Goal: Contribute content: Contribute content

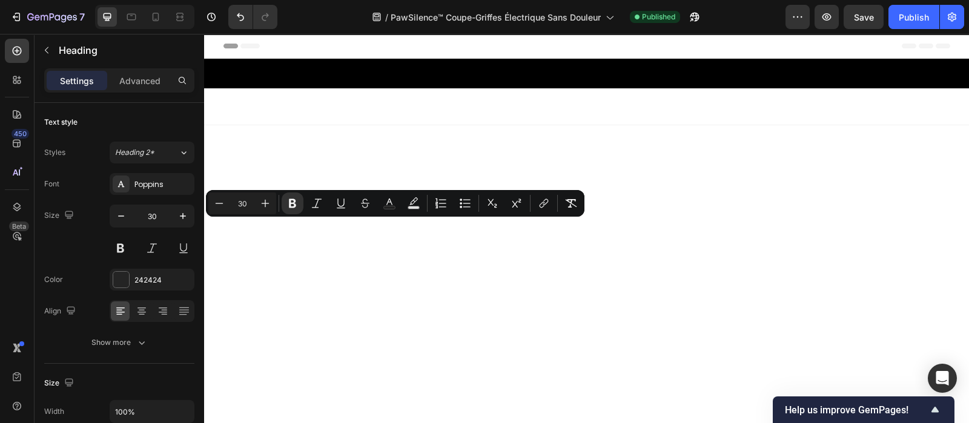
scroll to position [1112, 0]
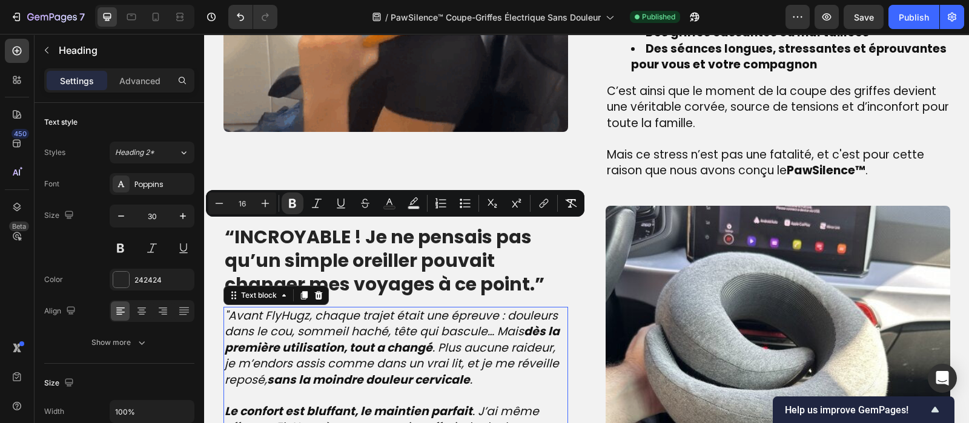
click at [322, 342] on strong "dès la première utilisation, tout a changé" at bounding box center [392, 339] width 335 height 33
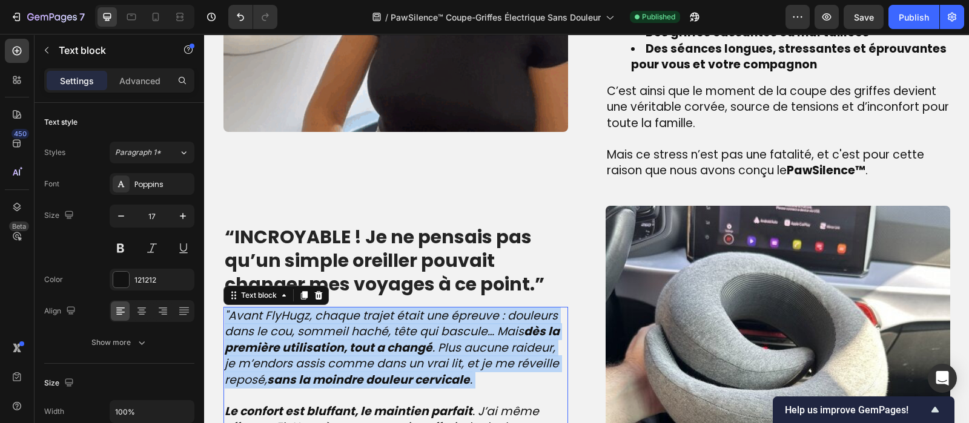
scroll to position [1093, 0]
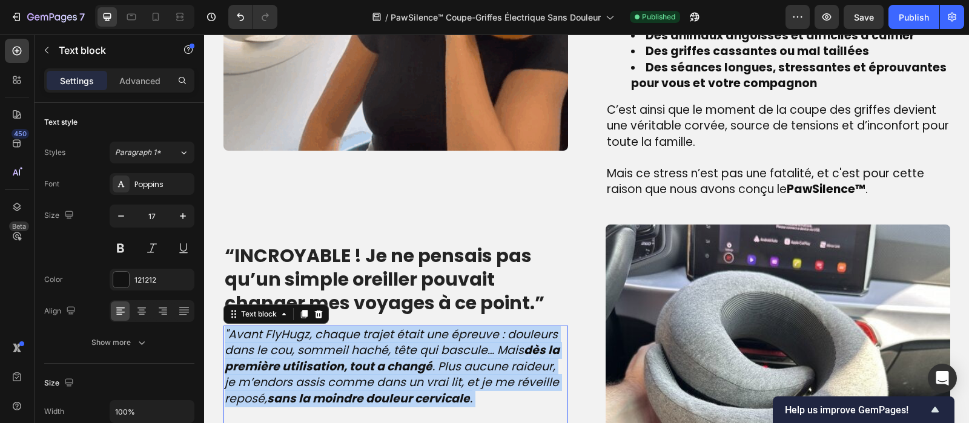
click at [322, 342] on icon ""Avant FlyHugz, chaque trajet était une épreuve : douleurs dans le cou, sommeil…" at bounding box center [392, 366] width 335 height 81
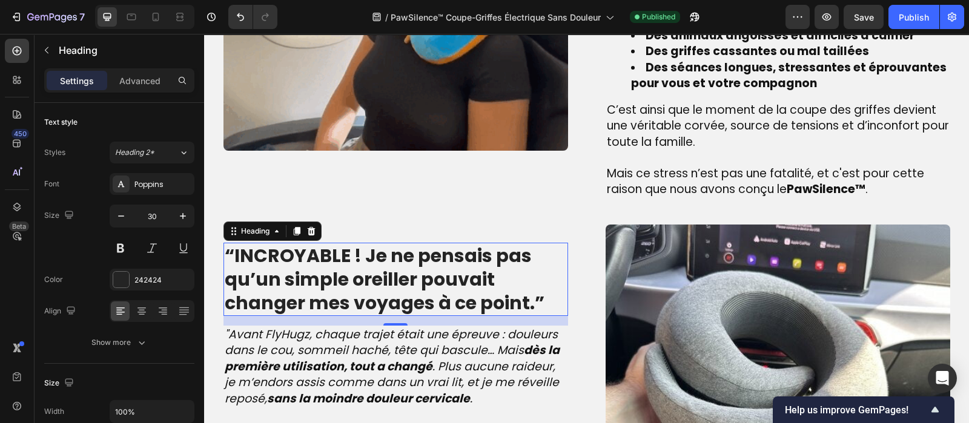
click at [309, 266] on strong "“INCROYABLE ! Je ne pensais pas qu’un simple oreiller pouvait changer mes voyag…" at bounding box center [385, 279] width 320 height 73
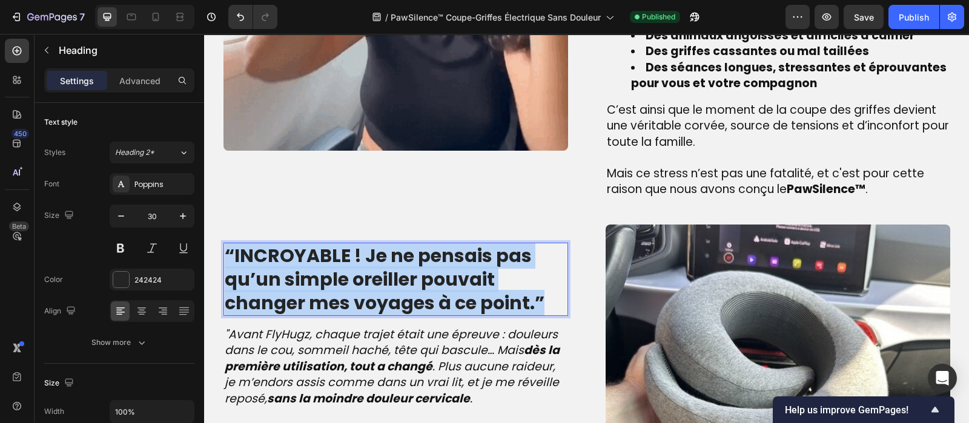
click at [309, 266] on strong "“INCROYABLE ! Je ne pensais pas qu’un simple oreiller pouvait changer mes voyag…" at bounding box center [385, 279] width 320 height 73
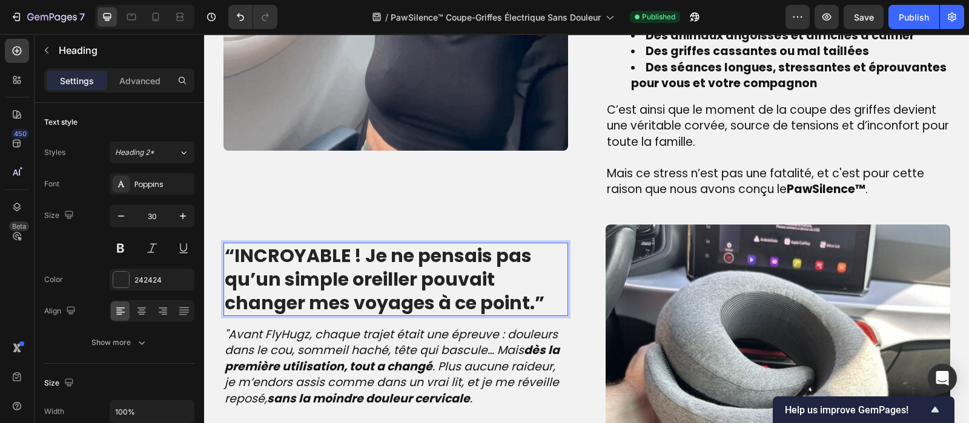
scroll to position [1081, 0]
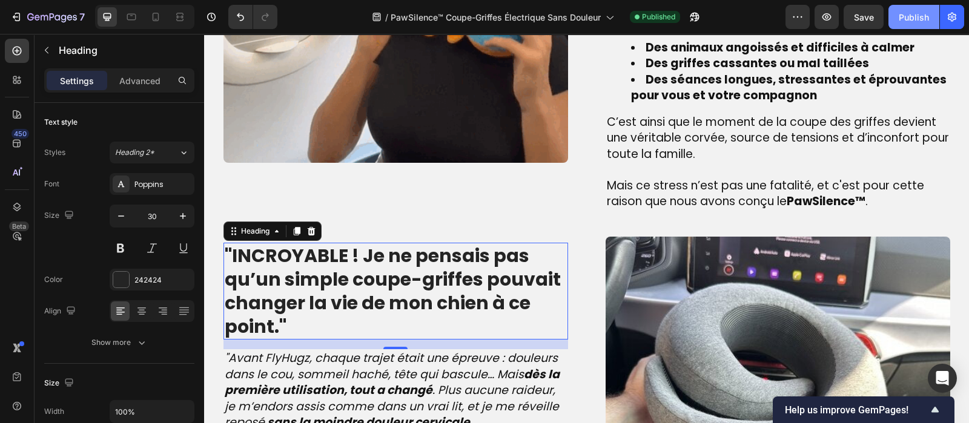
click at [910, 16] on div "Publish" at bounding box center [914, 17] width 30 height 13
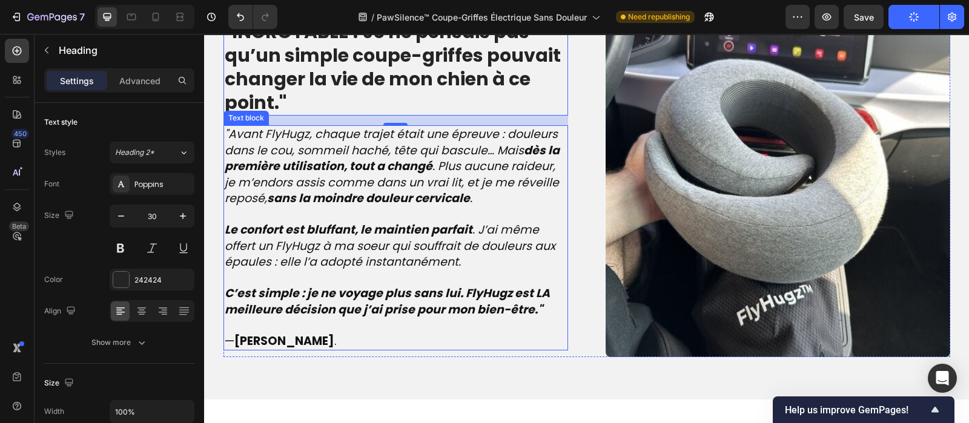
scroll to position [1325, 0]
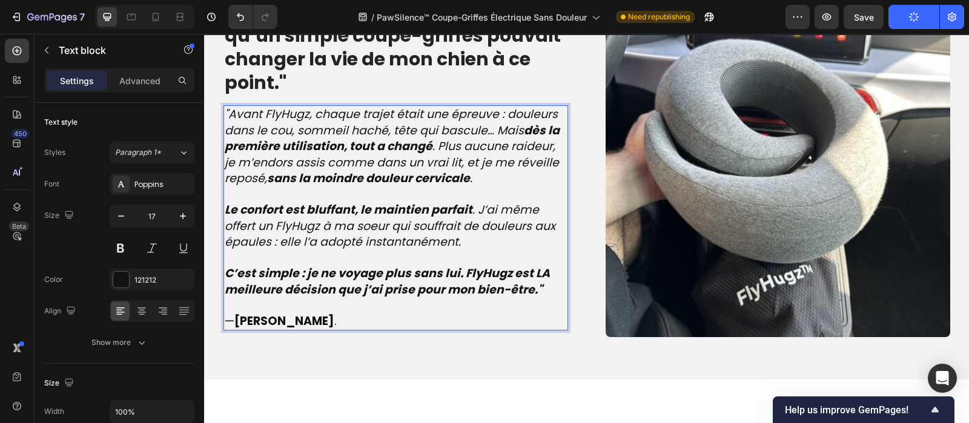
click at [528, 285] on strong "C’est simple : je ne voyage plus sans lui. FlyHugz est LA meilleure décision qu…" at bounding box center [387, 281] width 325 height 33
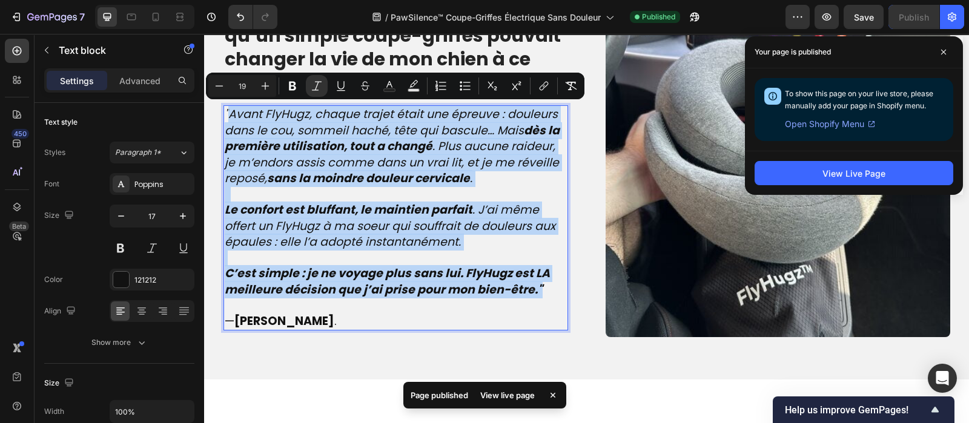
drag, startPoint x: 528, startPoint y: 285, endPoint x: 229, endPoint y: 109, distance: 346.7
click at [229, 109] on div ""Avant FlyHugz, chaque trajet était une épreuve : douleurs dans le cou, sommeil…" at bounding box center [395, 217] width 345 height 225
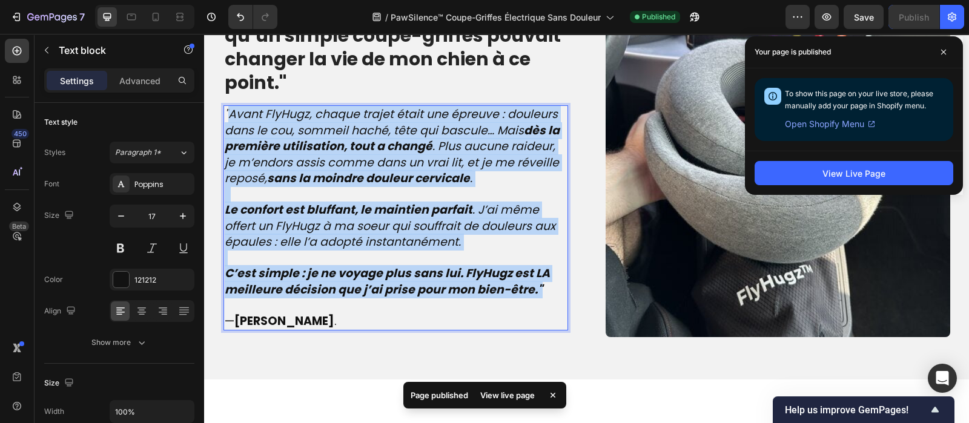
scroll to position [1335, 0]
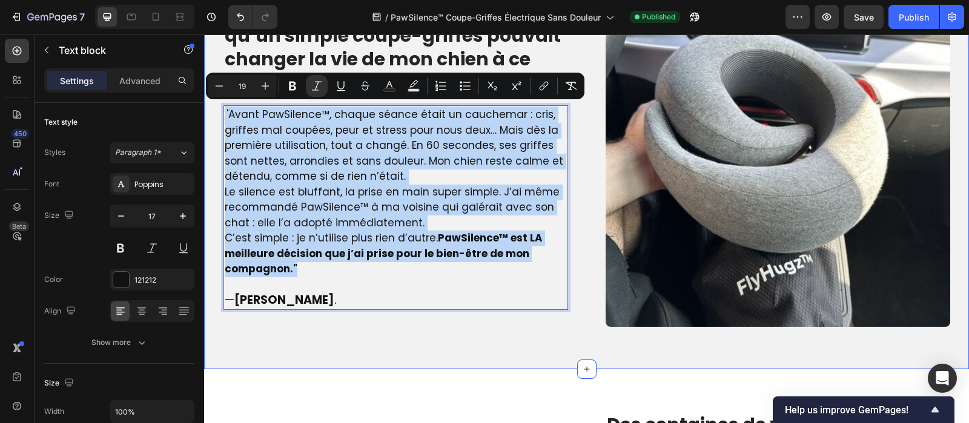
drag, startPoint x: 295, startPoint y: 268, endPoint x: 212, endPoint y: 59, distance: 224.8
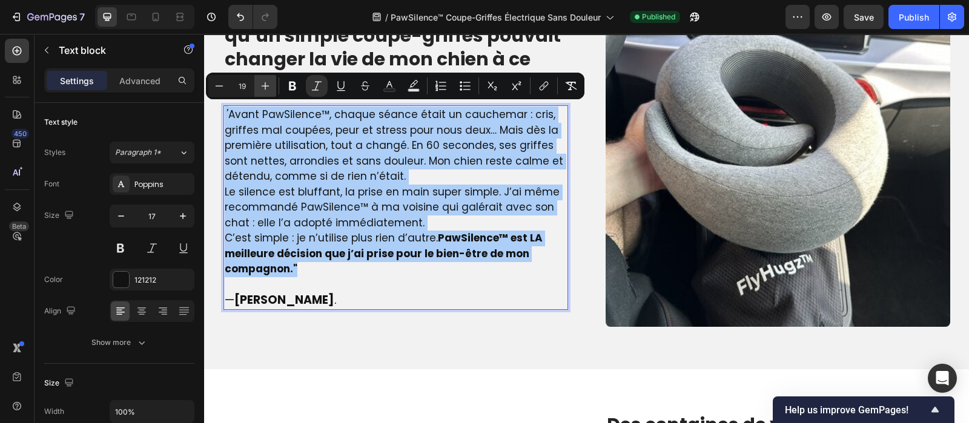
click at [256, 85] on button "Plus" at bounding box center [265, 86] width 22 height 22
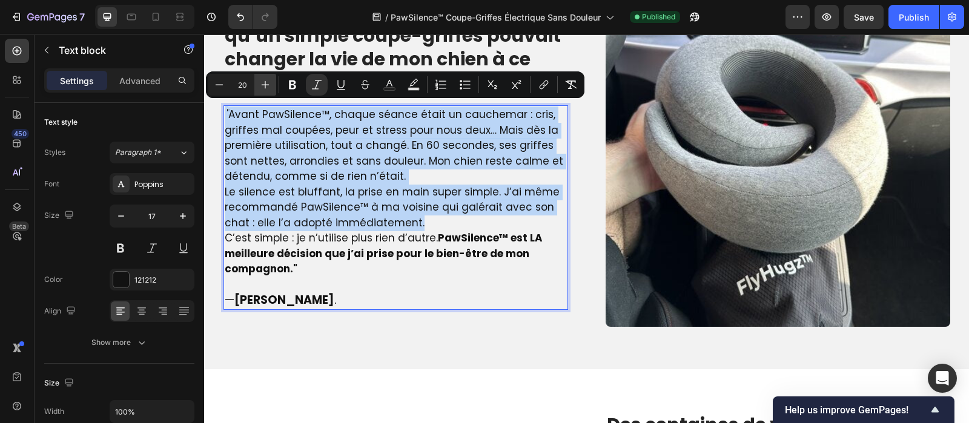
scroll to position [1325, 0]
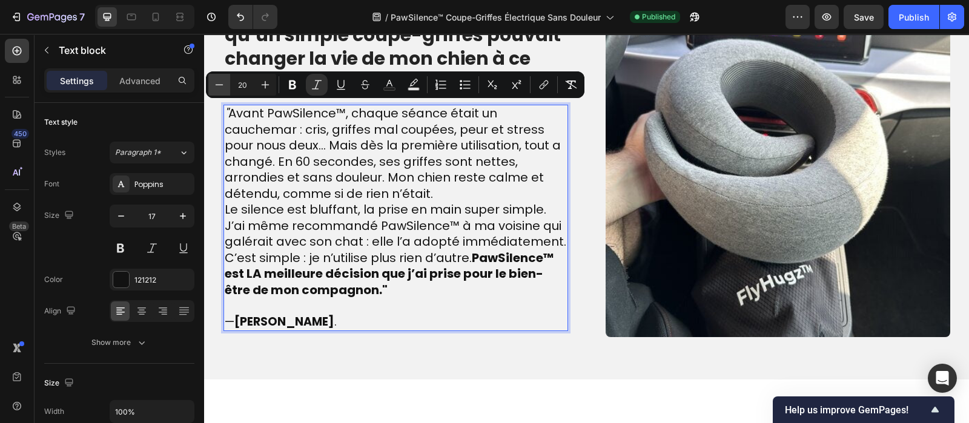
click at [220, 88] on icon "Editor contextual toolbar" at bounding box center [219, 85] width 12 height 12
type input "19"
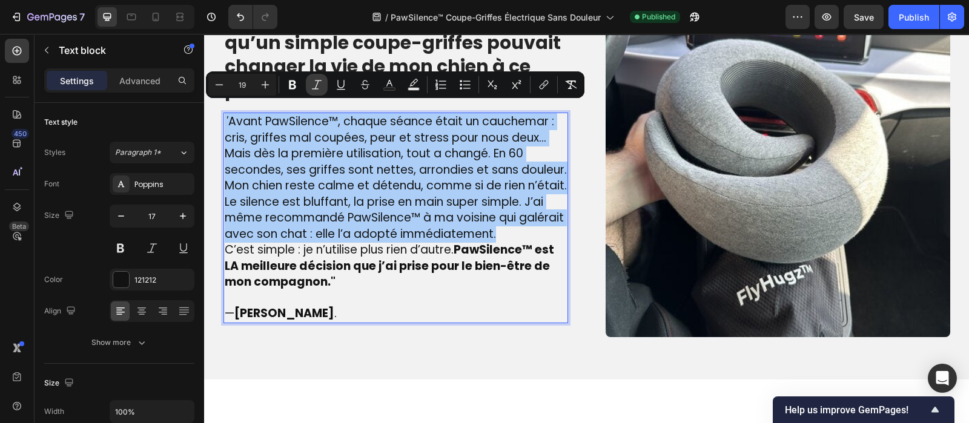
click at [315, 84] on icon "Editor contextual toolbar" at bounding box center [317, 85] width 12 height 12
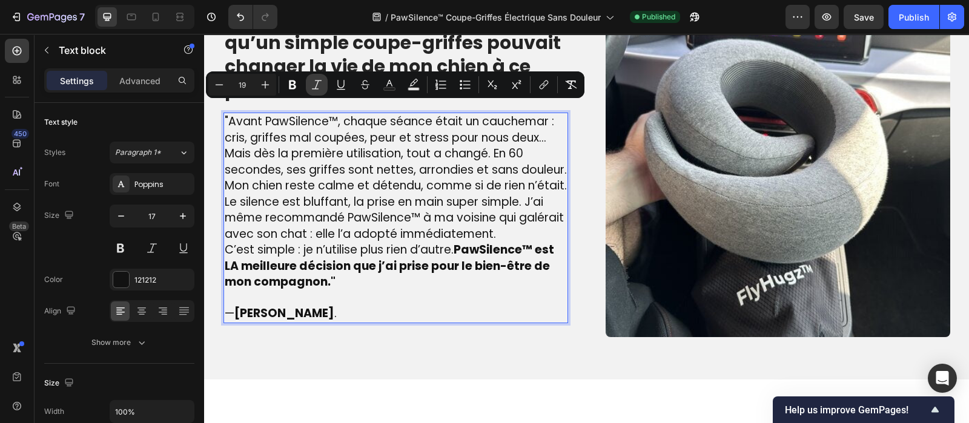
click at [320, 83] on icon "Editor contextual toolbar" at bounding box center [317, 85] width 12 height 12
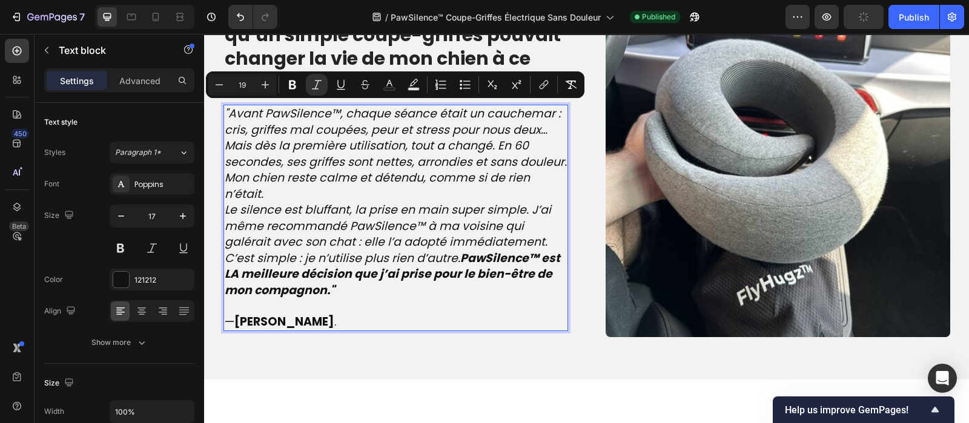
click at [262, 196] on p ""Avant PawSilence™, chaque séance était un cauchemar : cris, griffes mal coupée…" at bounding box center [396, 154] width 342 height 96
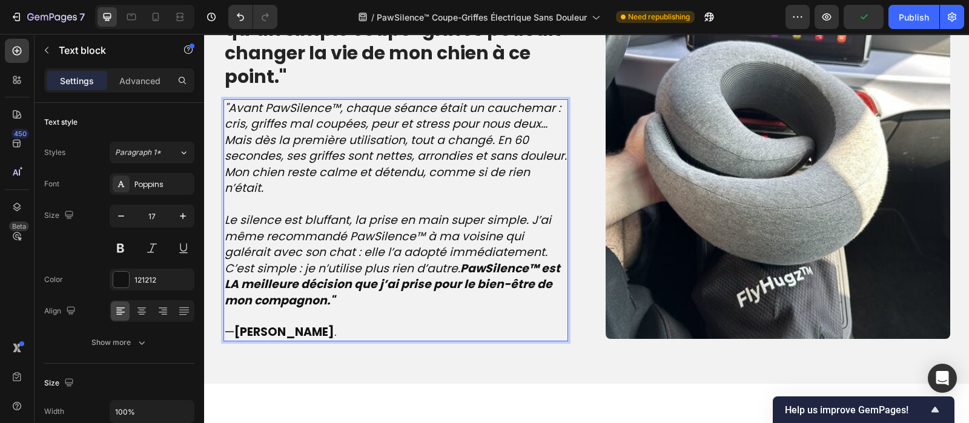
scroll to position [1319, 0]
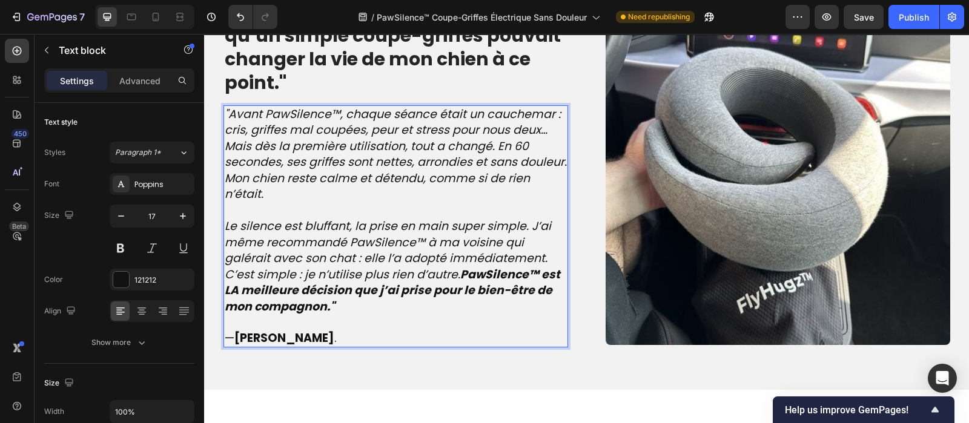
click at [544, 257] on p "Le silence est bluffant, la prise en main super simple. J’ai même recommandé Pa…" at bounding box center [396, 243] width 342 height 48
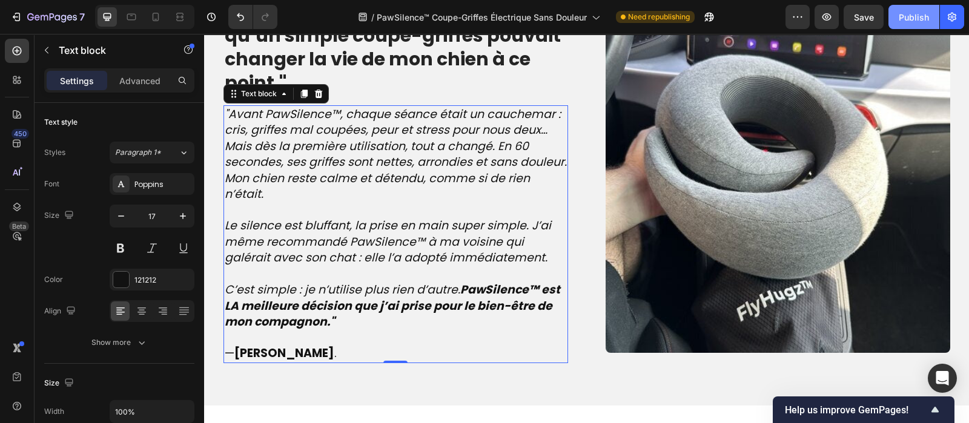
click at [923, 12] on div "Publish" at bounding box center [914, 17] width 30 height 13
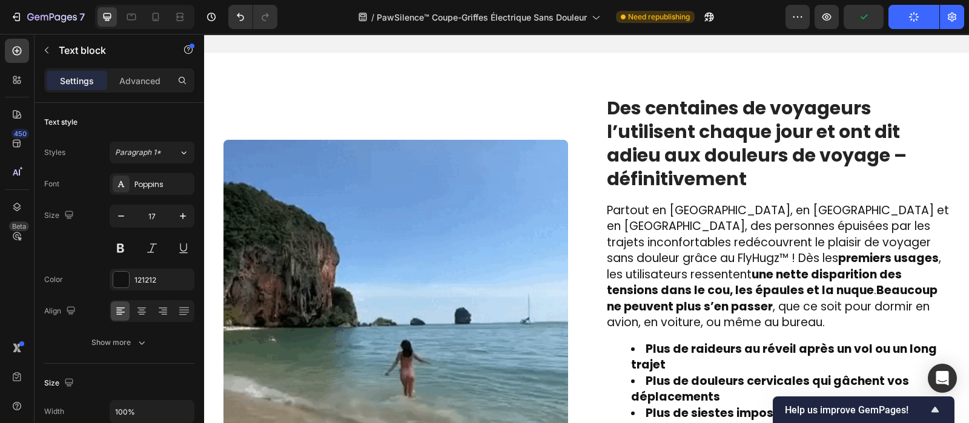
scroll to position [1729, 0]
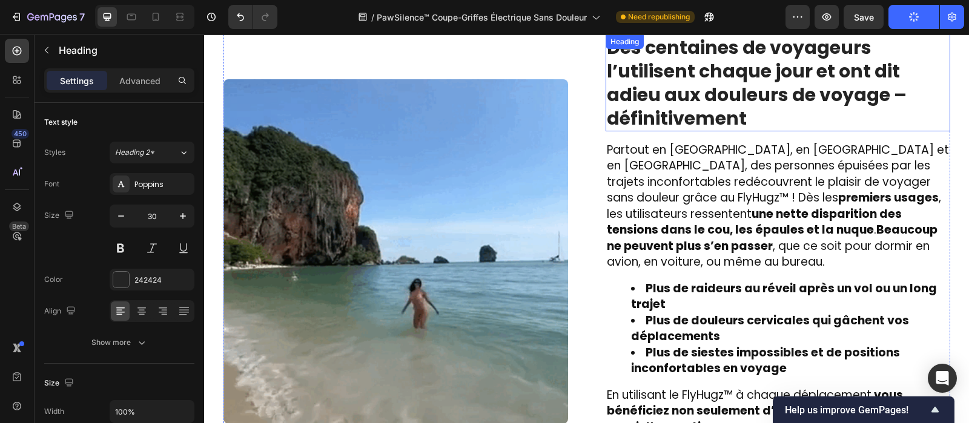
click at [736, 77] on strong "Des centaines de voyageurs l’utilisent chaque jour et ont dit adieu aux douleur…" at bounding box center [757, 83] width 300 height 97
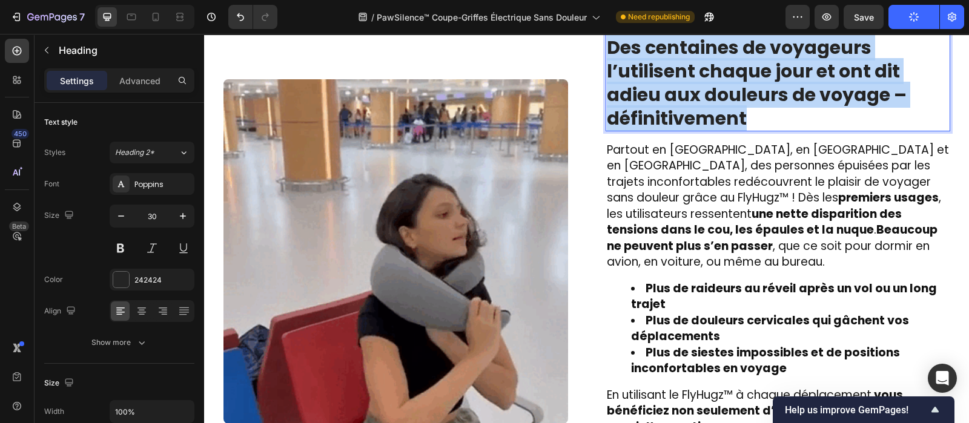
click at [736, 77] on strong "Des centaines de voyageurs l’utilisent chaque jour et ont dit adieu aux douleur…" at bounding box center [757, 83] width 300 height 97
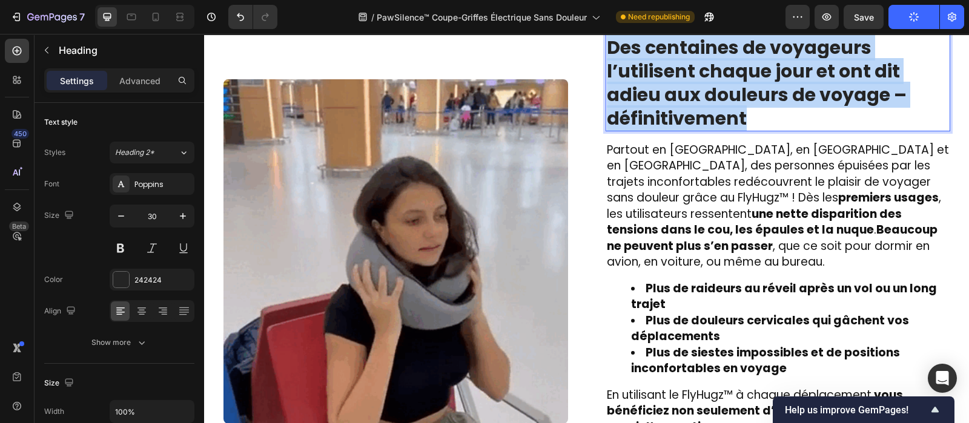
click at [736, 77] on strong "Des centaines de voyageurs l’utilisent chaque jour et ont dit adieu aux douleur…" at bounding box center [757, 83] width 300 height 97
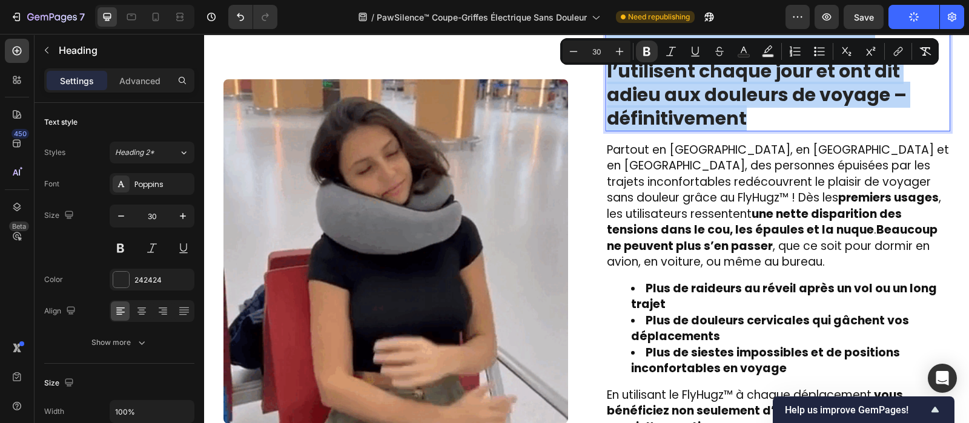
copy strong "Des centaines de voyageurs l’utilisent chaque jour et ont dit adieu aux douleur…"
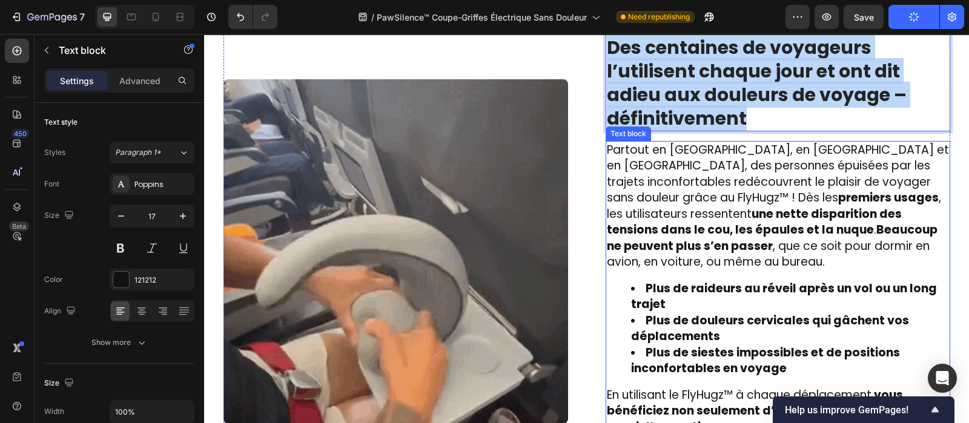
click at [693, 168] on span "Partout en [GEOGRAPHIC_DATA], en [GEOGRAPHIC_DATA] et en [GEOGRAPHIC_DATA], des…" at bounding box center [778, 206] width 342 height 129
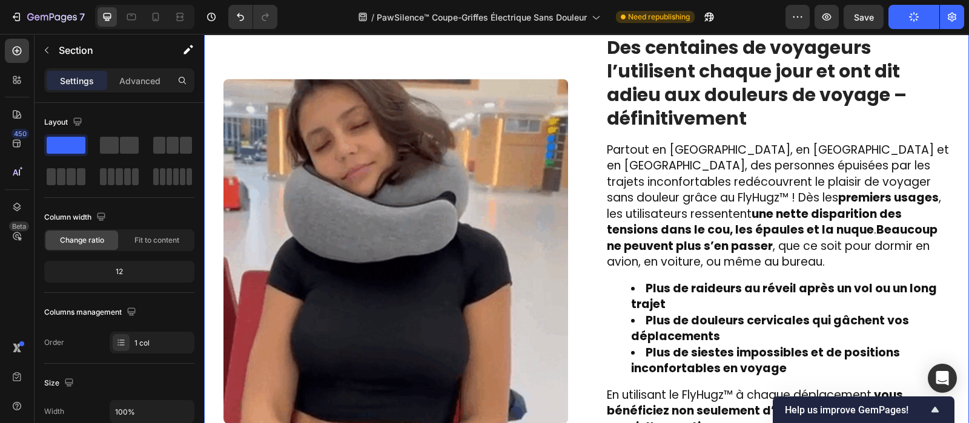
scroll to position [1575, 0]
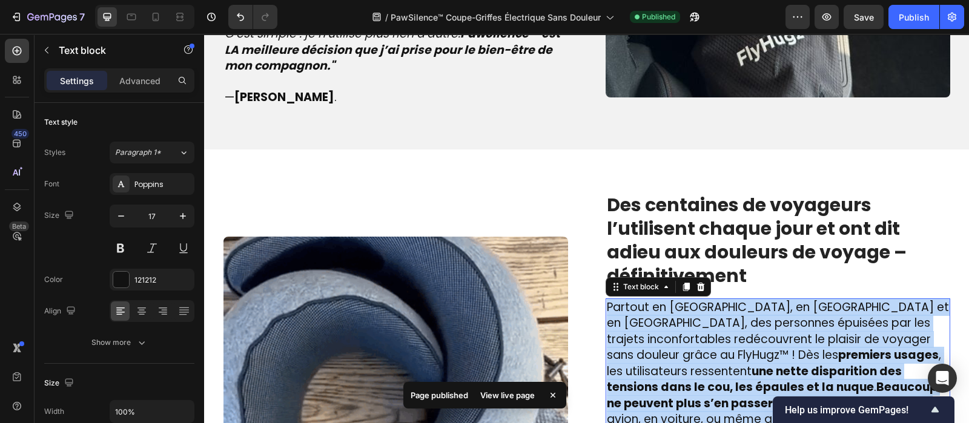
click at [673, 326] on span "Partout en [GEOGRAPHIC_DATA], en [GEOGRAPHIC_DATA] et en [GEOGRAPHIC_DATA], des…" at bounding box center [778, 363] width 342 height 129
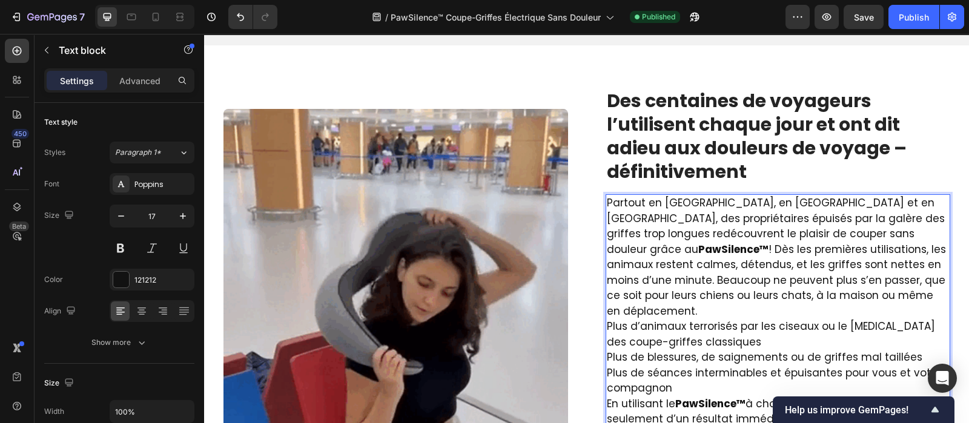
scroll to position [1721, 0]
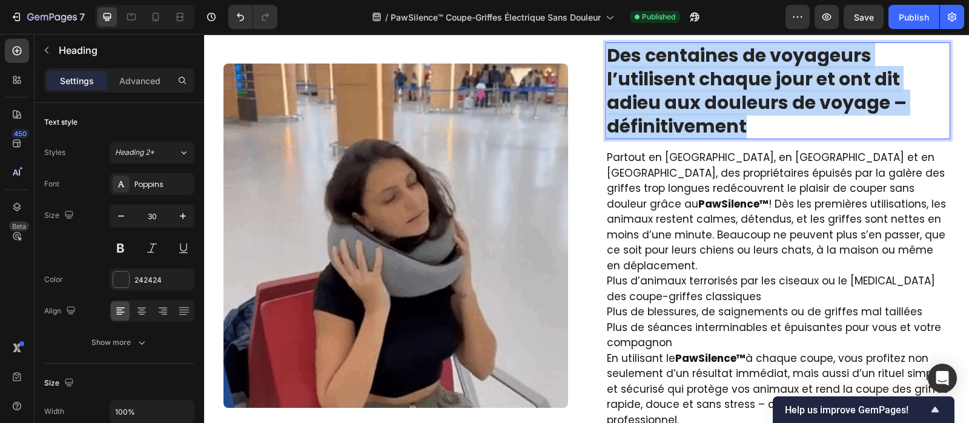
click at [789, 104] on strong "Des centaines de voyageurs l’utilisent chaque jour et ont dit adieu aux douleur…" at bounding box center [757, 90] width 300 height 97
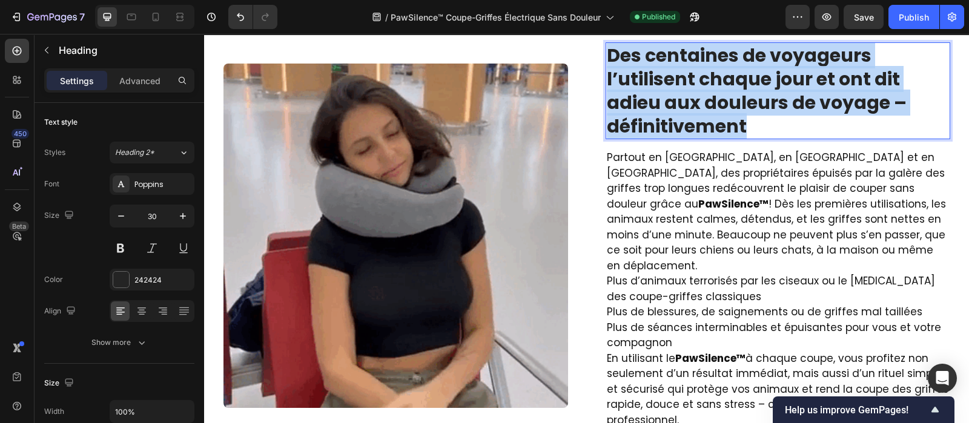
click at [789, 104] on strong "Des centaines de voyageurs l’utilisent chaque jour et ont dit adieu aux douleur…" at bounding box center [757, 90] width 300 height 97
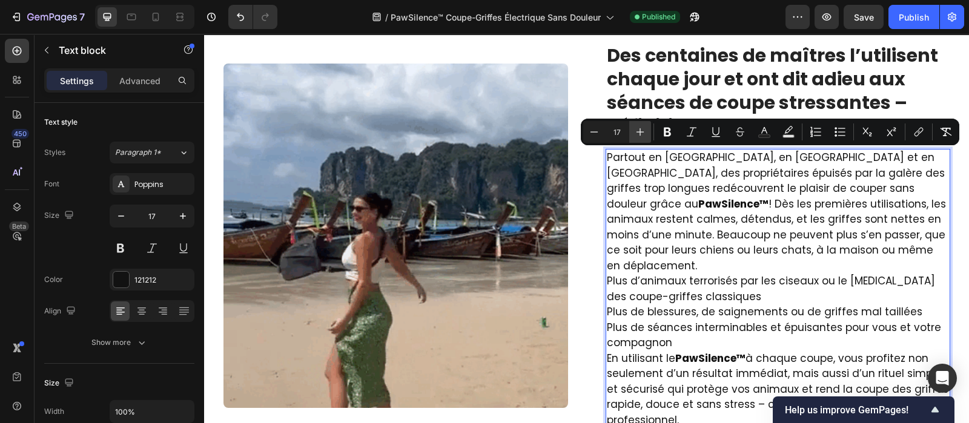
click at [639, 130] on icon "Editor contextual toolbar" at bounding box center [640, 132] width 12 height 12
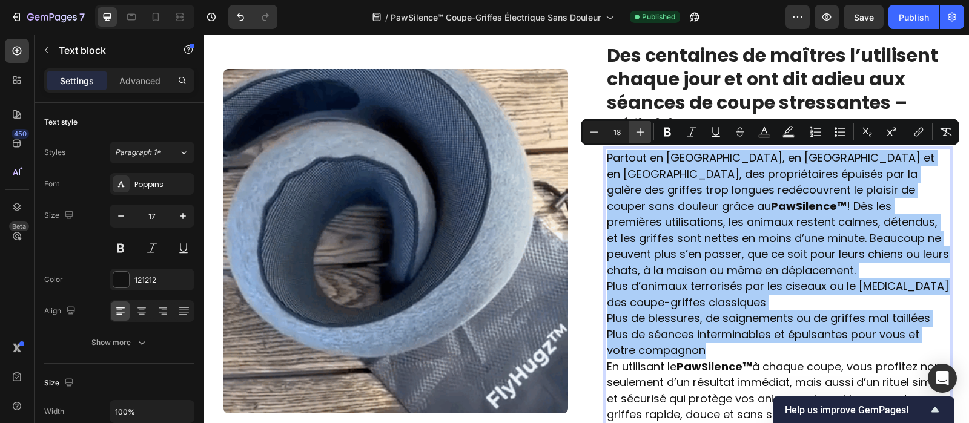
click at [639, 130] on icon "Editor contextual toolbar" at bounding box center [640, 132] width 12 height 12
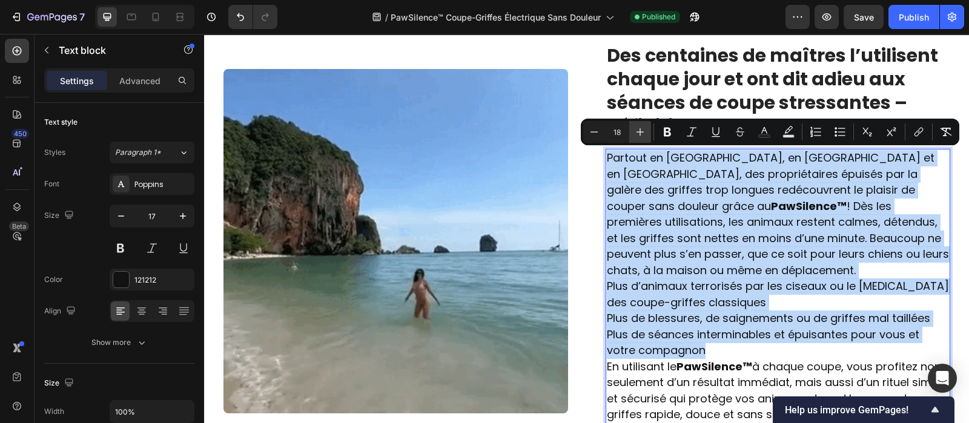
type input "19"
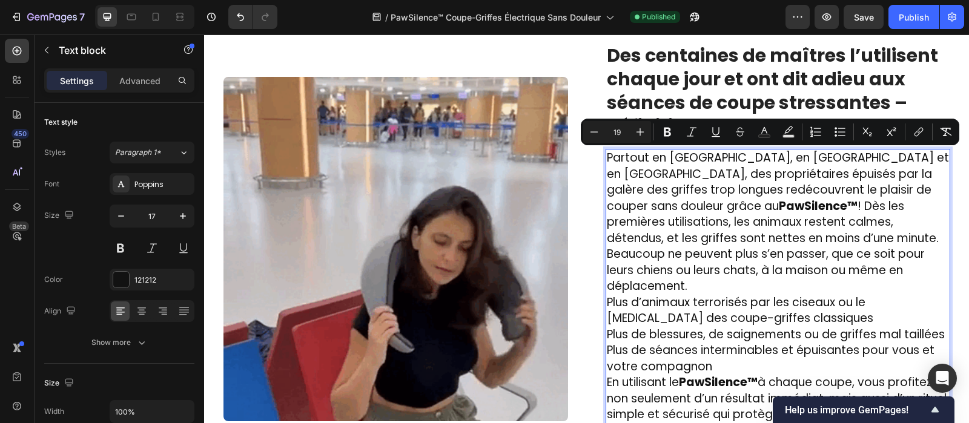
click at [784, 294] on span "Plus d’animaux terrorisés par les ciseaux ou le [MEDICAL_DATA] des coupe-griffe…" at bounding box center [740, 310] width 266 height 33
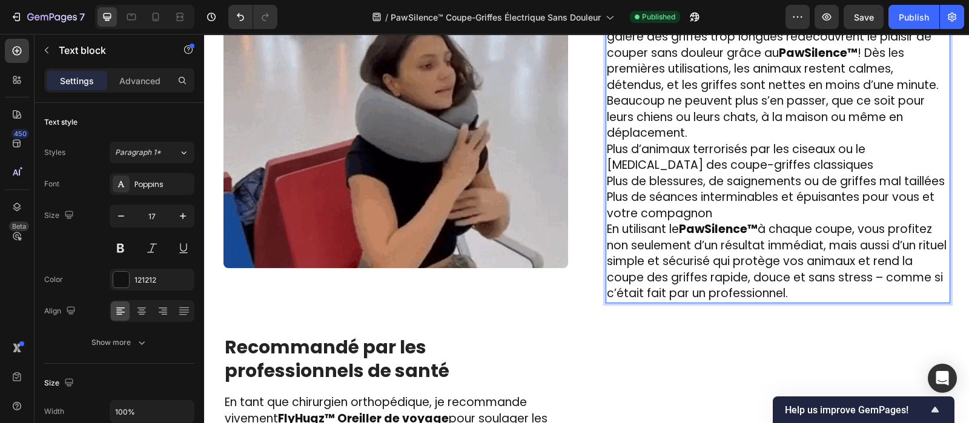
scroll to position [1878, 0]
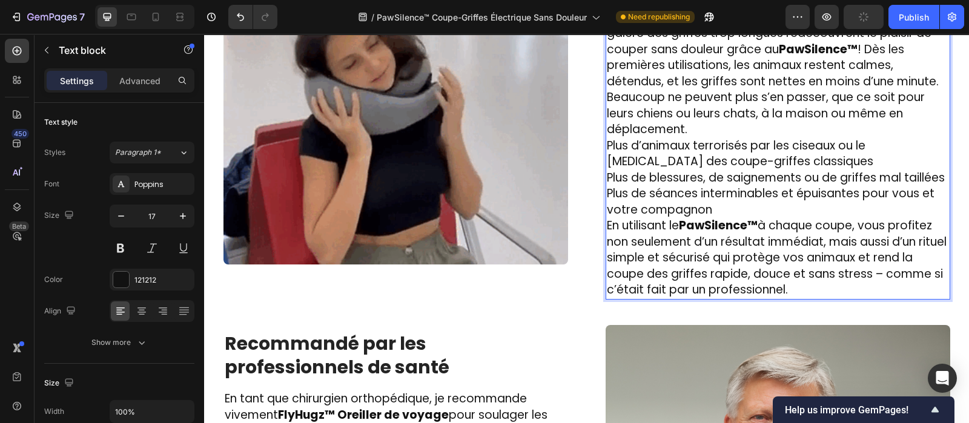
click at [708, 188] on p "Plus de séances interminables et épuisantes pour vous et votre compagnon" at bounding box center [778, 202] width 342 height 32
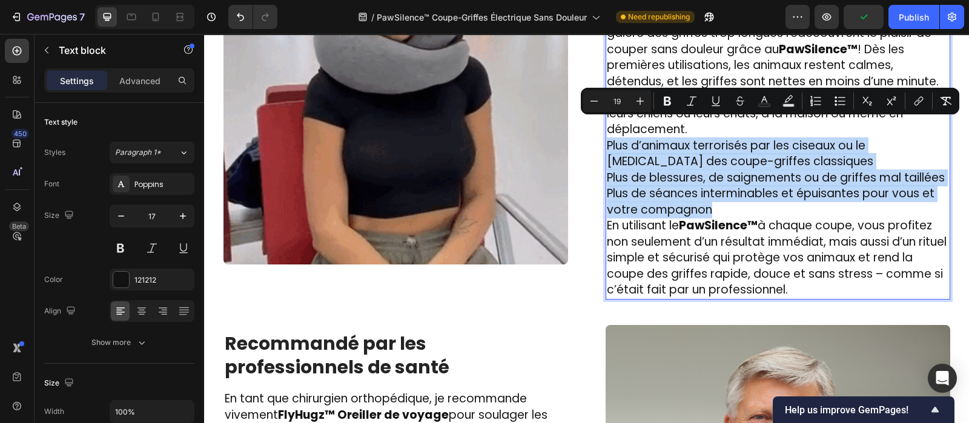
drag, startPoint x: 708, startPoint y: 188, endPoint x: 603, endPoint y: 125, distance: 122.5
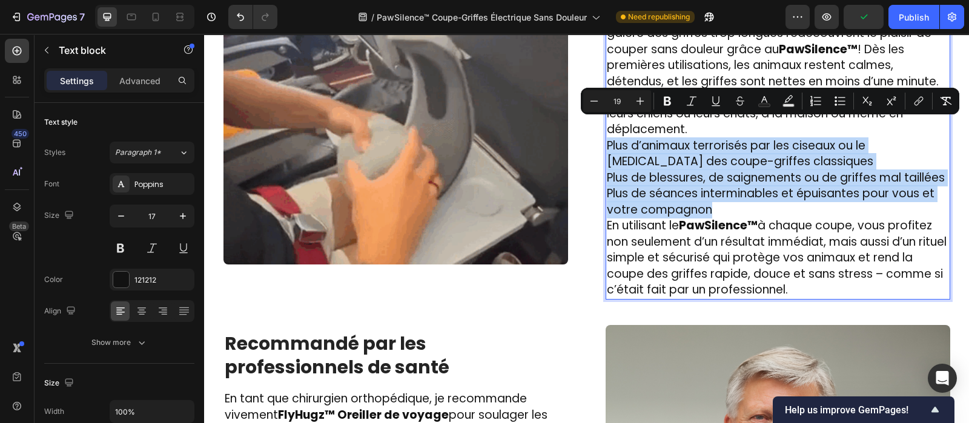
click at [606, 125] on div "Partout en [GEOGRAPHIC_DATA], en [GEOGRAPHIC_DATA] et en [GEOGRAPHIC_DATA], des…" at bounding box center [778, 146] width 345 height 308
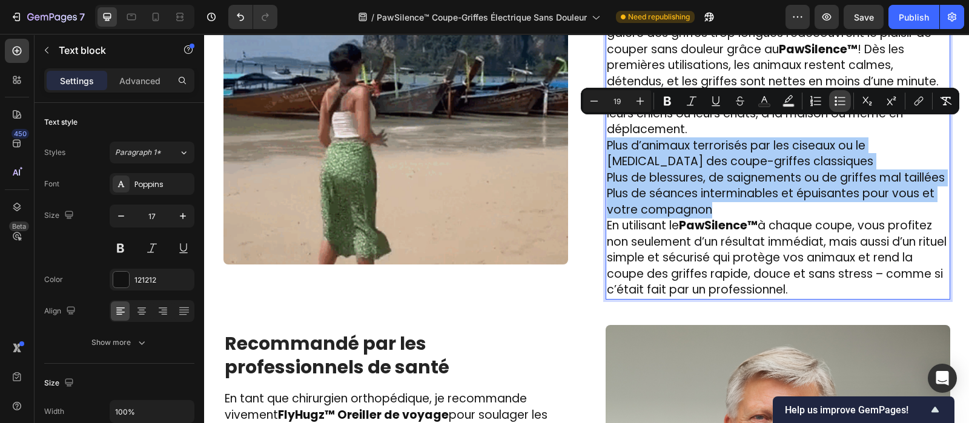
click at [842, 99] on icon "Editor contextual toolbar" at bounding box center [840, 101] width 12 height 12
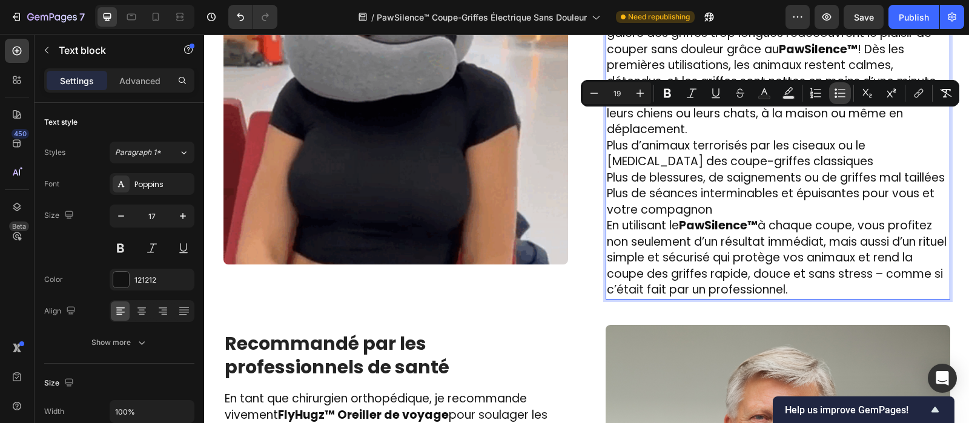
scroll to position [1896, 0]
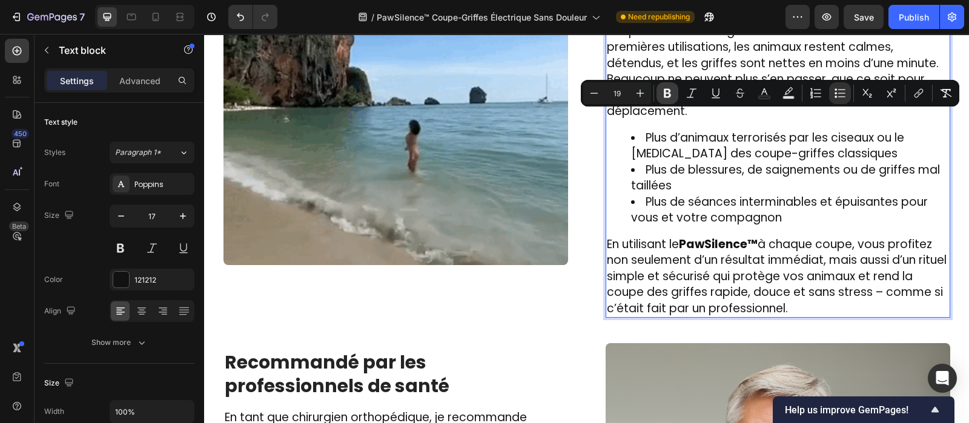
click at [666, 95] on icon "Editor contextual toolbar" at bounding box center [667, 93] width 12 height 12
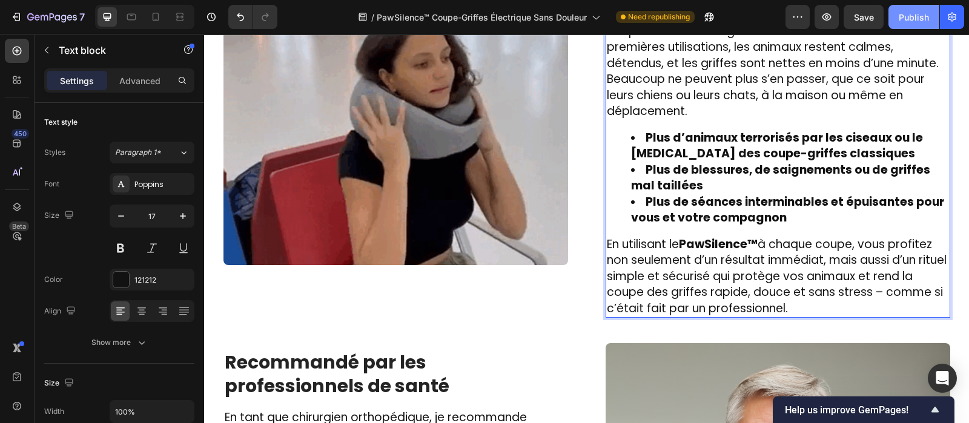
click at [913, 17] on div "Publish" at bounding box center [914, 17] width 30 height 13
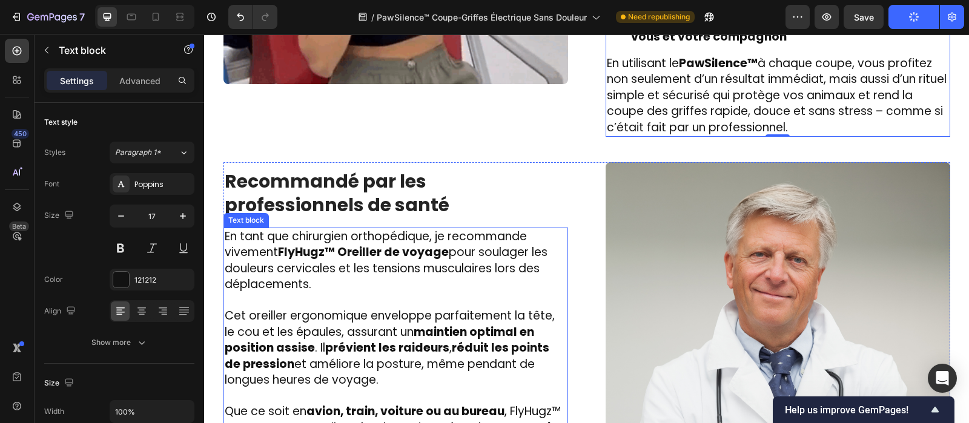
scroll to position [2082, 0]
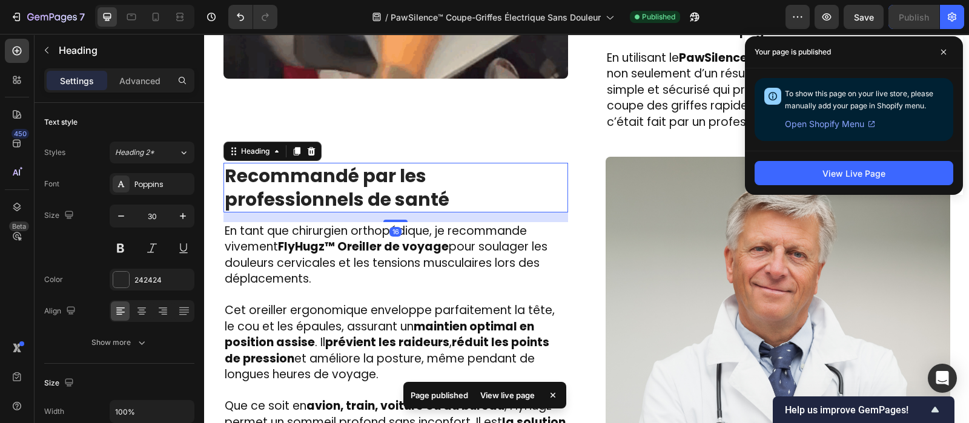
click at [279, 172] on strong "Recommandé par les professionnels de santé" at bounding box center [337, 188] width 225 height 50
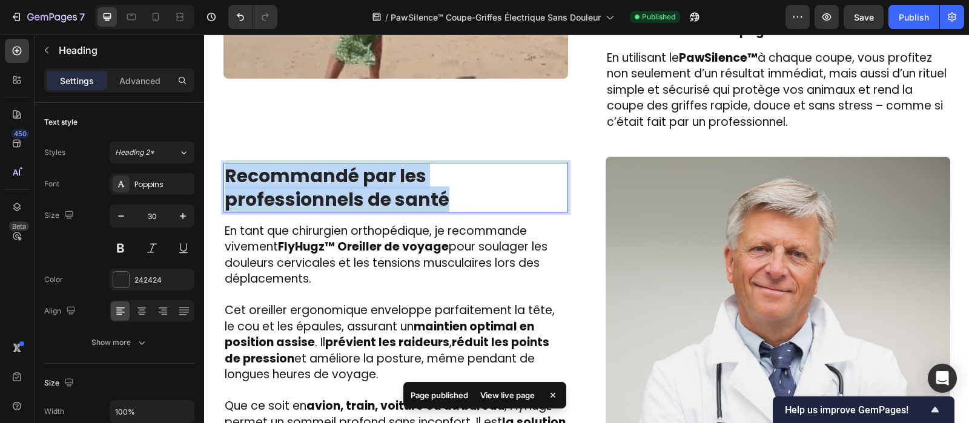
click at [279, 172] on strong "Recommandé par les professionnels de santé" at bounding box center [337, 188] width 225 height 50
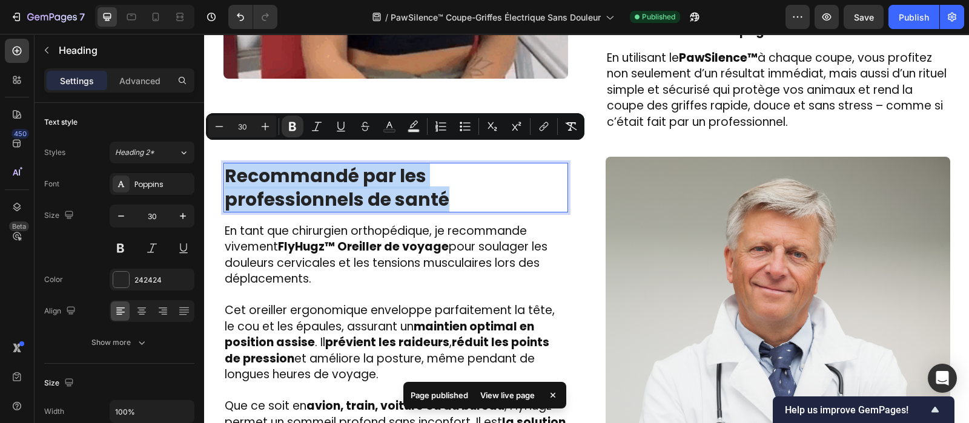
click at [279, 172] on strong "Recommandé par les professionnels de santé" at bounding box center [337, 188] width 225 height 50
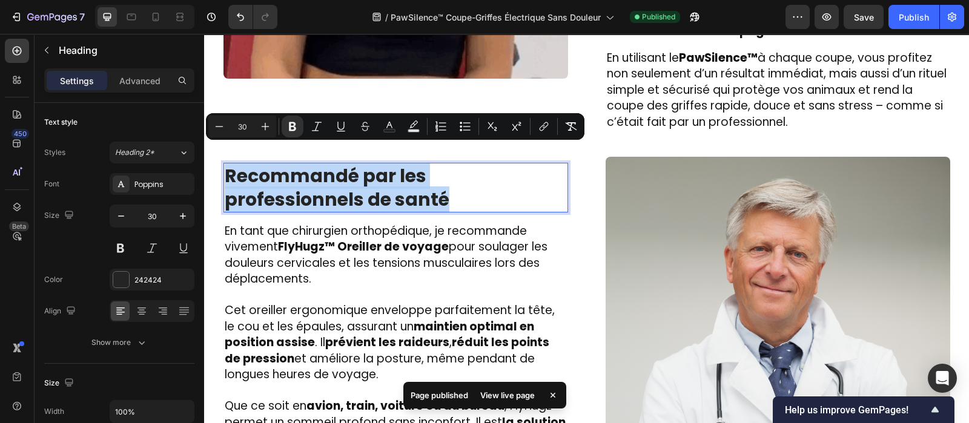
copy strong "Recommandé par les professionnels de santé"
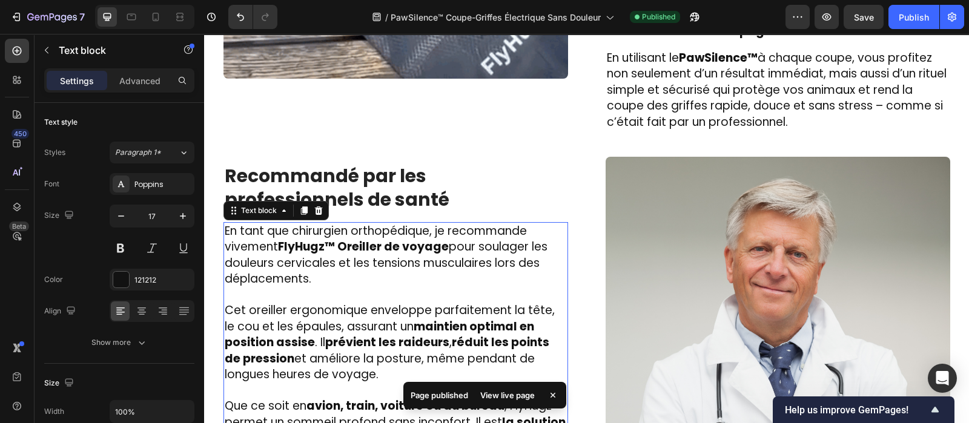
click at [270, 224] on span "En tant que chirurgien orthopédique, je recommande vivement FlyHugz™ Oreiller d…" at bounding box center [386, 255] width 323 height 65
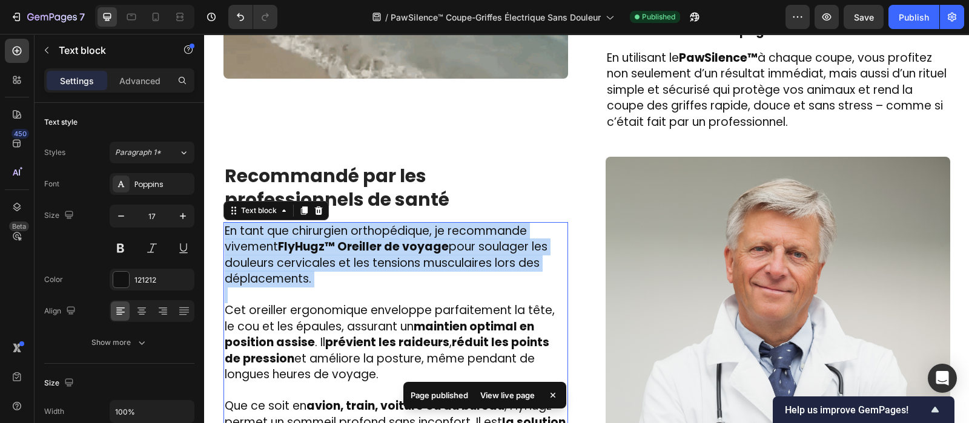
click at [270, 224] on span "En tant que chirurgien orthopédique, je recommande vivement FlyHugz™ Oreiller d…" at bounding box center [386, 255] width 323 height 65
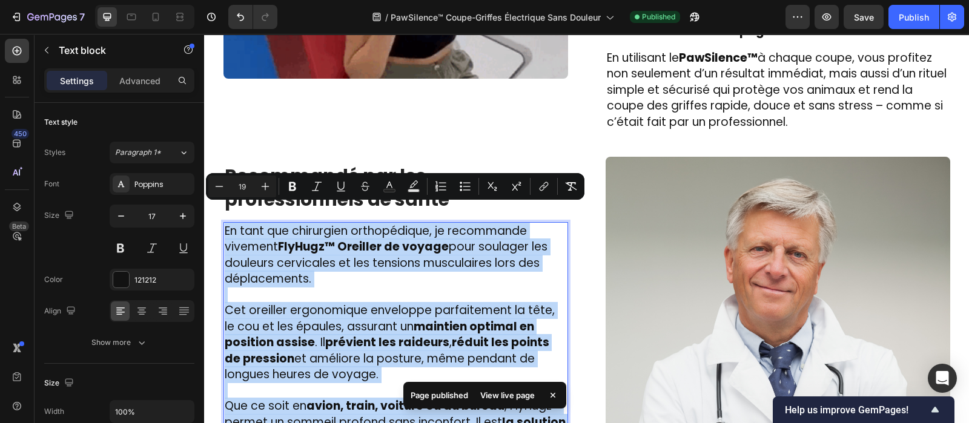
copy div "En tant que chirurgien orthopédique, je recommande vivement FlyHugz™ Oreiller d…"
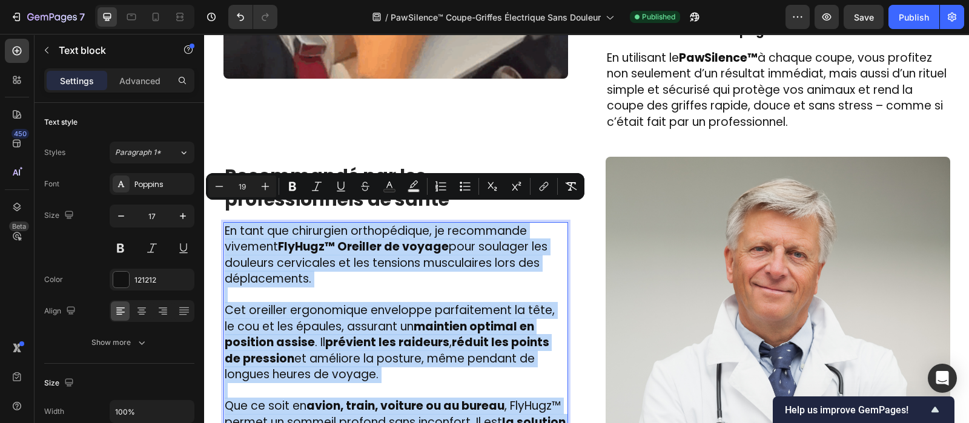
click at [382, 256] on p "En tant que chirurgien orthopédique, je recommande vivement FlyHugz™ Oreiller d…" at bounding box center [396, 255] width 342 height 64
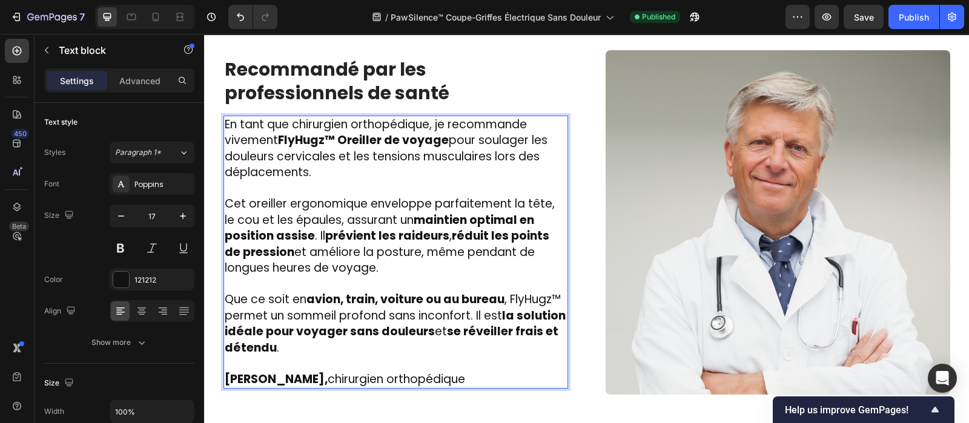
scroll to position [2189, 0]
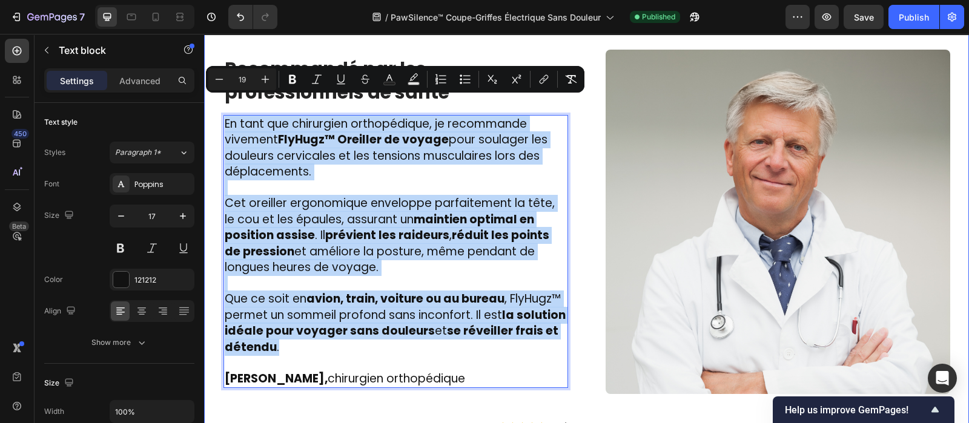
drag, startPoint x: 317, startPoint y: 328, endPoint x: 207, endPoint y: 46, distance: 302.2
click at [207, 46] on div "Image ⁠⁠⁠⁠⁠⁠⁠ Des centaines de maîtres l’utilisent chaque jour et ont dit adieu…" at bounding box center [586, 29] width 765 height 996
type input "17"
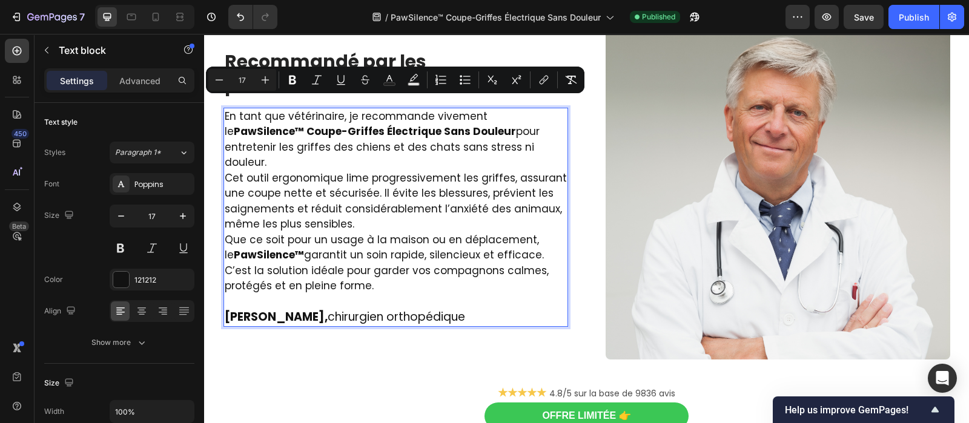
drag, startPoint x: 324, startPoint y: 262, endPoint x: 216, endPoint y: 107, distance: 188.7
click at [264, 77] on icon "Editor contextual toolbar" at bounding box center [265, 80] width 12 height 12
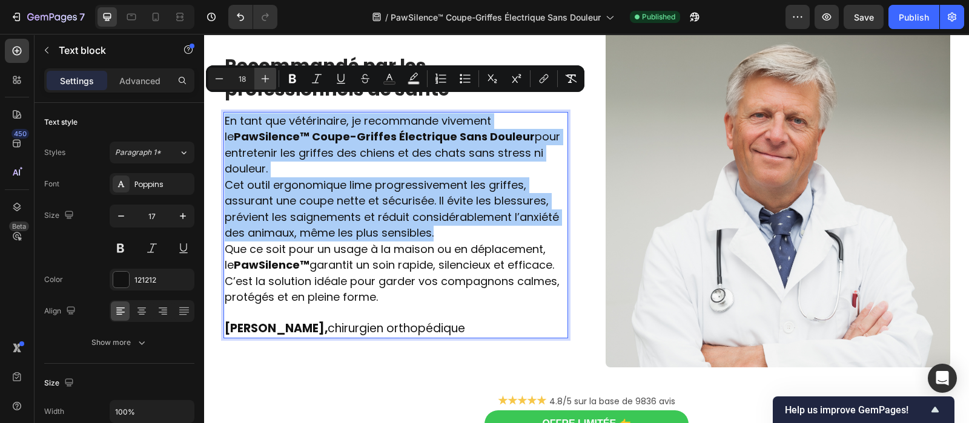
click at [264, 77] on icon "Editor contextual toolbar" at bounding box center [265, 79] width 12 height 12
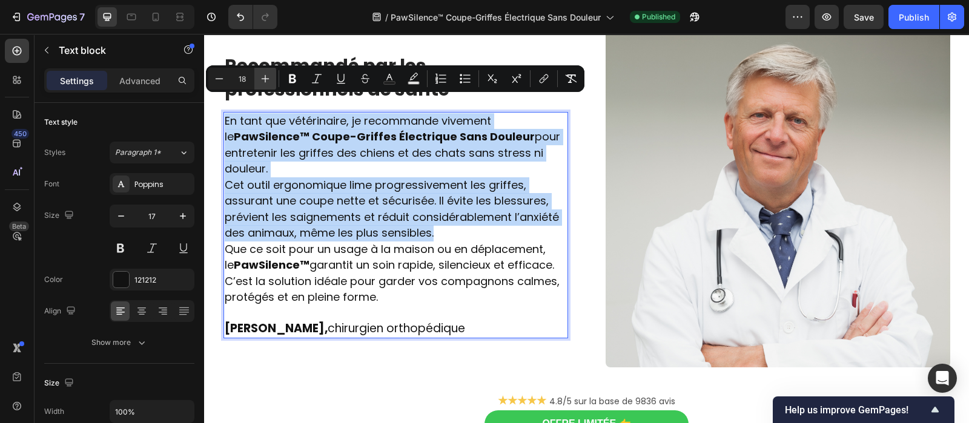
type input "19"
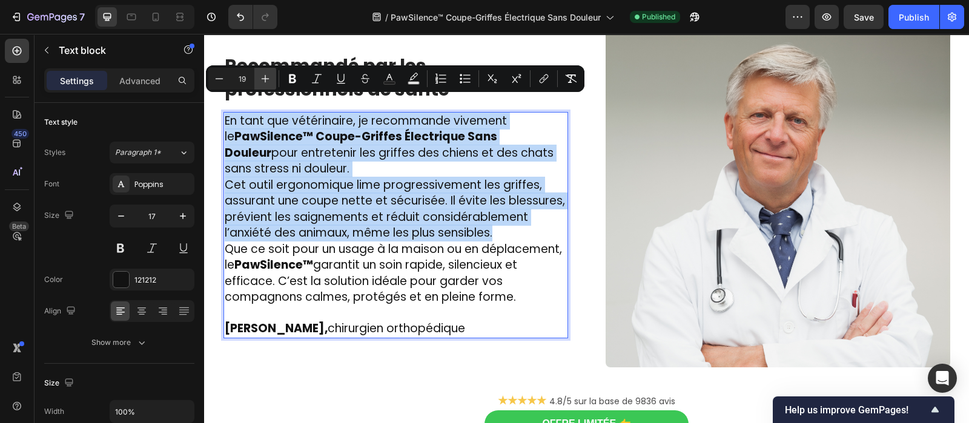
scroll to position [2213, 0]
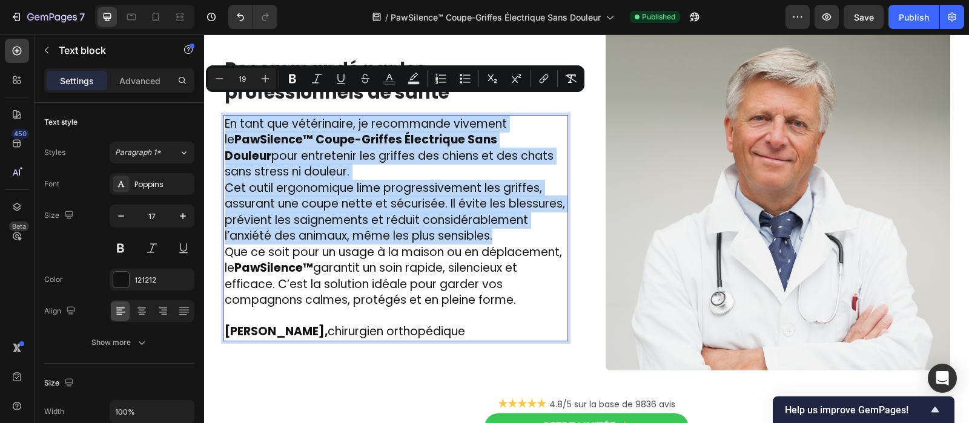
click at [270, 150] on p "En tant que vétérinaire, je recommande vivement le PawSilence™ Coupe-Griffes Él…" at bounding box center [396, 148] width 342 height 64
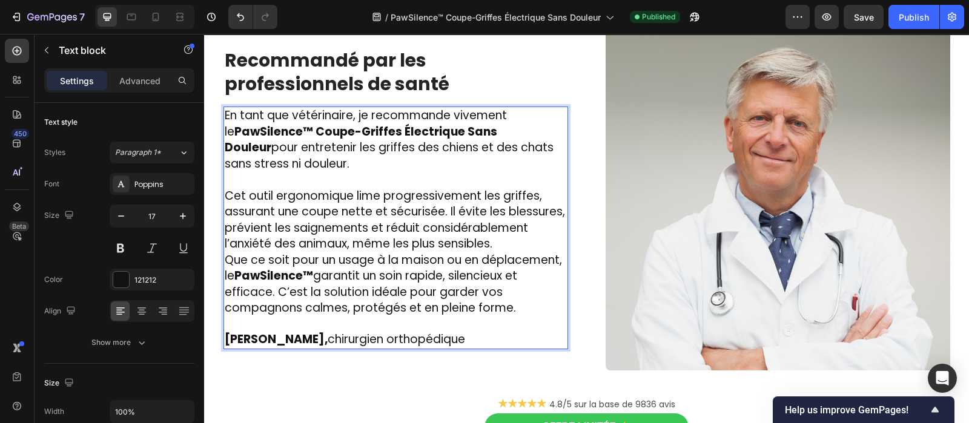
scroll to position [2205, 0]
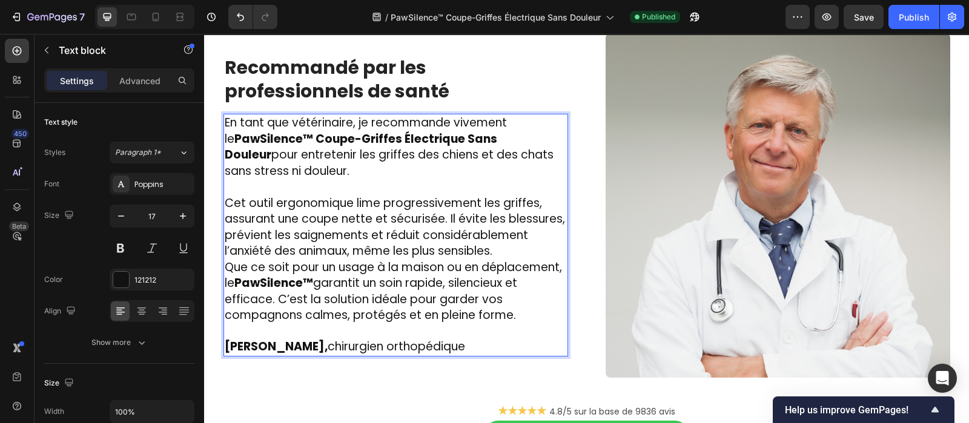
click at [504, 237] on p "Cet outil ergonomique lime progressivement les griffes, assurant une coupe nett…" at bounding box center [396, 228] width 342 height 64
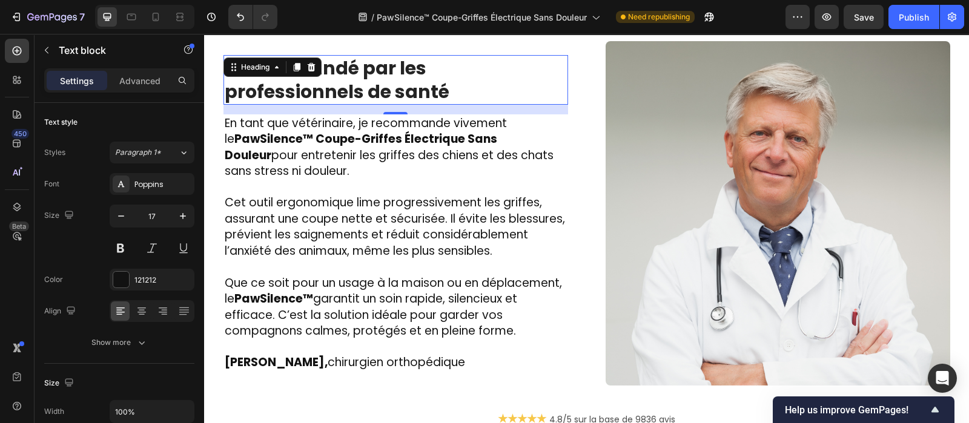
click at [386, 60] on strong "Recommandé par les professionnels de santé" at bounding box center [337, 80] width 225 height 50
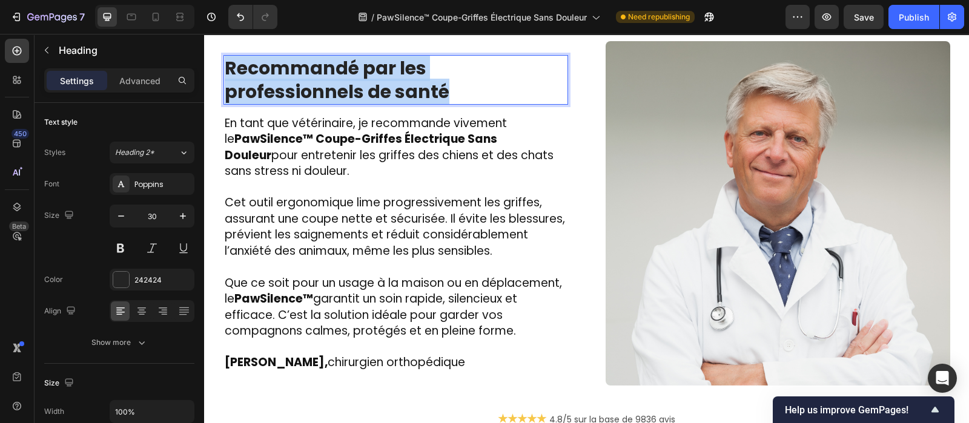
click at [386, 60] on strong "Recommandé par les professionnels de santé" at bounding box center [337, 80] width 225 height 50
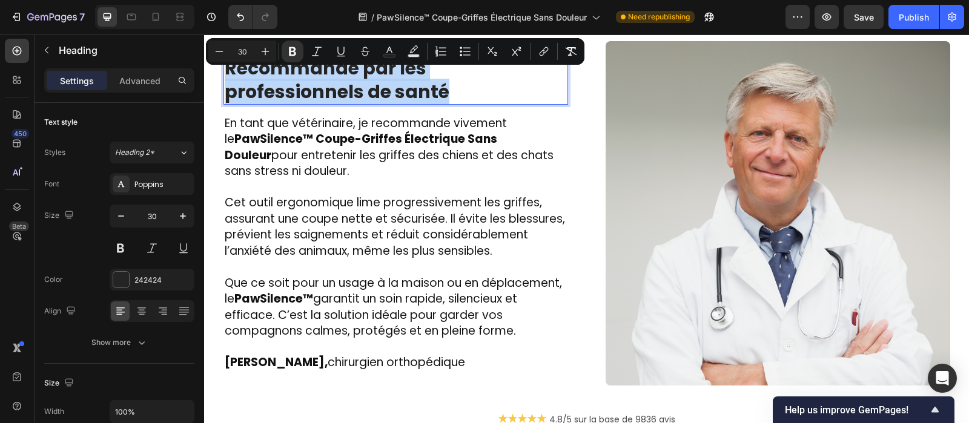
click at [386, 60] on strong "Recommandé par les professionnels de santé" at bounding box center [337, 80] width 225 height 50
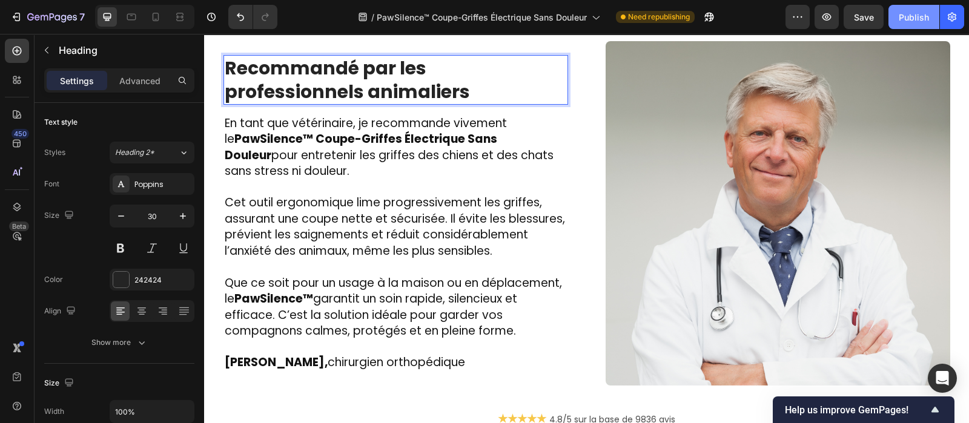
click at [926, 21] on div "Publish" at bounding box center [914, 17] width 30 height 13
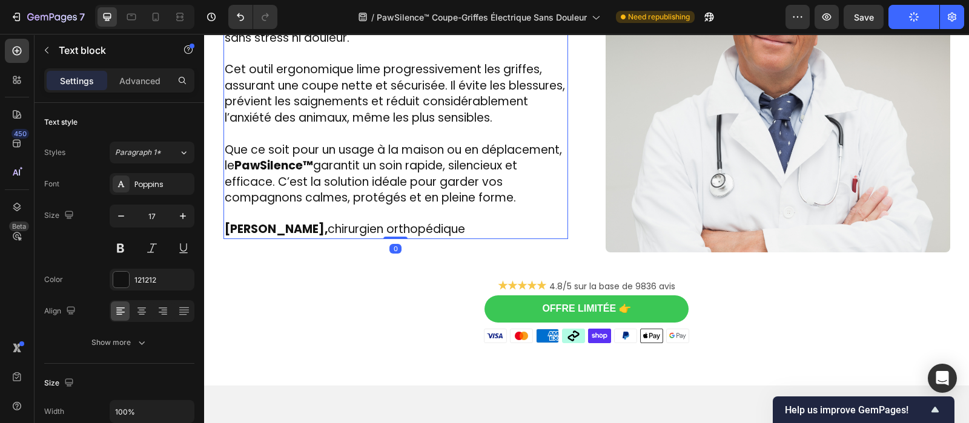
scroll to position [2317, 0]
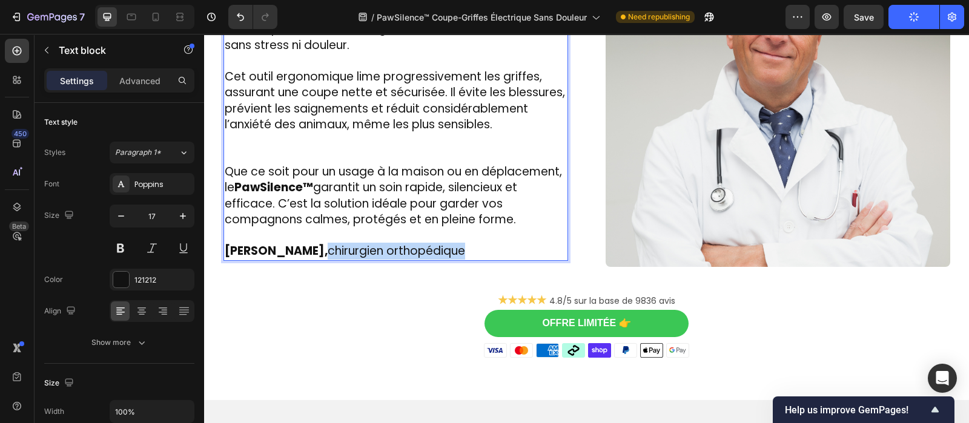
drag, startPoint x: 481, startPoint y: 234, endPoint x: 346, endPoint y: 236, distance: 135.7
click at [346, 243] on span "[PERSON_NAME], chirurgien orthopédique" at bounding box center [345, 251] width 240 height 16
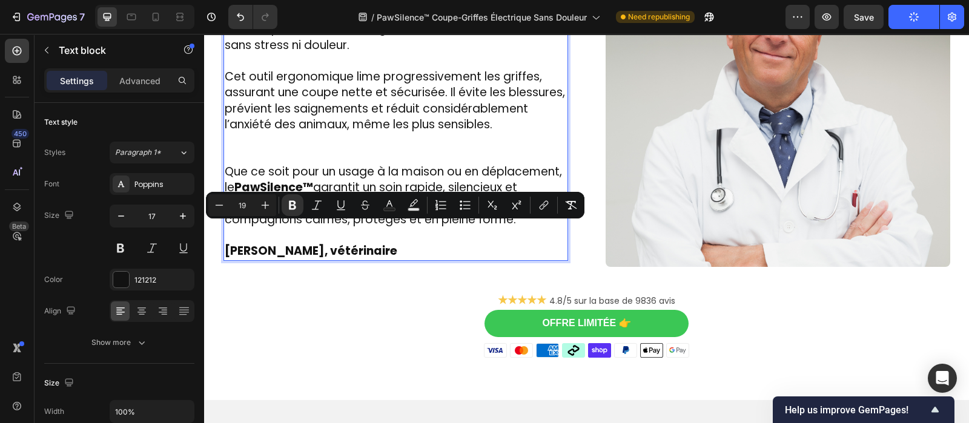
drag, startPoint x: 346, startPoint y: 236, endPoint x: 408, endPoint y: 234, distance: 62.4
click at [397, 243] on strong "[PERSON_NAME], vétérinaire" at bounding box center [311, 251] width 173 height 16
click at [294, 207] on icon "Editor contextual toolbar" at bounding box center [292, 205] width 12 height 12
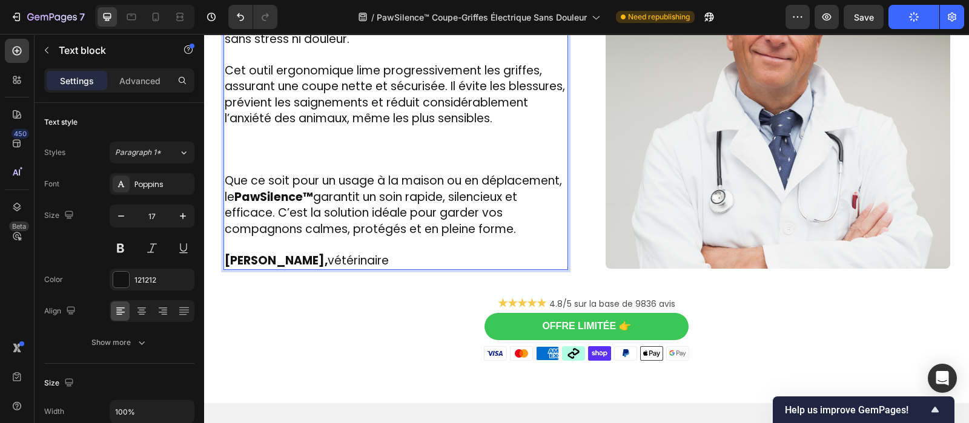
scroll to position [2310, 0]
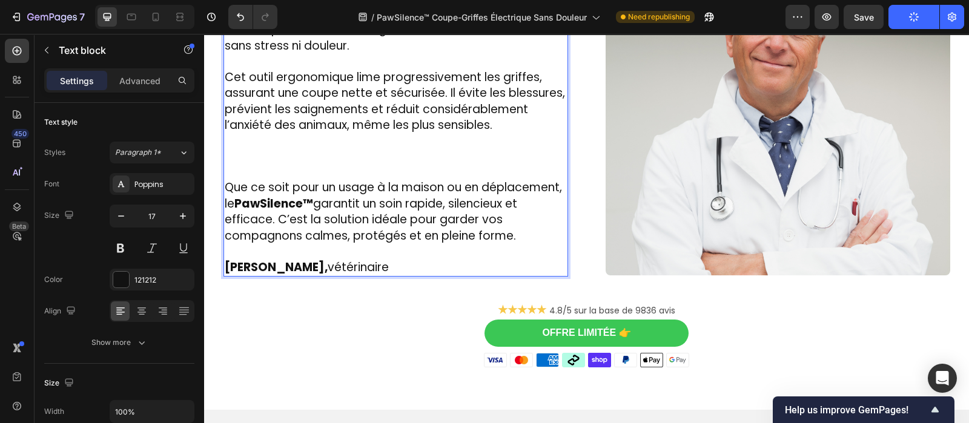
click at [227, 158] on p "Rich Text Editor. Editing area: main" at bounding box center [396, 157] width 342 height 47
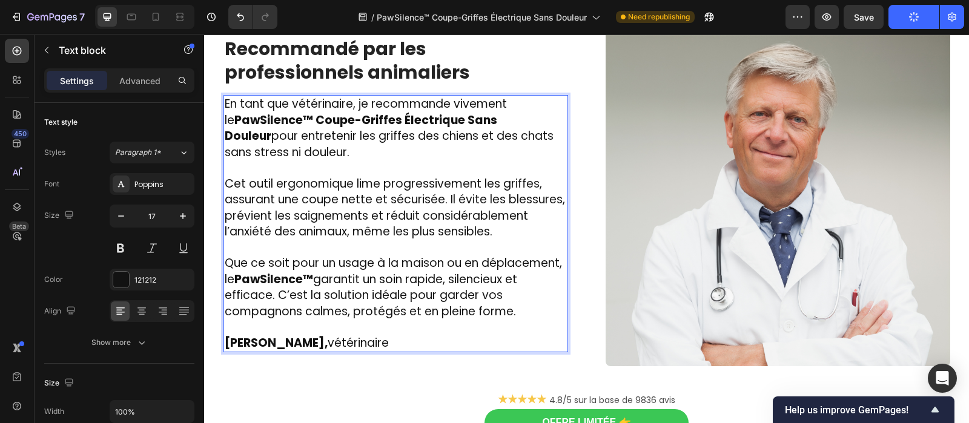
scroll to position [2217, 0]
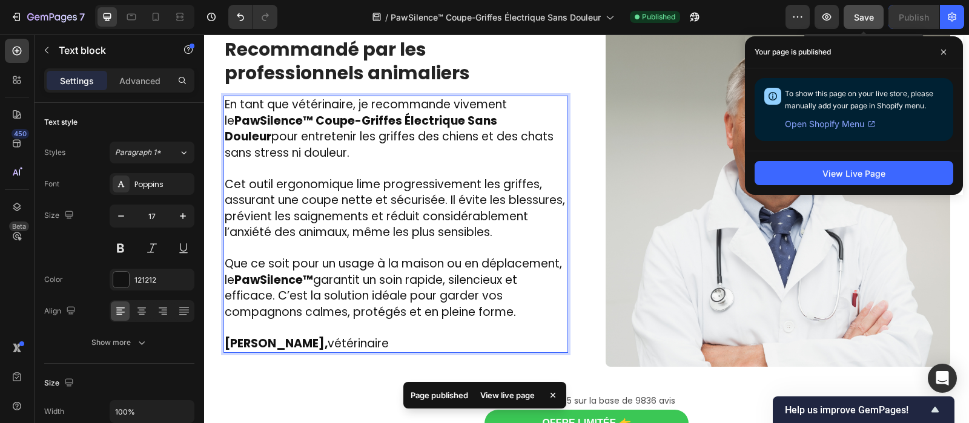
click at [866, 12] on span "Save" at bounding box center [864, 17] width 20 height 10
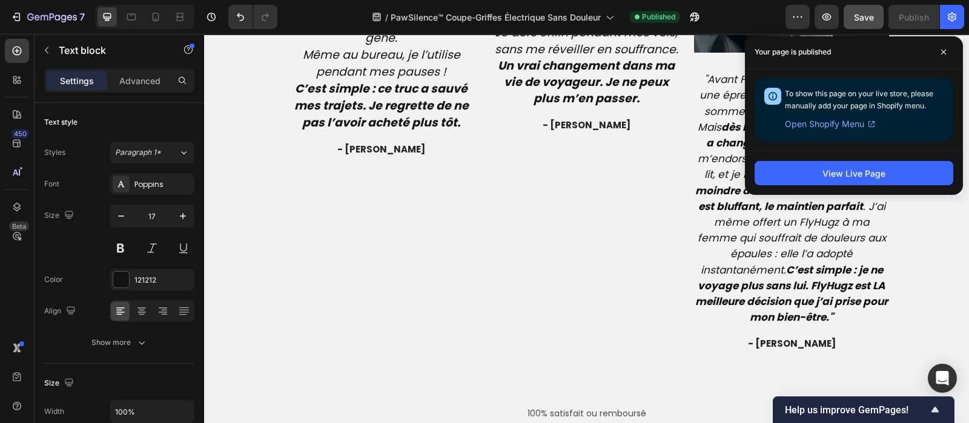
scroll to position [3082, 0]
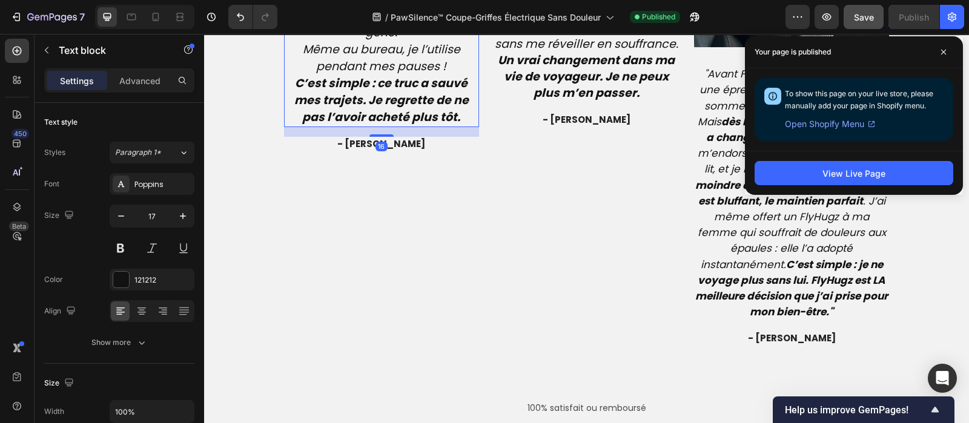
click at [412, 74] on icon "Même au bureau, je l’utilise pendant mes pauses !" at bounding box center [381, 57] width 157 height 33
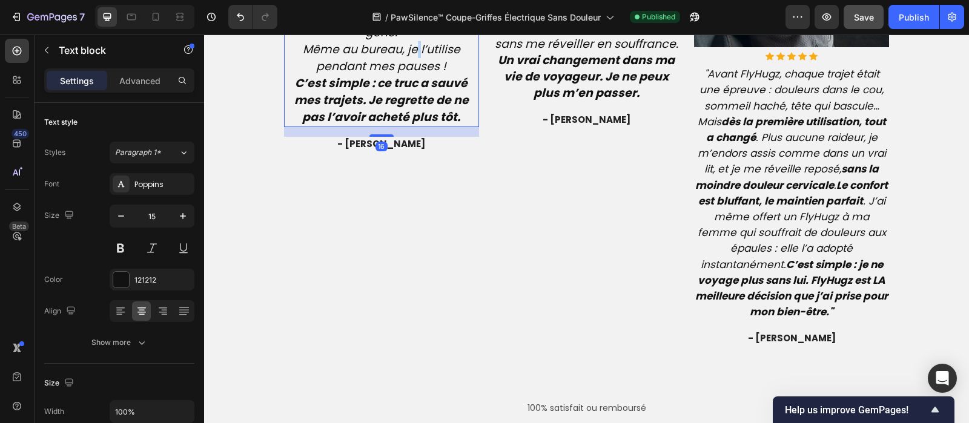
click at [412, 74] on icon "Même au bureau, je l’utilise pendant mes pauses !" at bounding box center [381, 57] width 157 height 33
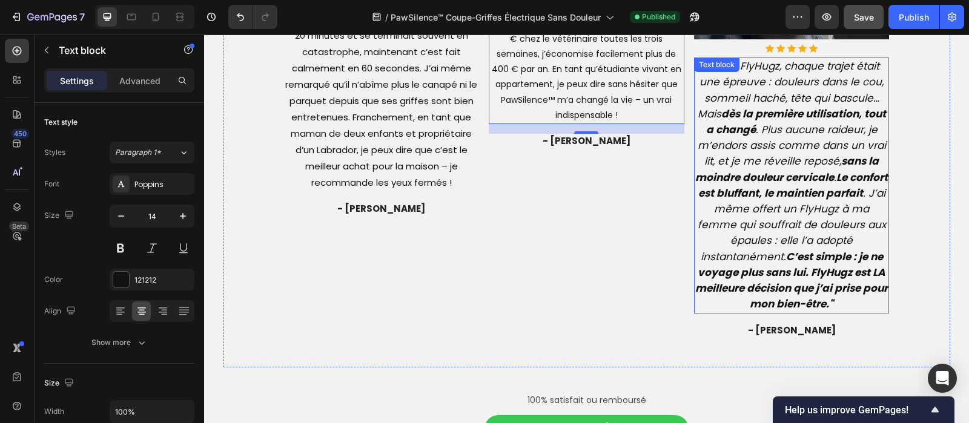
click at [743, 157] on icon ""Avant FlyHugz, chaque trajet était une épreuve : douleurs dans le cou, sommeil…" at bounding box center [791, 185] width 193 height 253
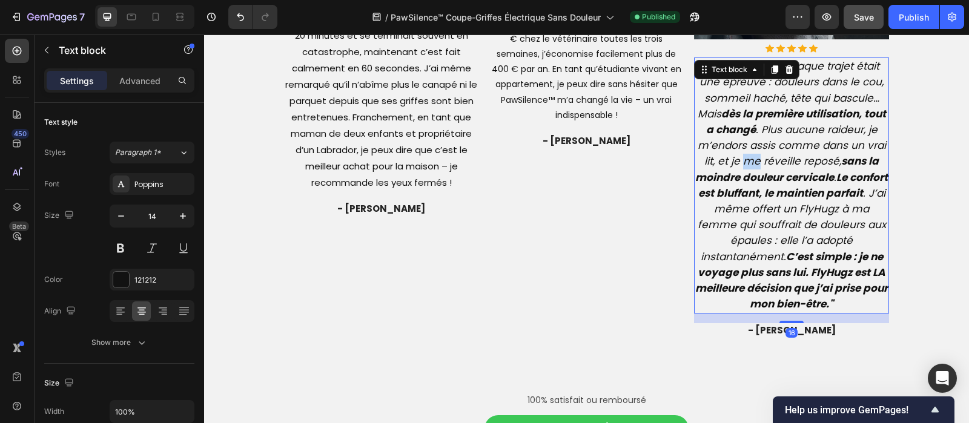
click at [743, 157] on icon ""Avant FlyHugz, chaque trajet était une épreuve : douleurs dans le cou, sommeil…" at bounding box center [791, 185] width 193 height 253
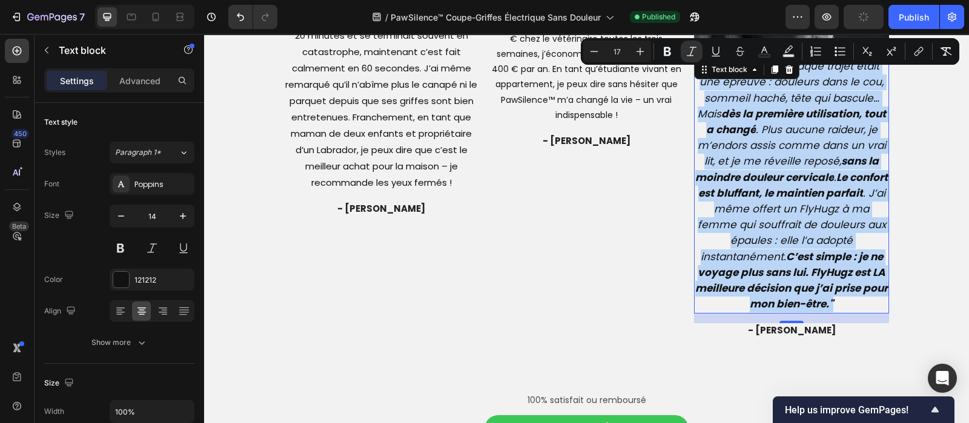
type input "14"
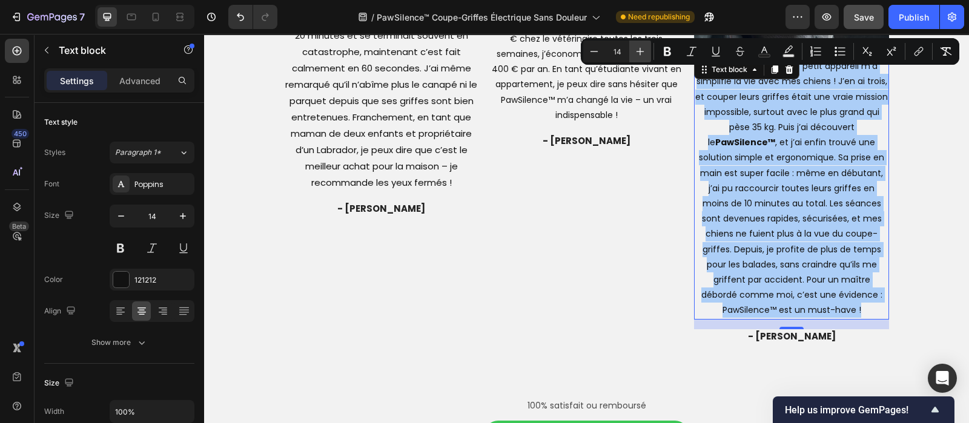
click at [642, 57] on icon "Editor contextual toolbar" at bounding box center [640, 51] width 12 height 12
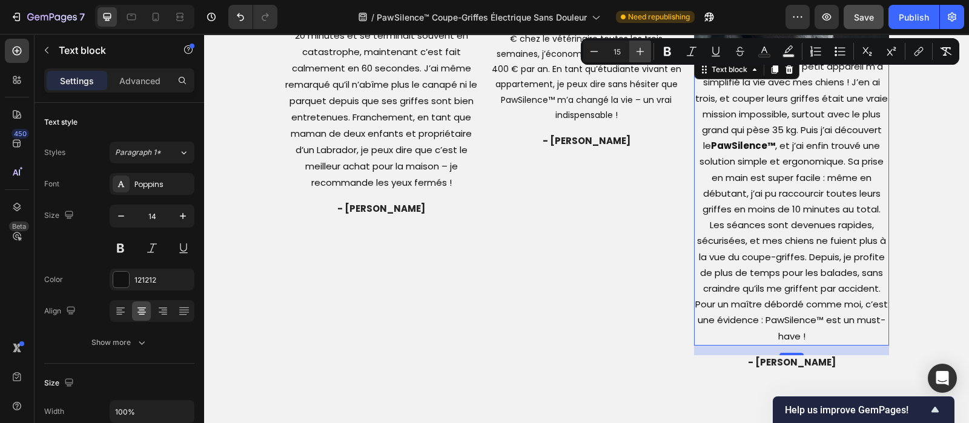
click at [642, 57] on icon "Editor contextual toolbar" at bounding box center [640, 51] width 12 height 12
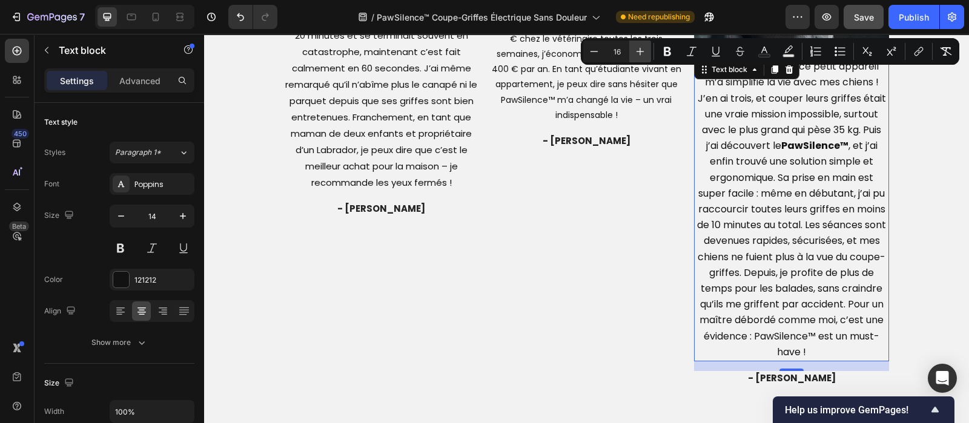
click at [642, 57] on icon "Editor contextual toolbar" at bounding box center [640, 51] width 12 height 12
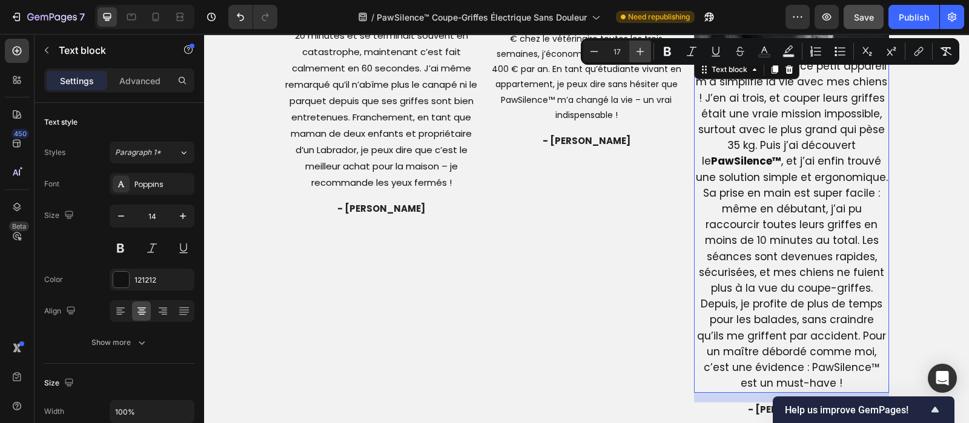
click at [642, 57] on icon "Editor contextual toolbar" at bounding box center [640, 51] width 12 height 12
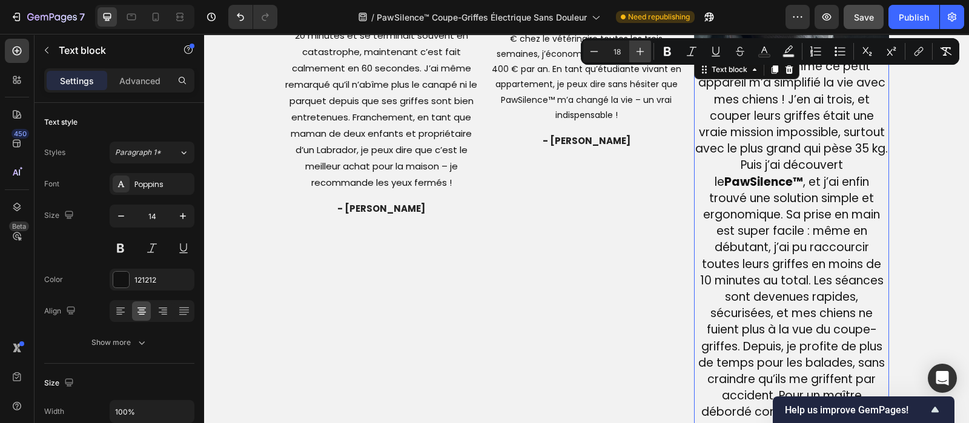
type input "19"
click at [686, 58] on button "Italic" at bounding box center [692, 52] width 22 height 22
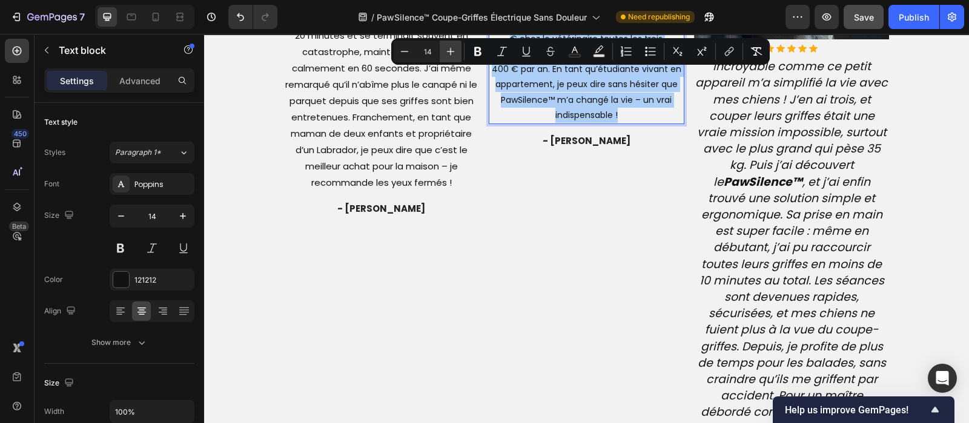
click at [451, 53] on icon "Editor contextual toolbar" at bounding box center [451, 51] width 12 height 12
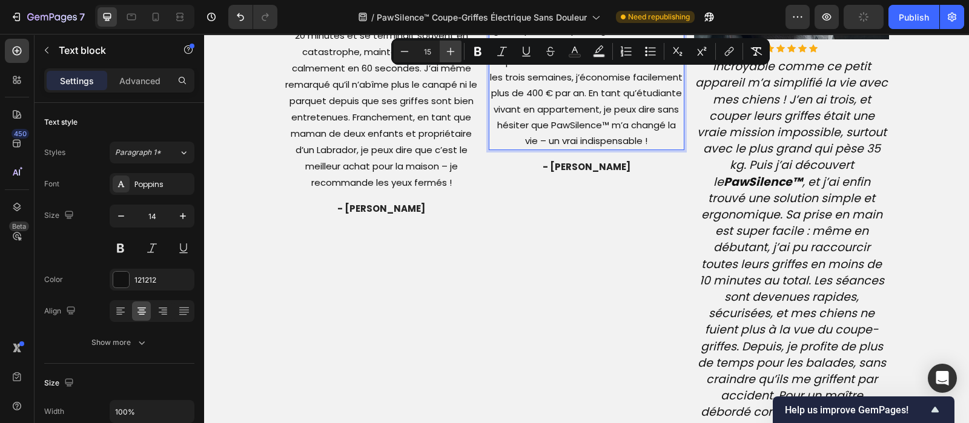
click at [451, 53] on icon "Editor contextual toolbar" at bounding box center [451, 51] width 12 height 12
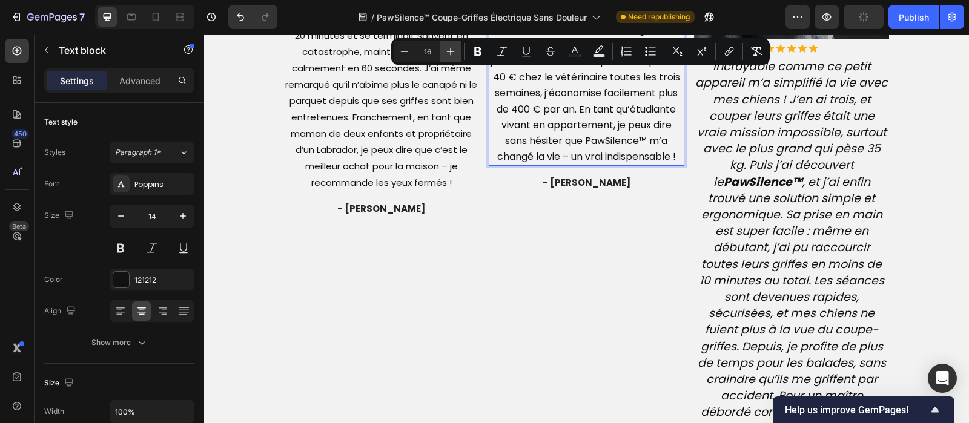
click at [451, 53] on icon "Editor contextual toolbar" at bounding box center [451, 51] width 12 height 12
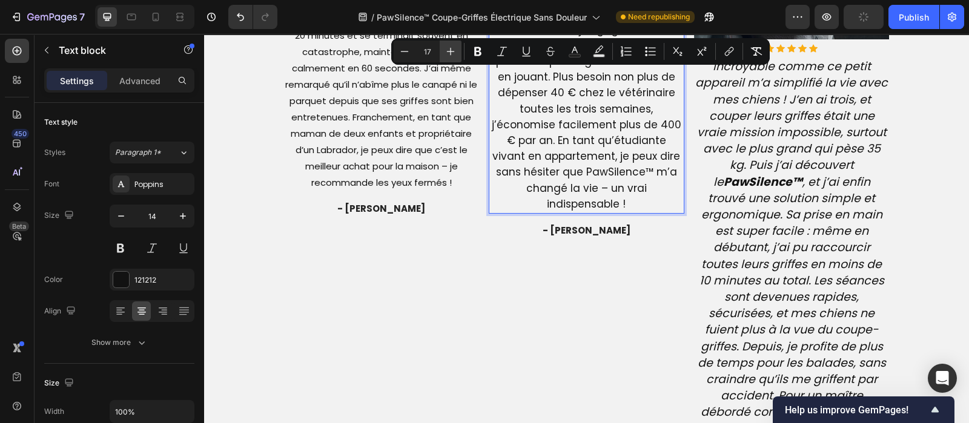
click at [451, 53] on icon "Editor contextual toolbar" at bounding box center [451, 51] width 12 height 12
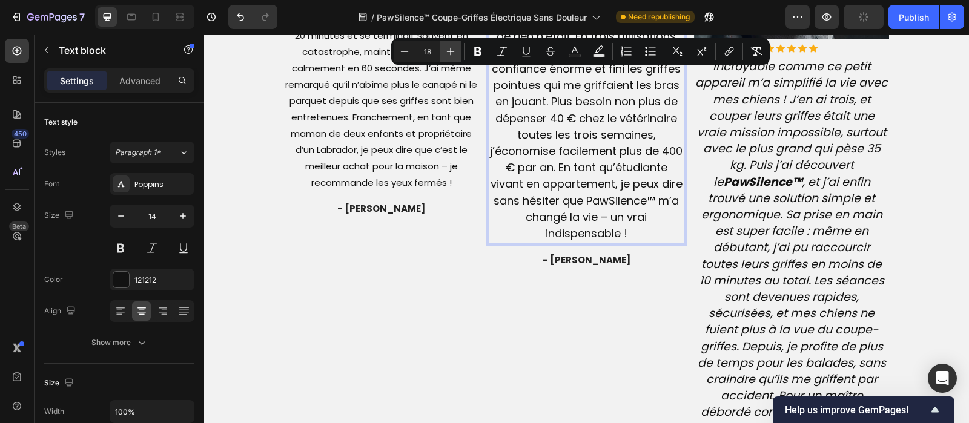
click at [451, 53] on icon "Editor contextual toolbar" at bounding box center [451, 51] width 12 height 12
type input "19"
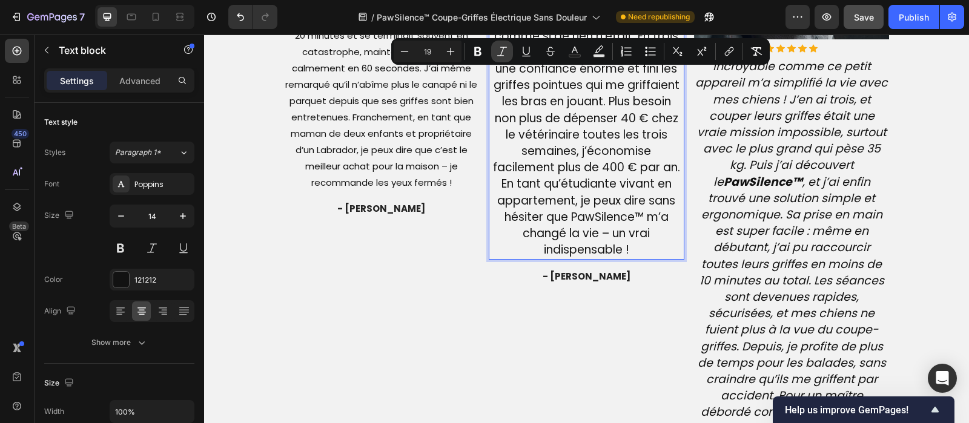
click at [509, 47] on button "Italic" at bounding box center [502, 52] width 22 height 22
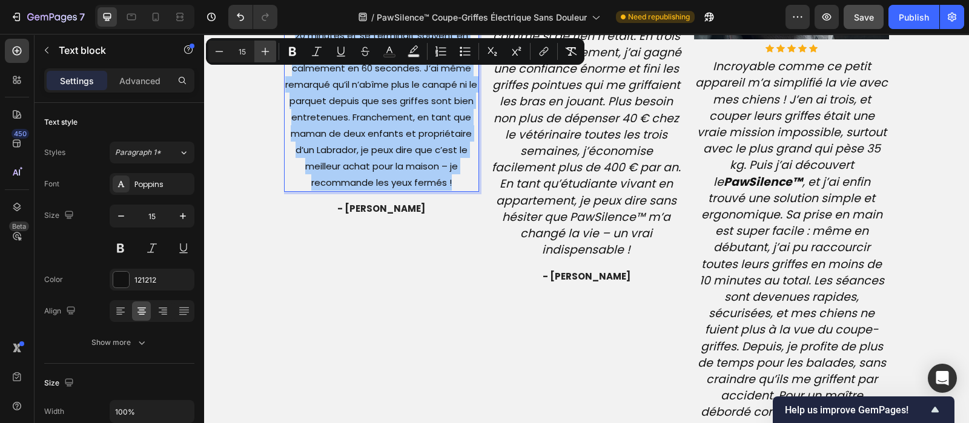
click at [263, 50] on icon "Editor contextual toolbar" at bounding box center [265, 51] width 12 height 12
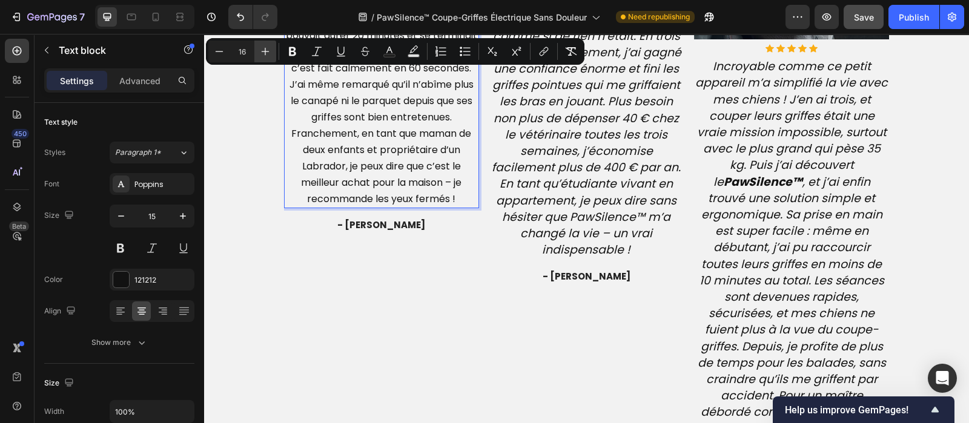
click at [263, 50] on icon "Editor contextual toolbar" at bounding box center [265, 51] width 12 height 12
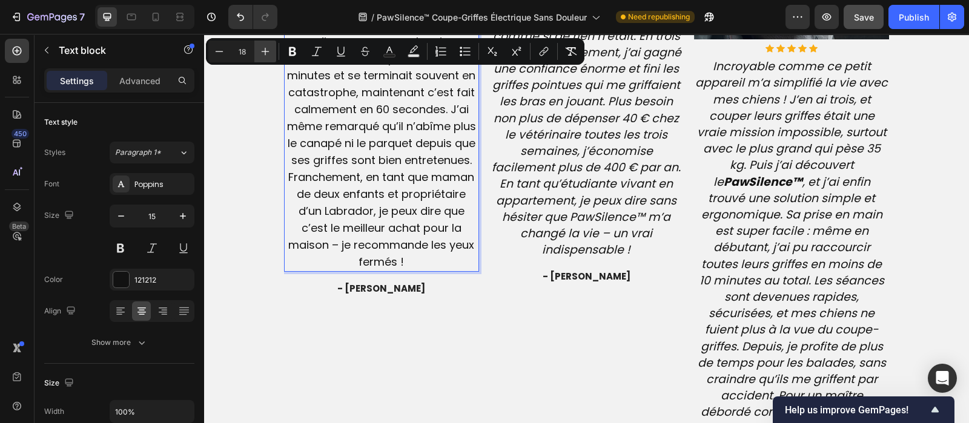
click at [263, 50] on icon "Editor contextual toolbar" at bounding box center [265, 51] width 12 height 12
type input "19"
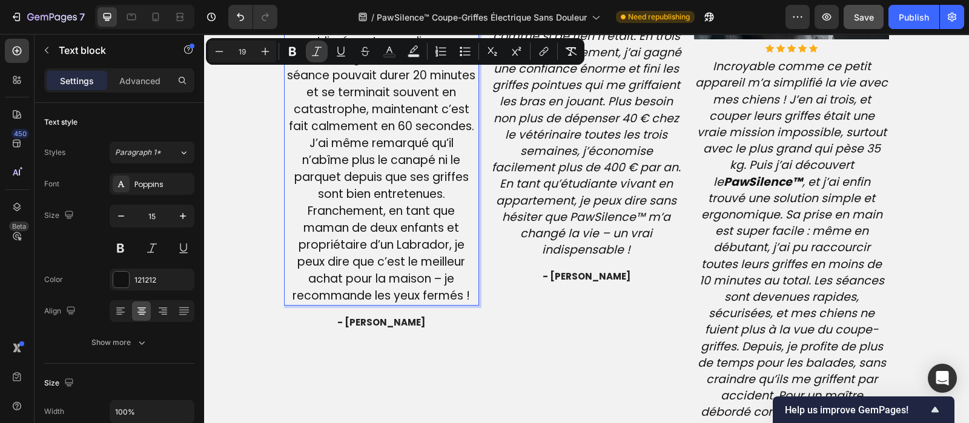
click at [319, 56] on icon "Editor contextual toolbar" at bounding box center [317, 51] width 12 height 12
click at [916, 14] on div "Publish" at bounding box center [914, 17] width 30 height 13
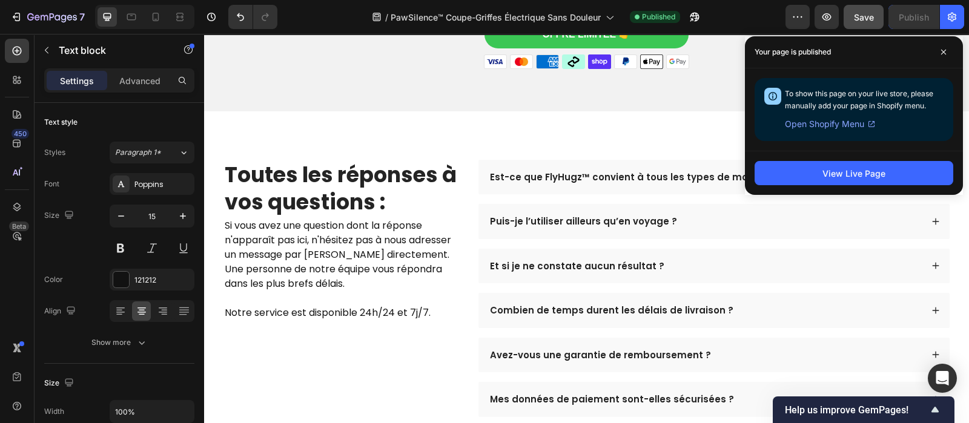
scroll to position [3645, 0]
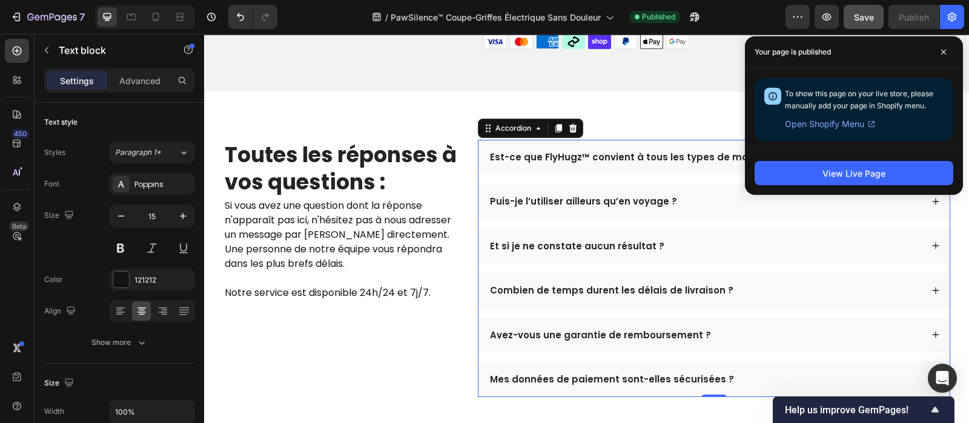
click at [600, 164] on p "Est-ce que FlyHugz™ convient à tous les types de morphologies ?" at bounding box center [648, 157] width 317 height 12
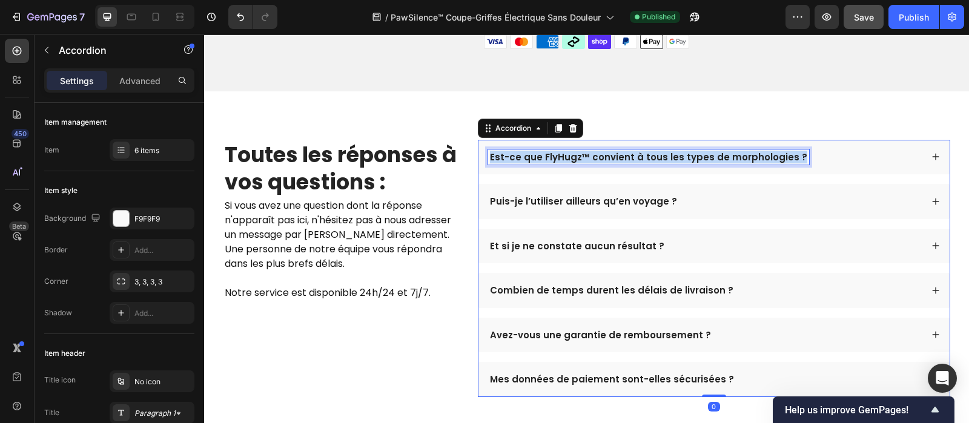
click at [600, 164] on p "Est-ce que FlyHugz™ convient à tous les types de morphologies ?" at bounding box center [648, 157] width 317 height 12
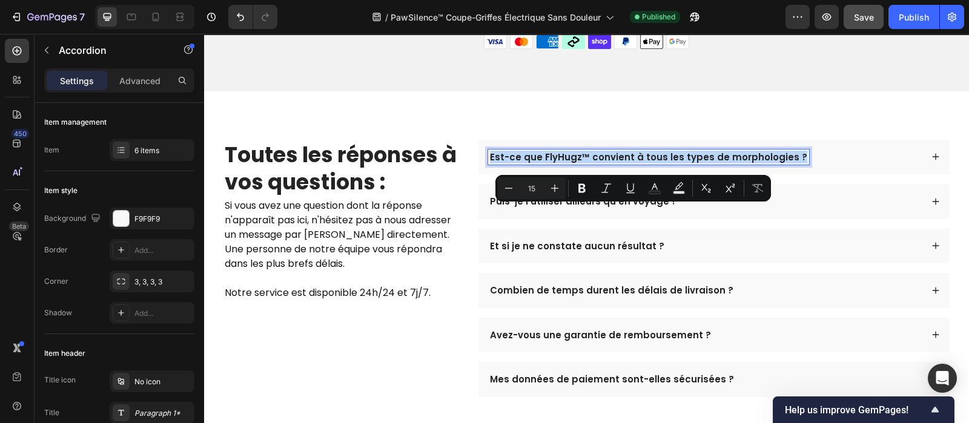
click at [600, 164] on p "Est-ce que FlyHugz™ convient à tous les types de morphologies ?" at bounding box center [648, 157] width 317 height 12
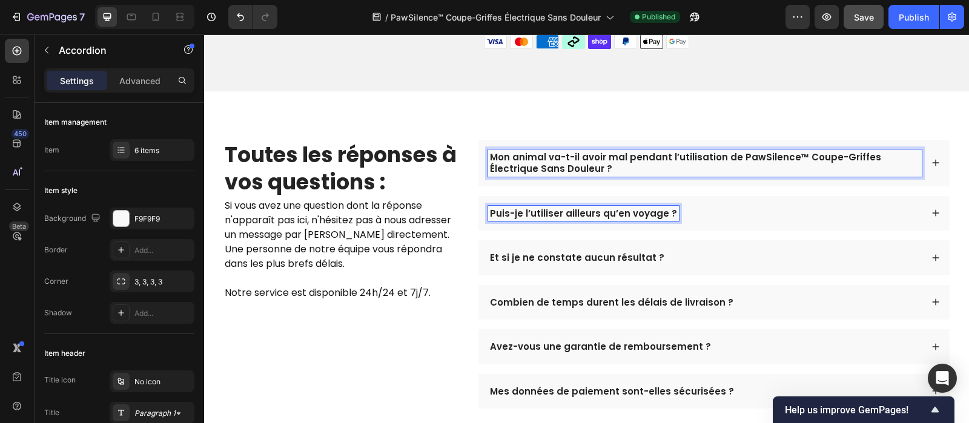
click at [627, 220] on p "Puis-je l’utiliser ailleurs qu’en voyage ?" at bounding box center [583, 214] width 187 height 12
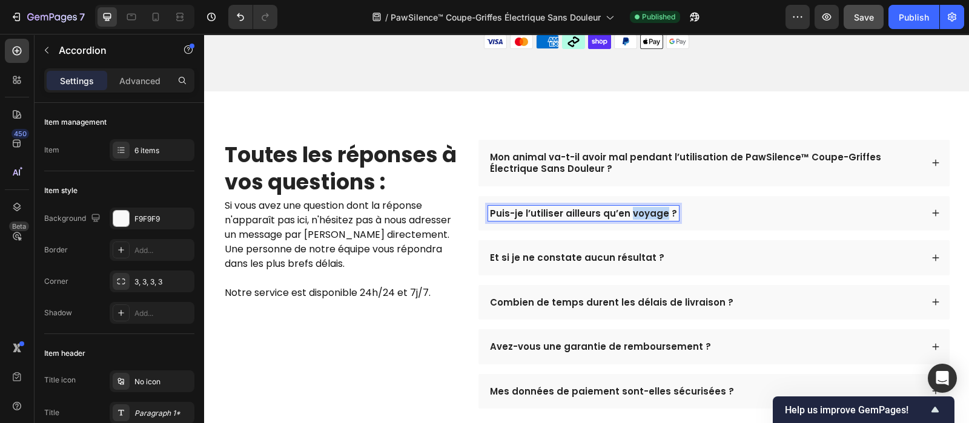
click at [627, 220] on p "Puis-je l’utiliser ailleurs qu’en voyage ?" at bounding box center [583, 214] width 187 height 12
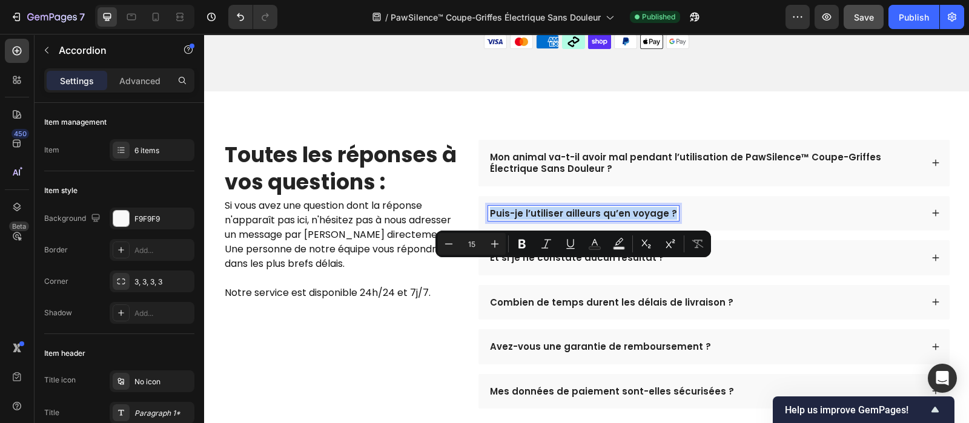
click at [627, 220] on p "Puis-je l’utiliser ailleurs qu’en voyage ?" at bounding box center [583, 214] width 187 height 12
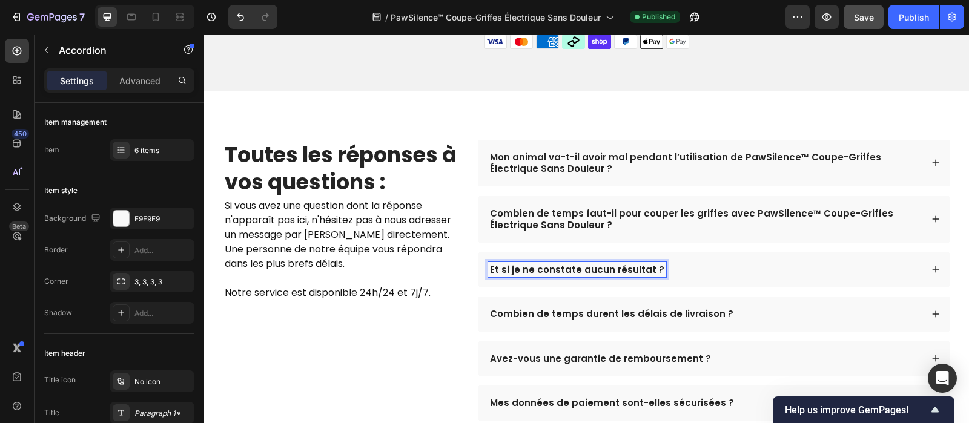
click at [580, 276] on p "Et si je ne constate aucun résultat ?" at bounding box center [577, 270] width 174 height 12
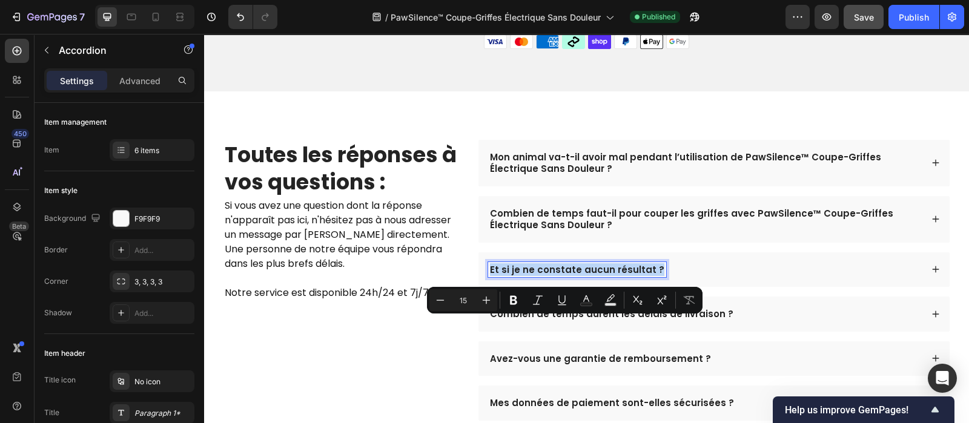
click at [580, 276] on p "Et si je ne constate aucun résultat ?" at bounding box center [577, 270] width 174 height 12
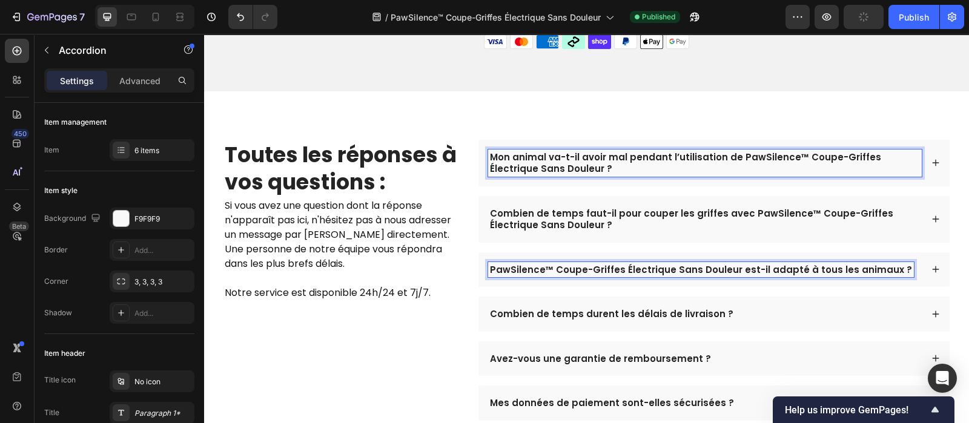
click at [616, 175] on p "Mon animal va-t-il avoir mal pendant l’utilisation de PawSilence™ Coupe-Griffes…" at bounding box center [705, 163] width 430 height 24
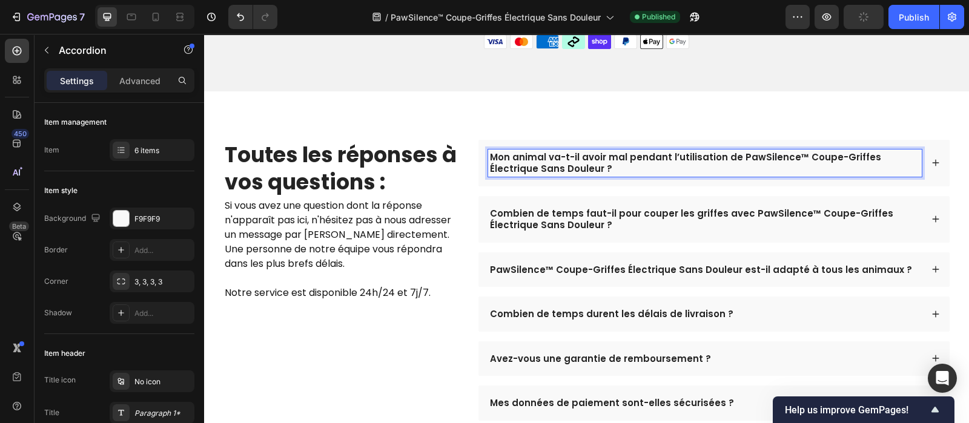
click at [616, 175] on p "Mon animal va-t-il avoir mal pendant l’utilisation de PawSilence™ Coupe-Griffes…" at bounding box center [705, 163] width 430 height 24
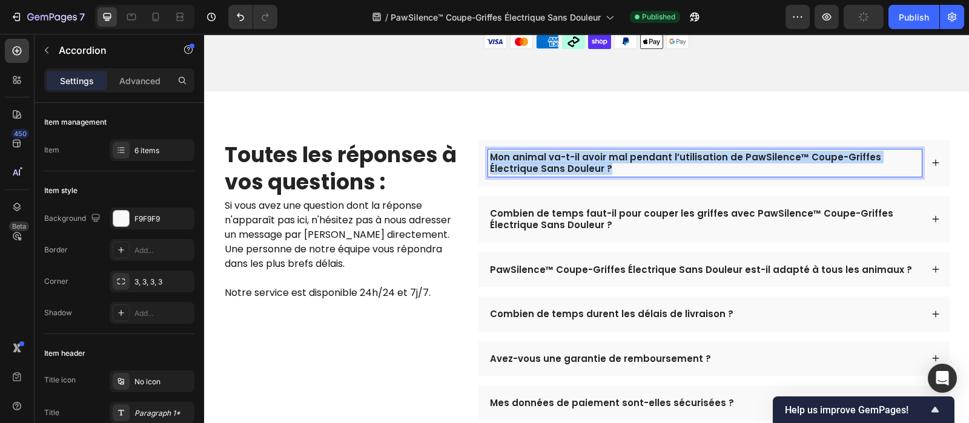
click at [616, 175] on p "Mon animal va-t-il avoir mal pendant l’utilisation de PawSilence™ Coupe-Griffes…" at bounding box center [705, 163] width 430 height 24
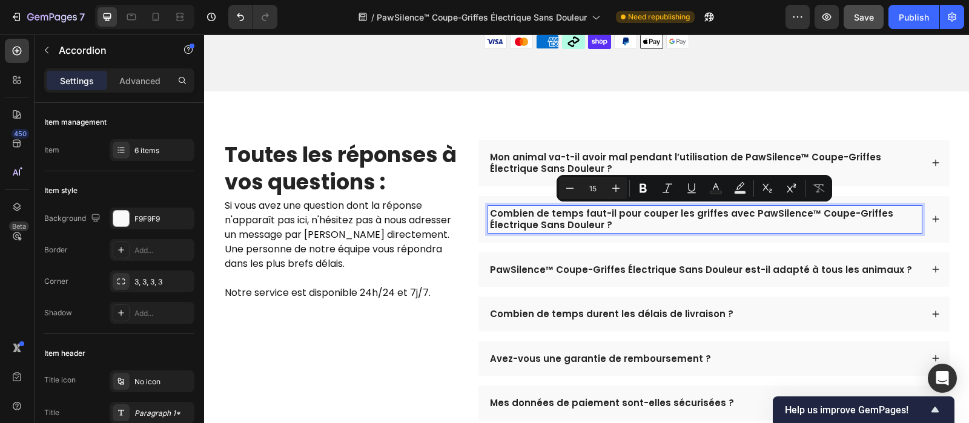
click at [774, 231] on p "Combien de temps faut-il pour couper les griffes avec PawSilence™ Coupe-Griffes…" at bounding box center [705, 220] width 430 height 24
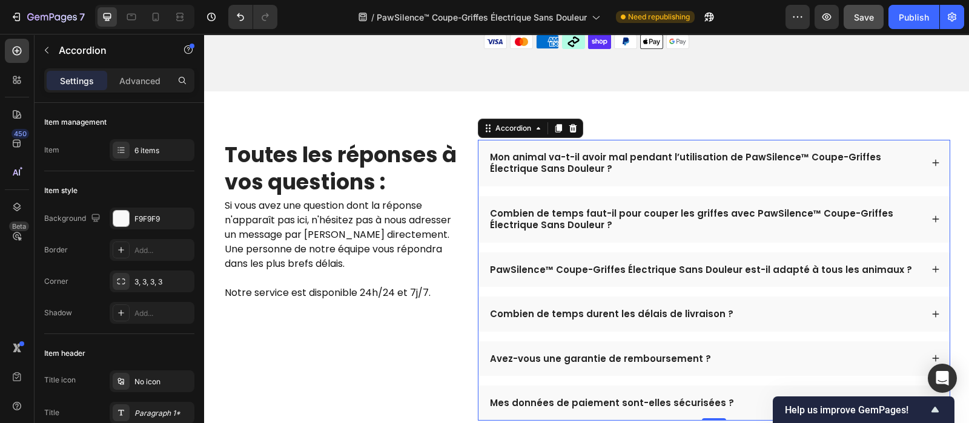
click at [884, 187] on div "Mon animal va-t-il avoir mal pendant l’utilisation de PawSilence™ Coupe-Griffes…" at bounding box center [713, 163] width 471 height 47
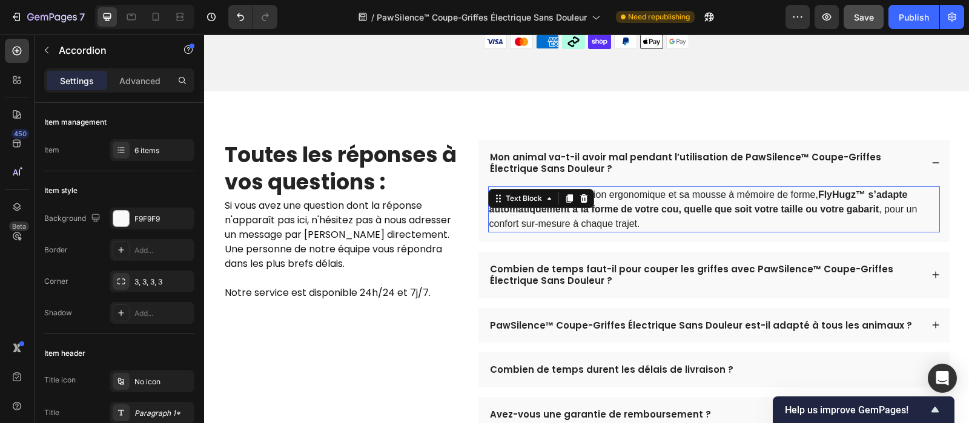
click at [801, 214] on strong "FlyHugz™ s’adapte automatiquement à la forme de votre cou, quelle que soit votr…" at bounding box center [698, 202] width 419 height 25
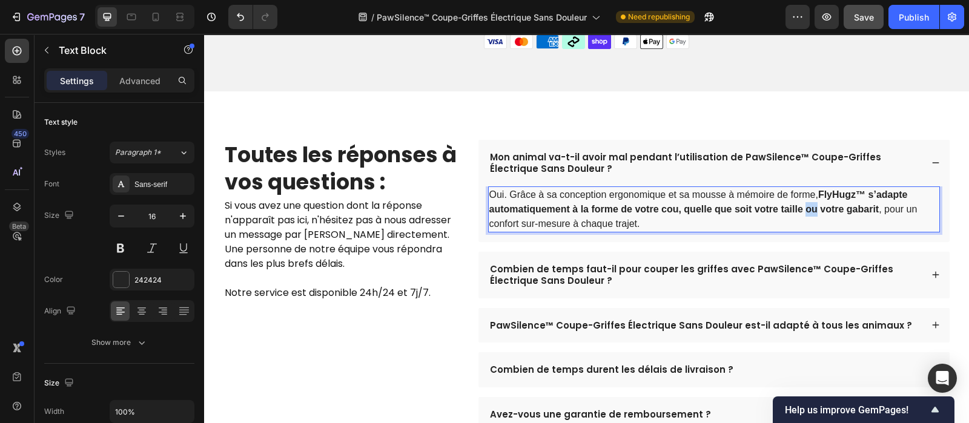
click at [801, 214] on strong "FlyHugz™ s’adapte automatiquement à la forme de votre cou, quelle que soit votr…" at bounding box center [698, 202] width 419 height 25
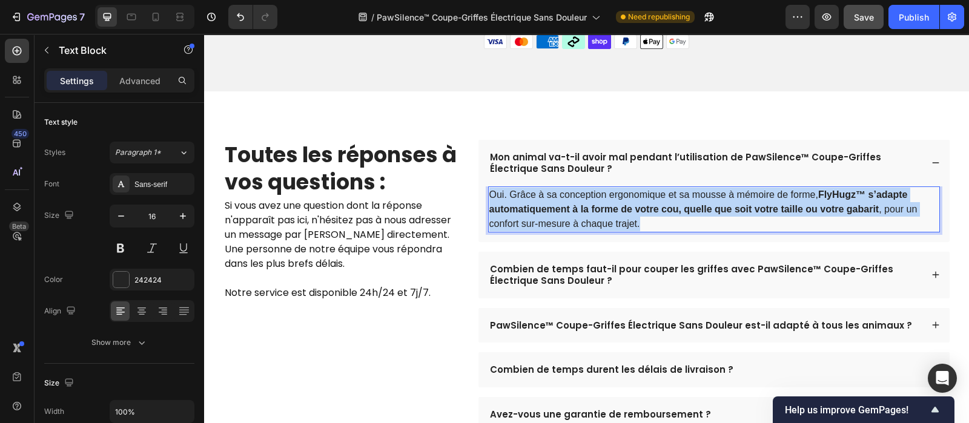
click at [801, 214] on strong "FlyHugz™ s’adapte automatiquement à la forme de votre cou, quelle que soit votr…" at bounding box center [698, 202] width 419 height 25
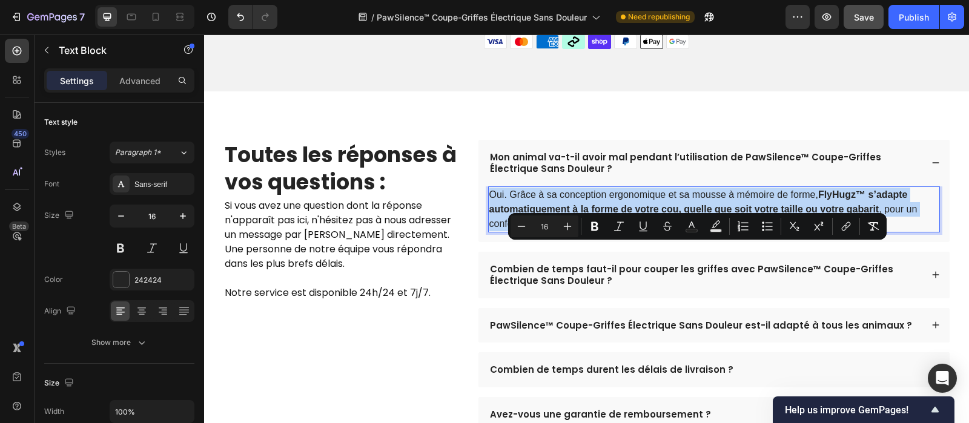
click at [801, 214] on strong "FlyHugz™ s’adapte automatiquement à la forme de votre cou, quelle que soit votr…" at bounding box center [698, 202] width 419 height 25
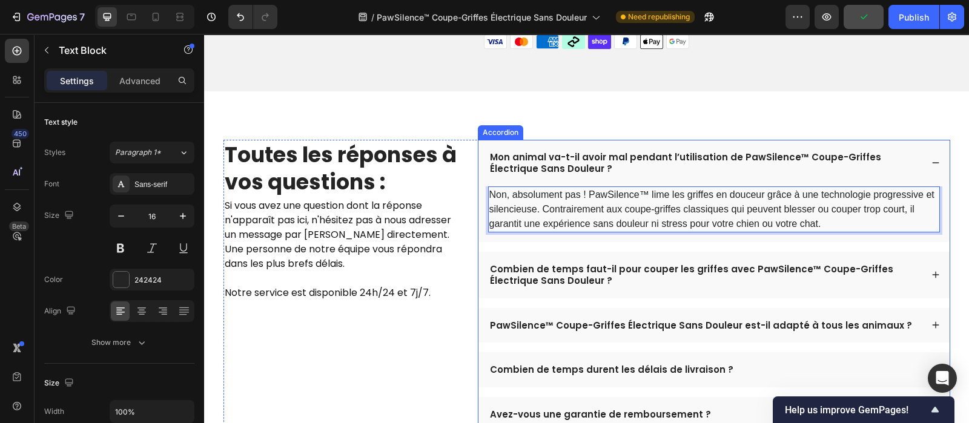
scroll to position [3758, 0]
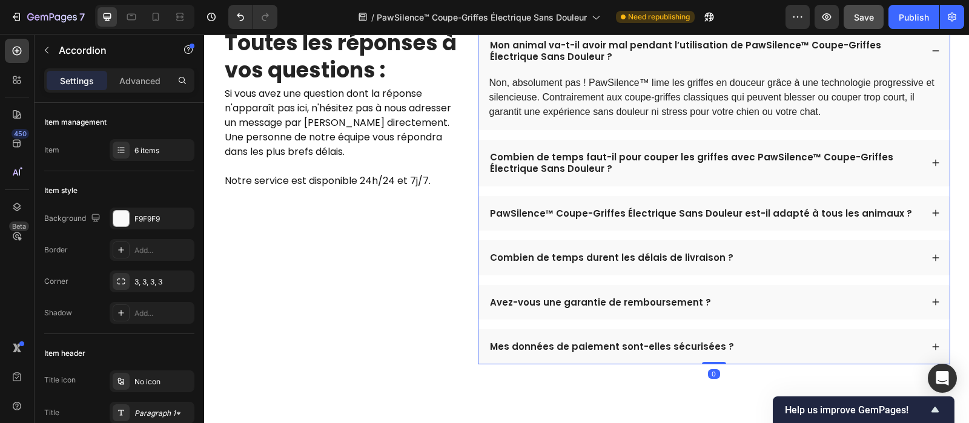
click at [899, 187] on div "Combien de temps faut-il pour couper les griffes avec PawSilence™ Coupe-Griffes…" at bounding box center [713, 163] width 471 height 47
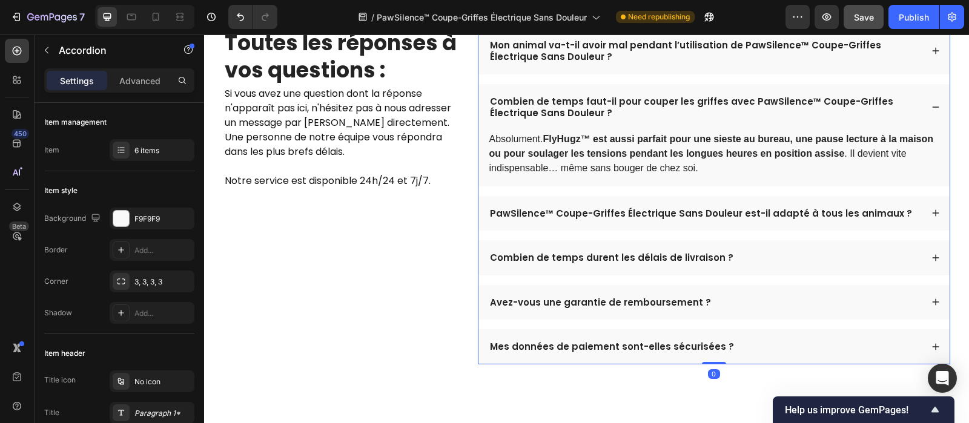
click at [899, 187] on div "Combien de temps faut-il pour couper les griffes avec PawSilence™ Coupe-Griffes…" at bounding box center [713, 135] width 471 height 102
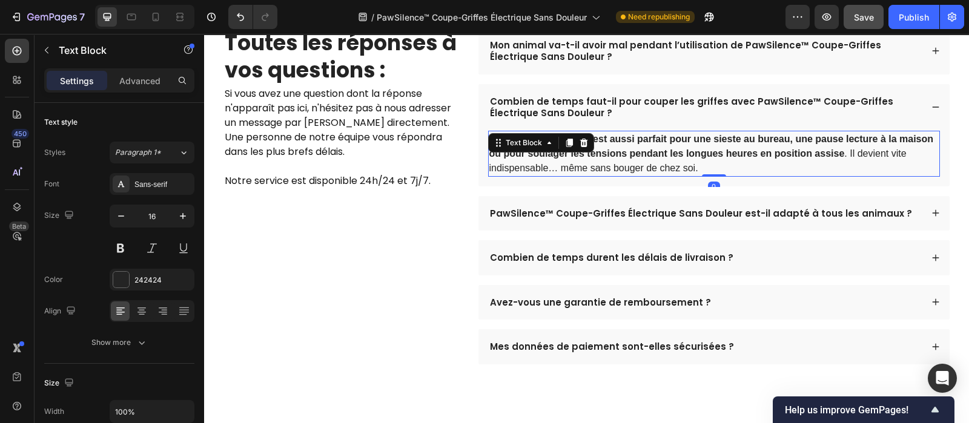
click at [721, 176] on p "Absolument. FlyHugz™ est aussi parfait pour une sieste au bureau, une pause lec…" at bounding box center [713, 154] width 449 height 44
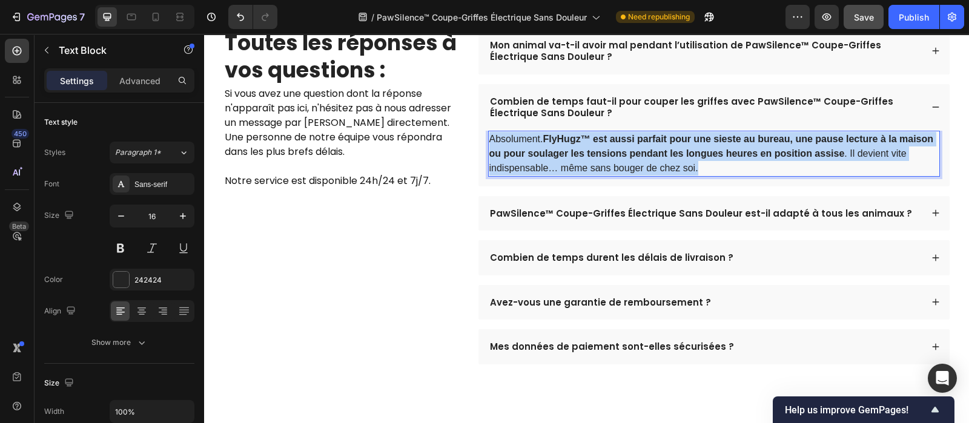
click at [721, 176] on p "Absolument. FlyHugz™ est aussi parfait pour une sieste au bureau, une pause lec…" at bounding box center [713, 154] width 449 height 44
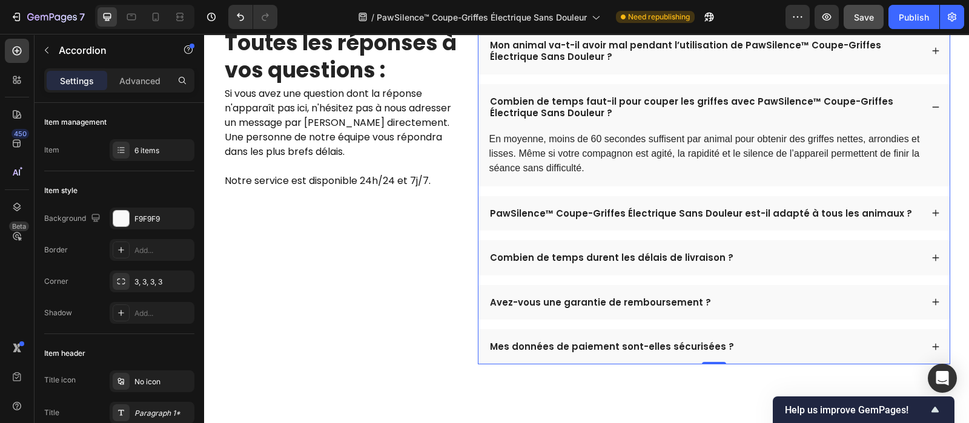
click at [905, 231] on div "PawSilence™ Coupe-Griffes Électrique Sans Douleur est-il adapté à tous les anim…" at bounding box center [713, 213] width 471 height 35
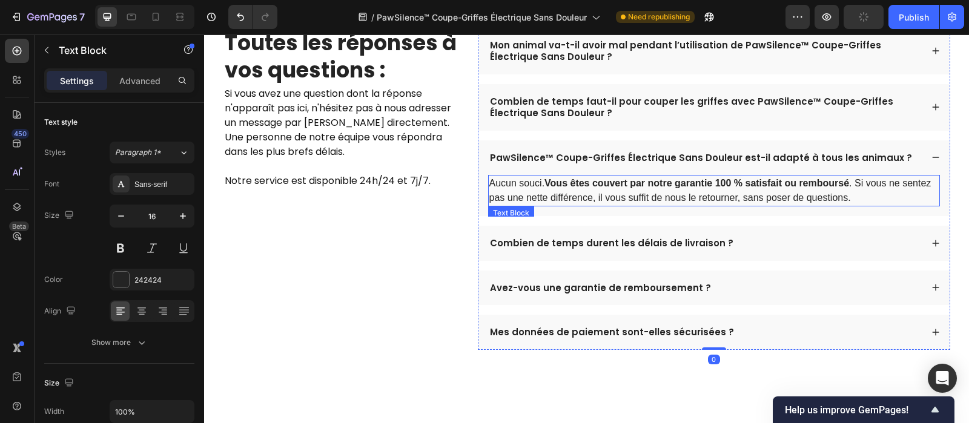
click at [769, 205] on p "Aucun souci. Vous êtes couvert par notre garantie 100 % satisfait ou remboursé …" at bounding box center [713, 190] width 449 height 29
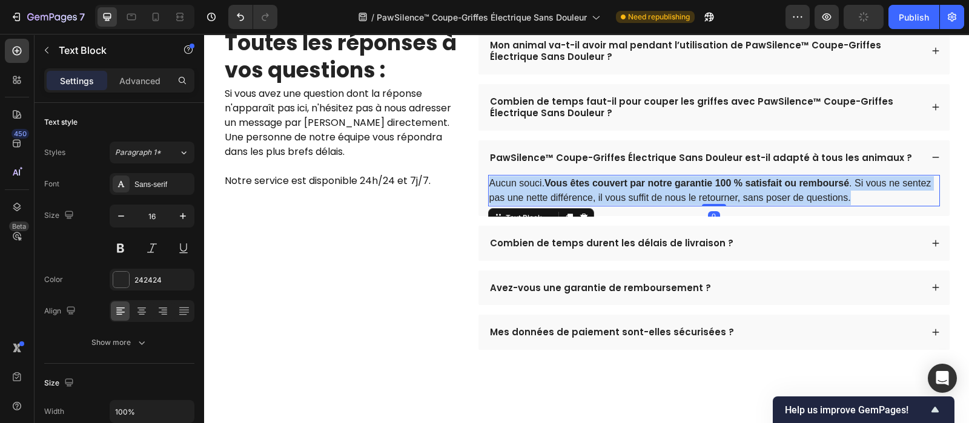
click at [769, 205] on p "Aucun souci. Vous êtes couvert par notre garantie 100 % satisfait ou remboursé …" at bounding box center [713, 190] width 449 height 29
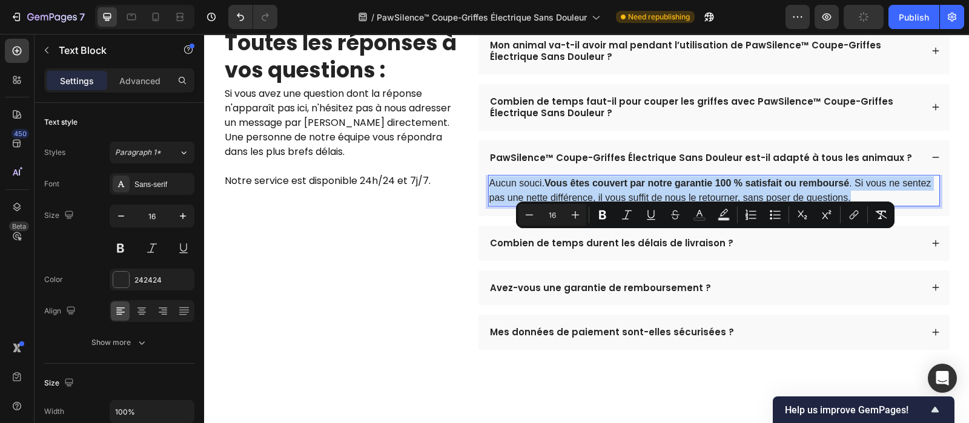
click at [769, 205] on p "Aucun souci. Vous êtes couvert par notre garantie 100 % satisfait ou remboursé …" at bounding box center [713, 190] width 449 height 29
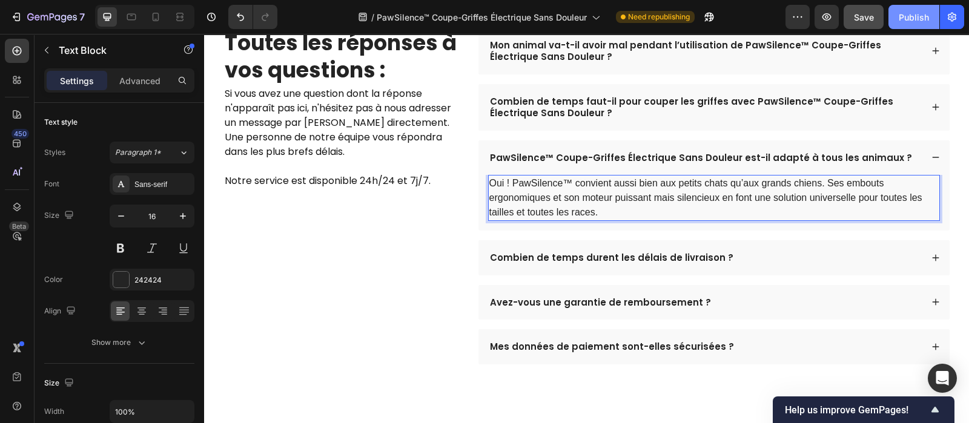
click at [916, 19] on div "Publish" at bounding box center [914, 17] width 30 height 13
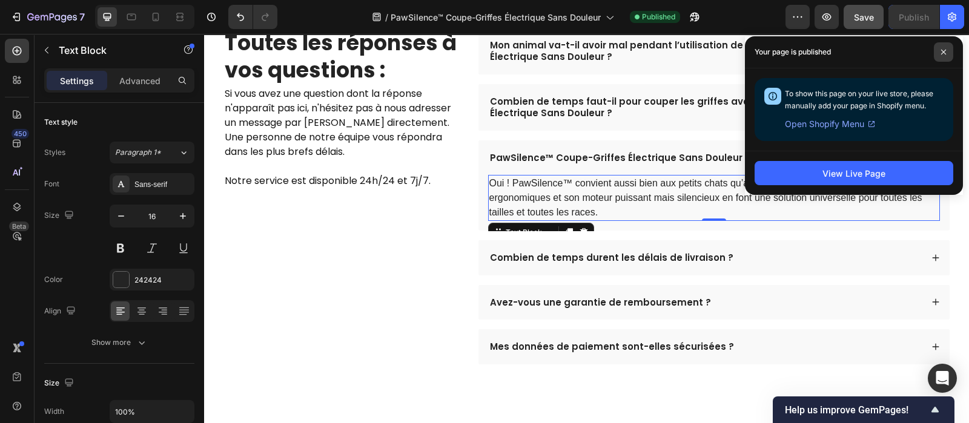
click at [946, 50] on icon at bounding box center [944, 52] width 6 height 6
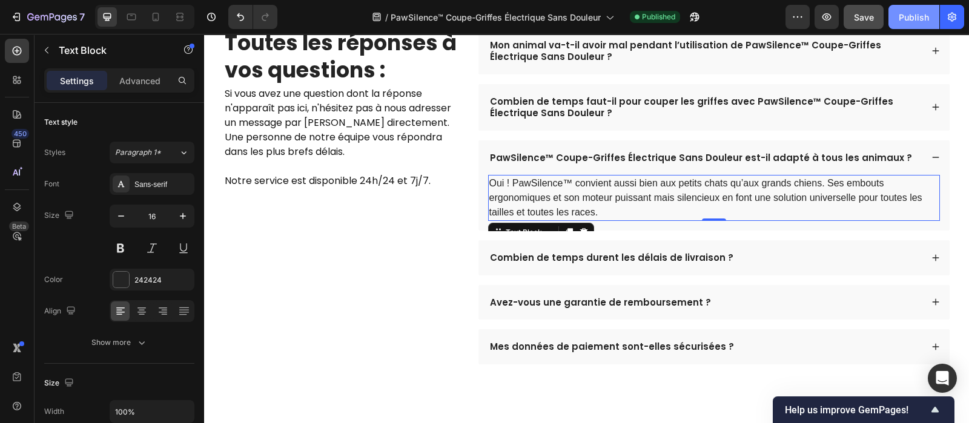
click at [912, 21] on div "Publish" at bounding box center [914, 17] width 30 height 13
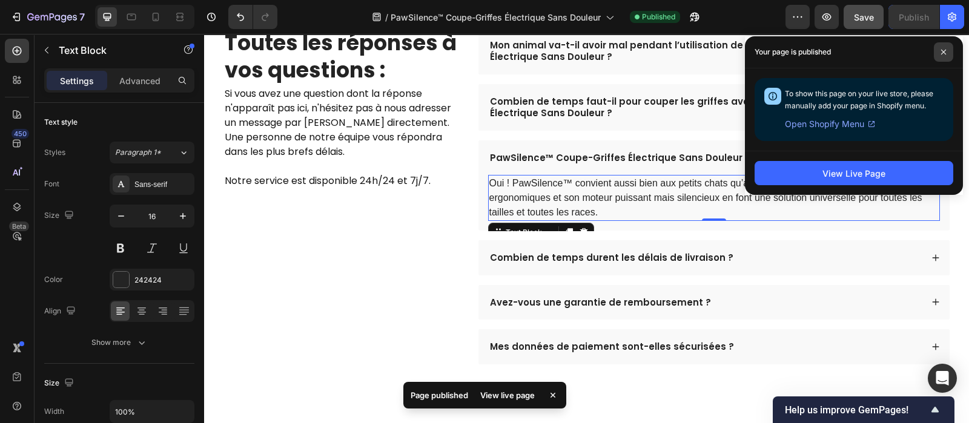
click at [945, 55] on span at bounding box center [943, 51] width 19 height 19
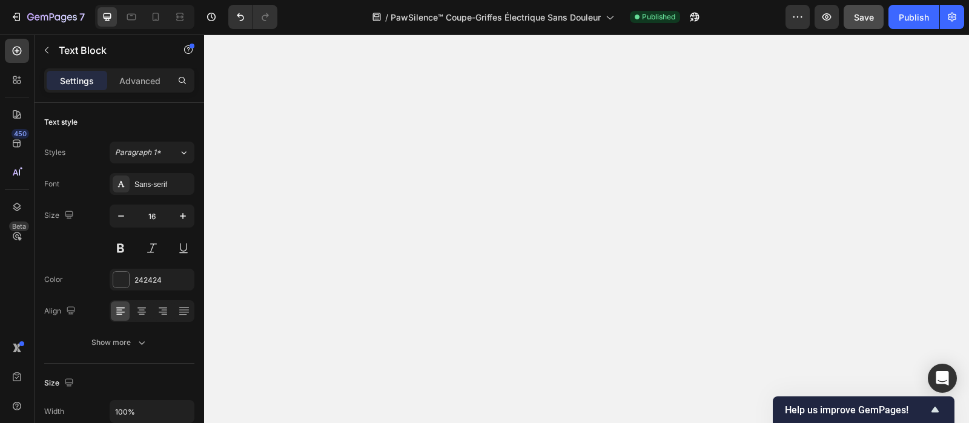
scroll to position [0, 0]
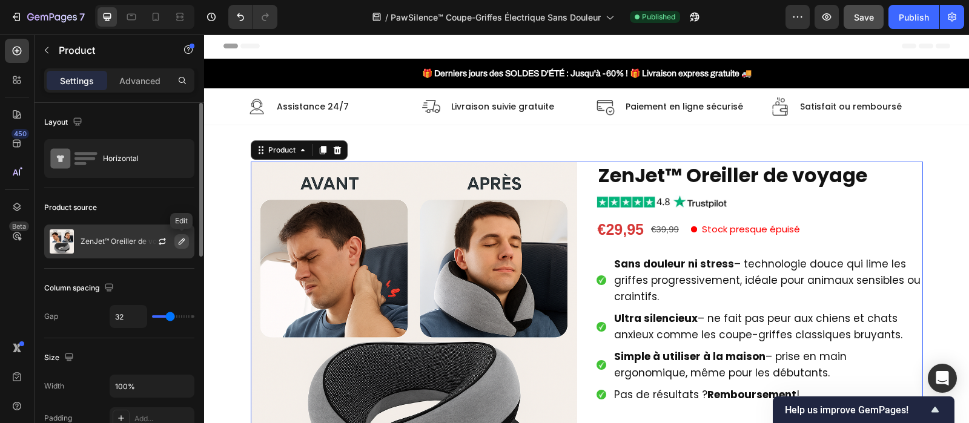
click at [179, 242] on icon "button" at bounding box center [182, 242] width 10 height 10
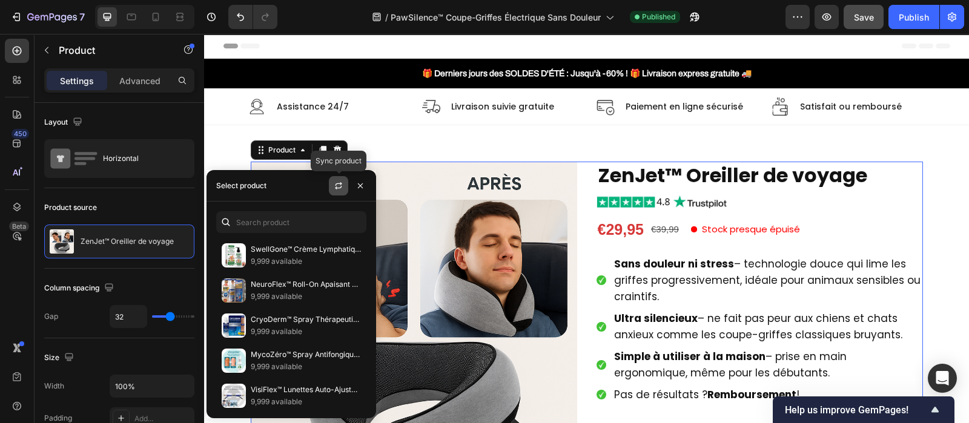
click at [338, 192] on button "button" at bounding box center [338, 185] width 19 height 19
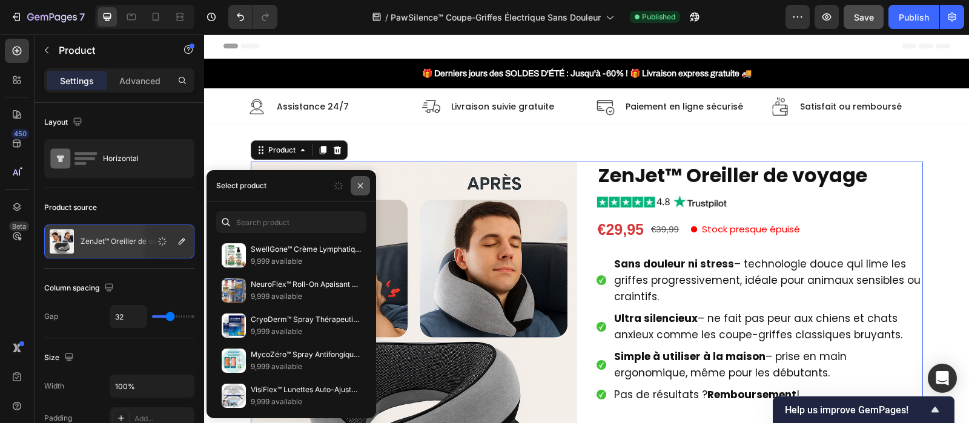
click at [362, 186] on icon "button" at bounding box center [361, 186] width 10 height 10
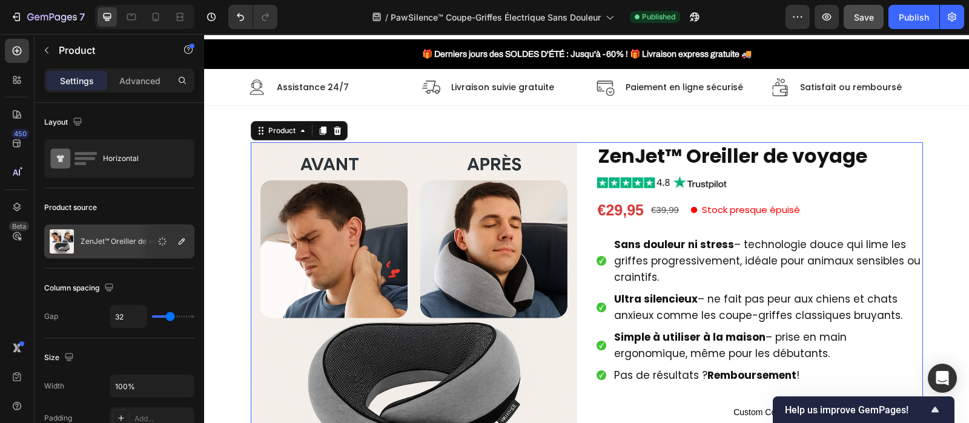
scroll to position [2, 0]
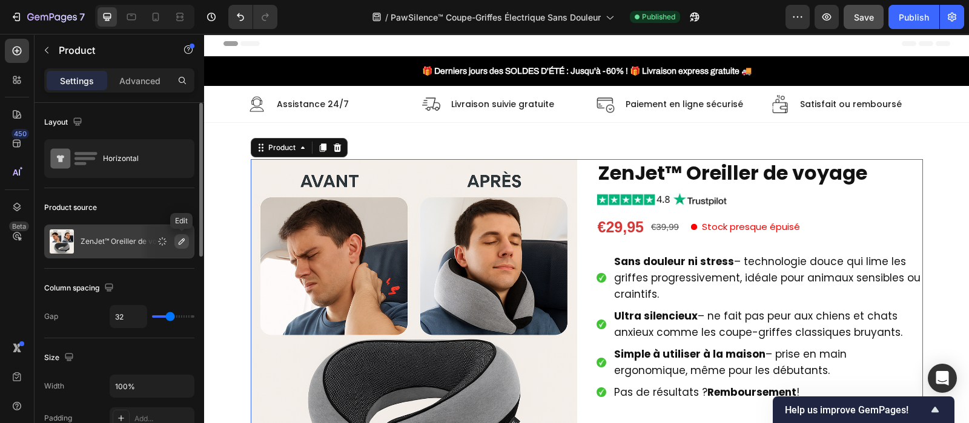
click at [179, 240] on icon "button" at bounding box center [182, 242] width 10 height 10
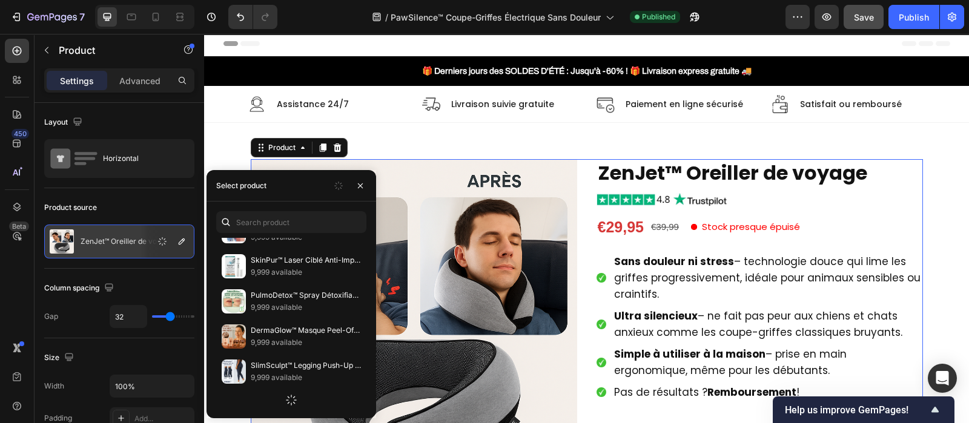
scroll to position [0, 0]
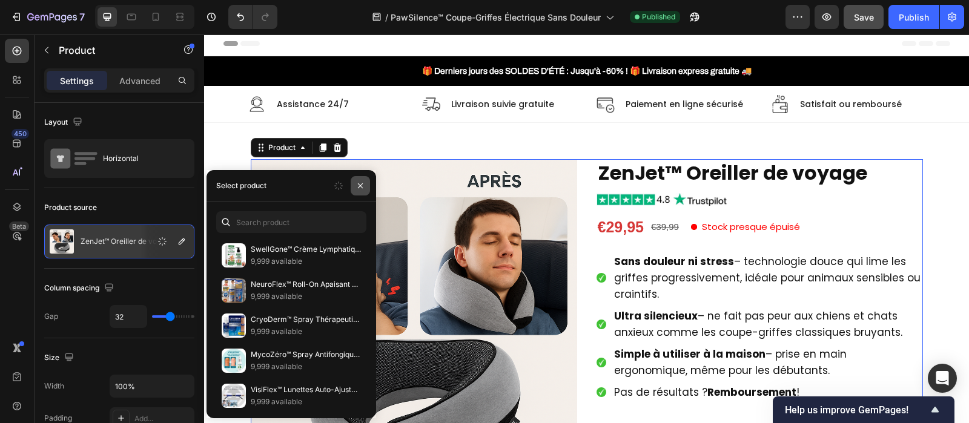
click at [364, 187] on icon "button" at bounding box center [361, 186] width 10 height 10
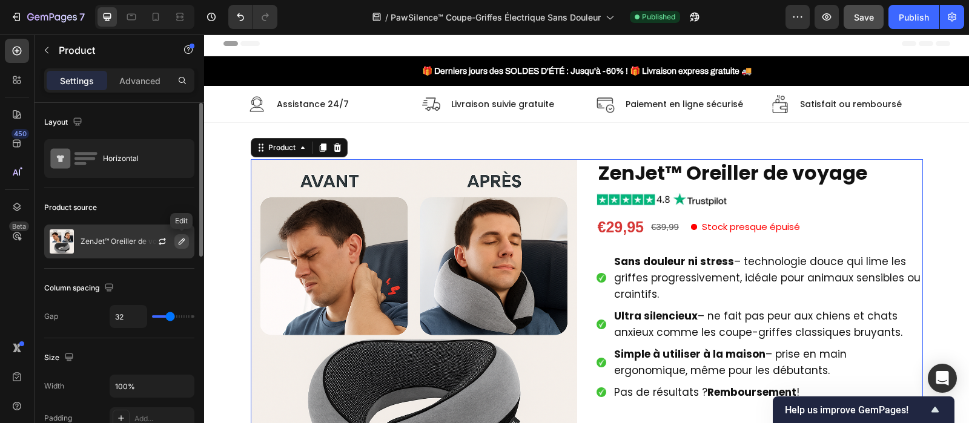
click at [183, 244] on icon "button" at bounding box center [182, 242] width 10 height 10
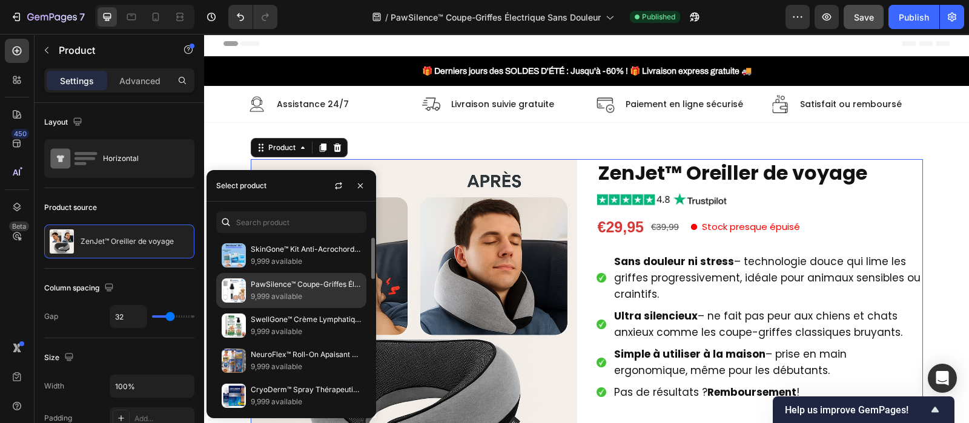
click at [314, 286] on p "PawSilence™ Coupe-Griffes Électrique Sans Douleur | Raccourcit les griffes sans…" at bounding box center [306, 285] width 110 height 12
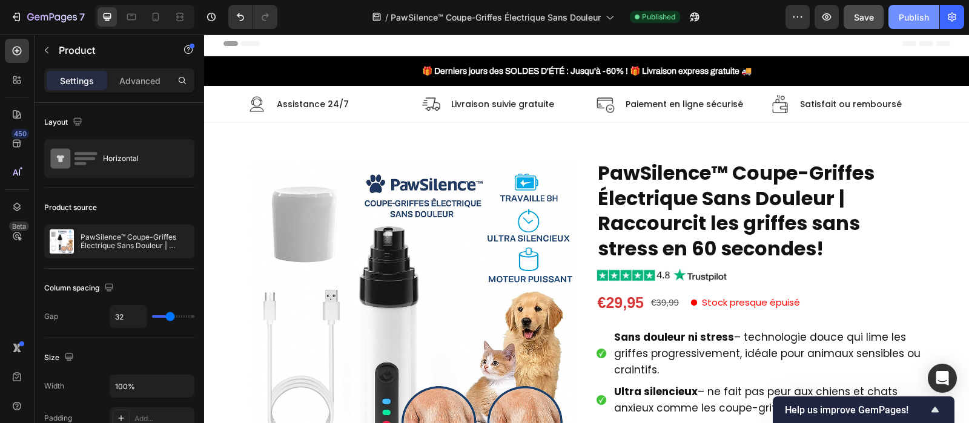
click at [915, 20] on div "Publish" at bounding box center [914, 17] width 30 height 13
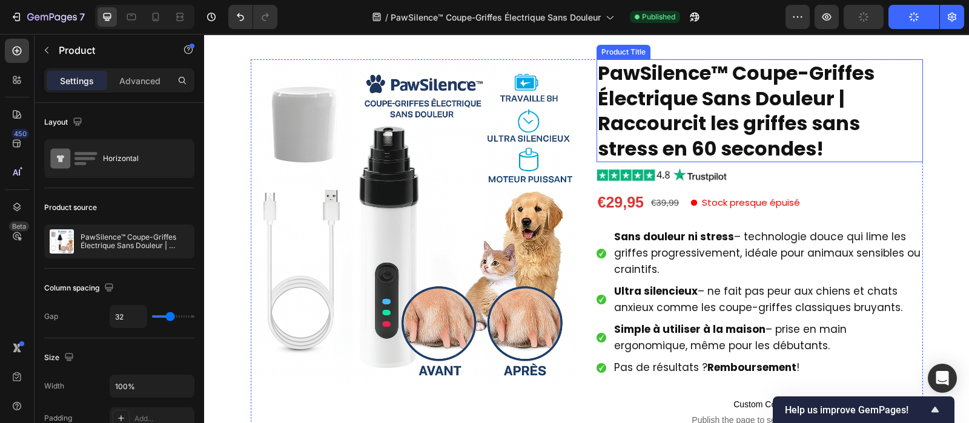
scroll to position [104, 0]
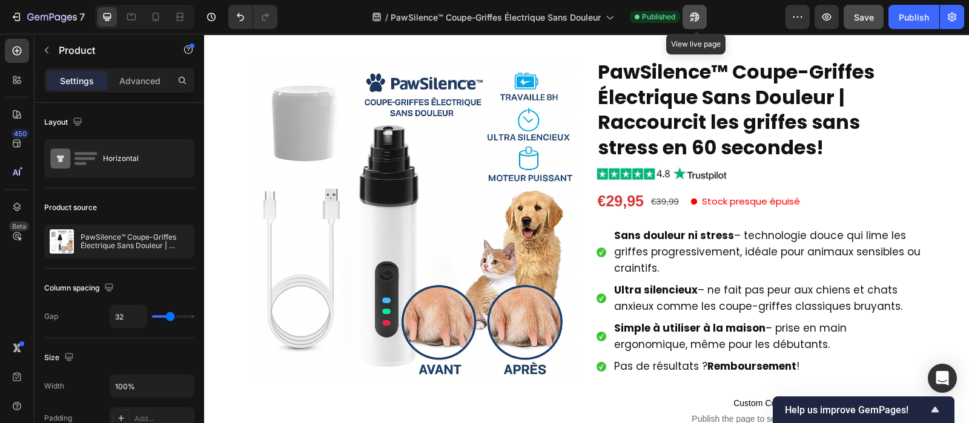
click at [695, 19] on icon "button" at bounding box center [695, 17] width 12 height 12
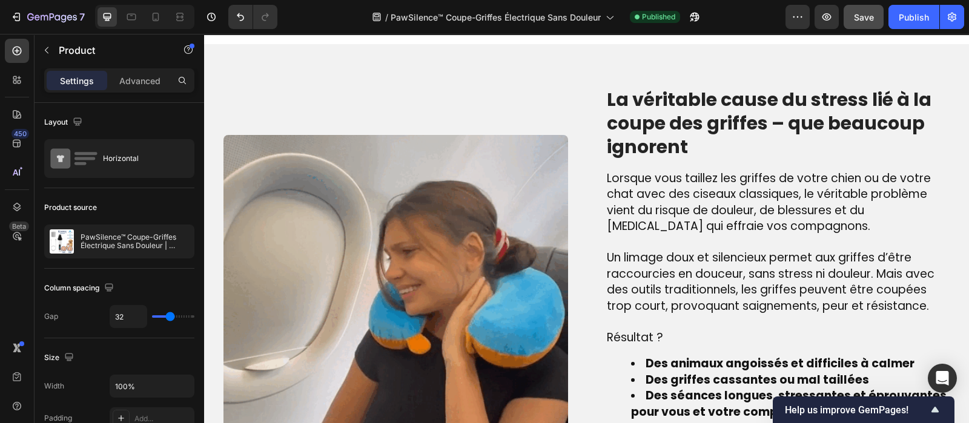
scroll to position [845, 0]
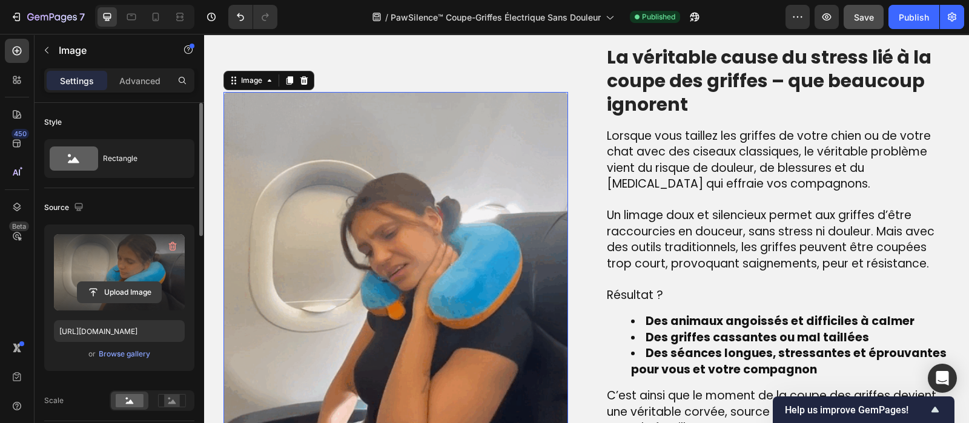
click at [124, 292] on input "file" at bounding box center [120, 292] width 84 height 21
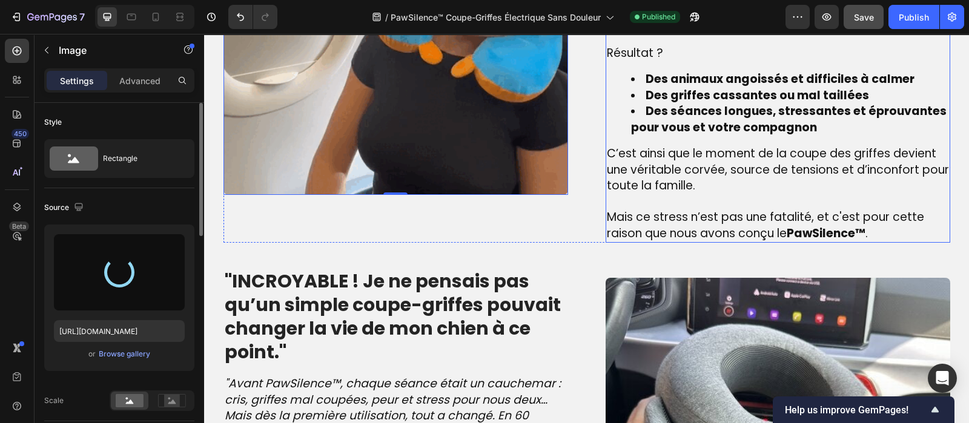
scroll to position [1126, 0]
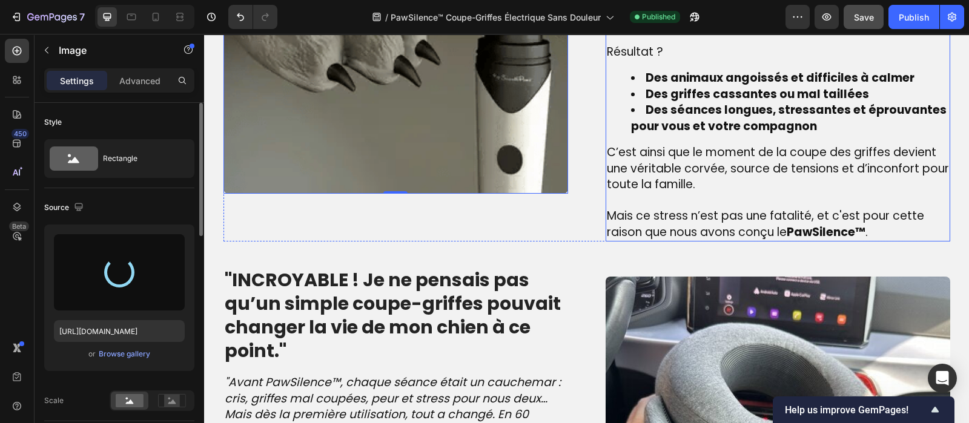
type input "[URL][DOMAIN_NAME]"
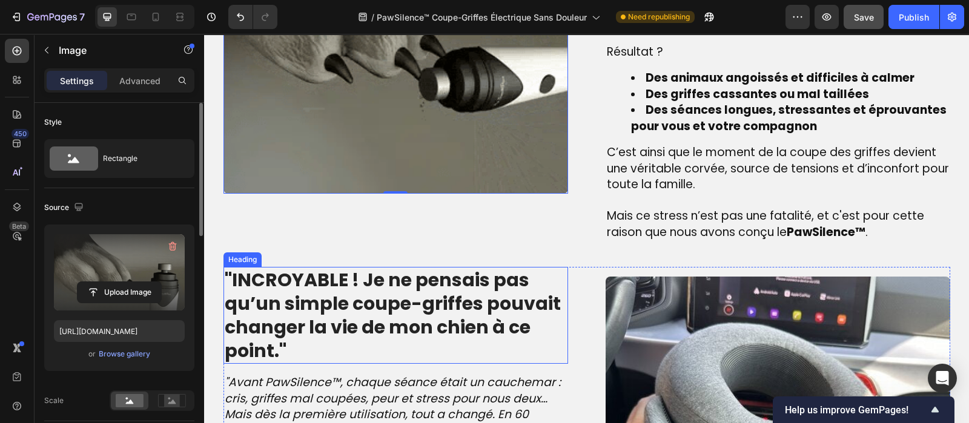
scroll to position [1065, 0]
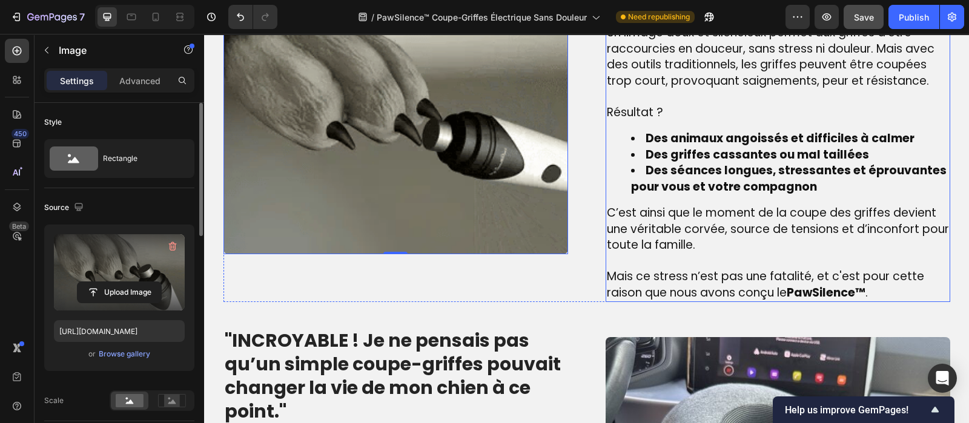
click at [624, 210] on span "C’est ainsi que le moment de la coupe des griffes devient une véritable corvée,…" at bounding box center [778, 229] width 342 height 48
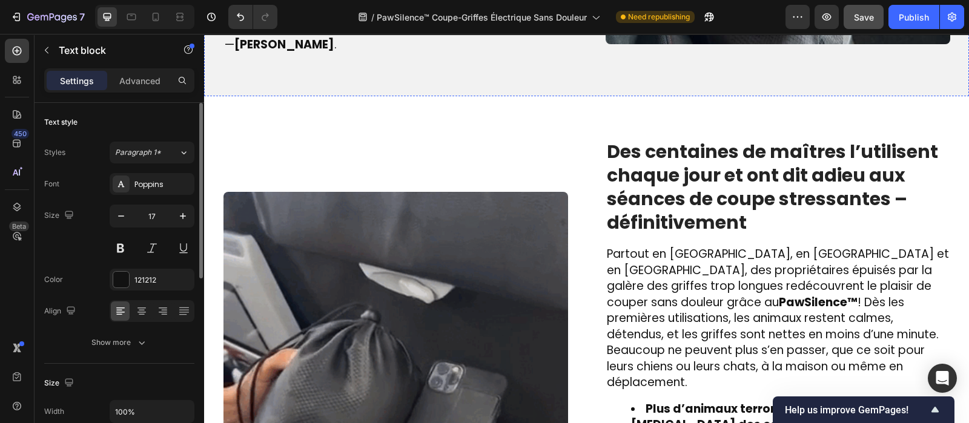
scroll to position [1705, 0]
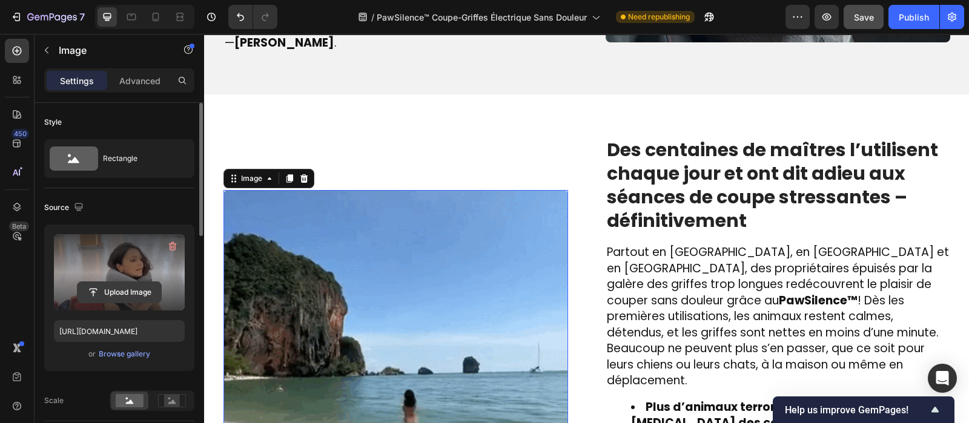
click at [111, 288] on input "file" at bounding box center [120, 292] width 84 height 21
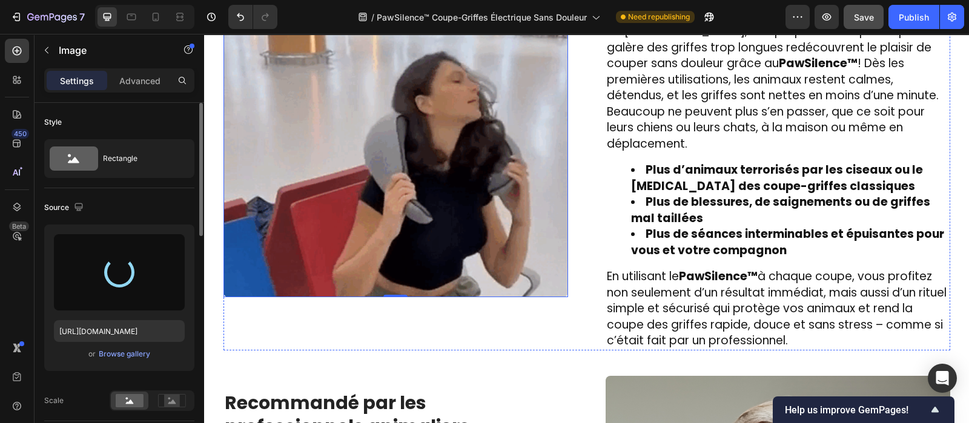
scroll to position [1963, 0]
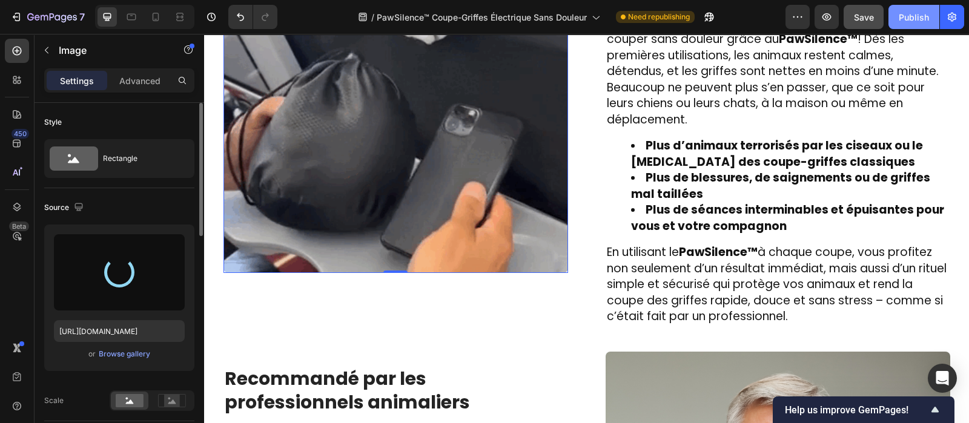
click at [924, 21] on div "Publish" at bounding box center [914, 17] width 30 height 13
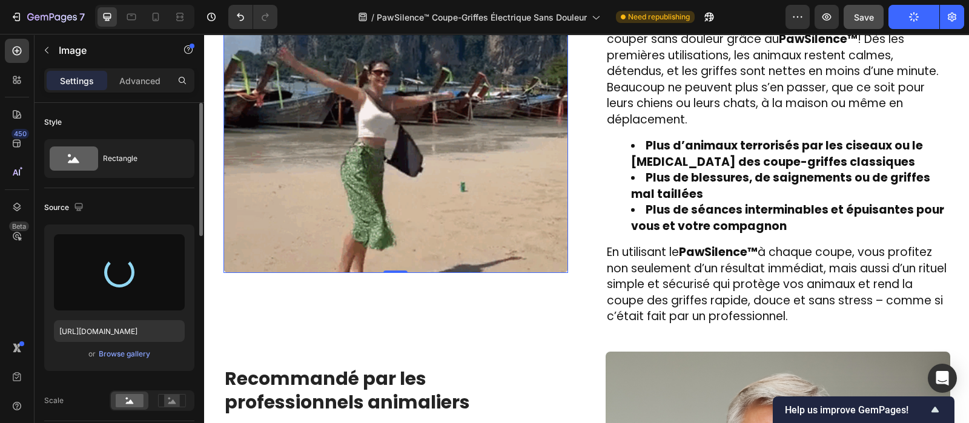
type input "[URL][DOMAIN_NAME]"
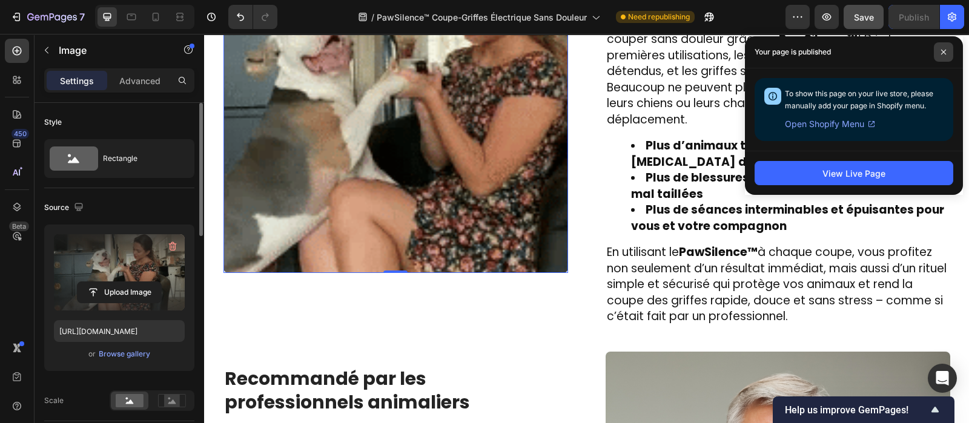
click at [943, 49] on icon at bounding box center [944, 52] width 6 height 6
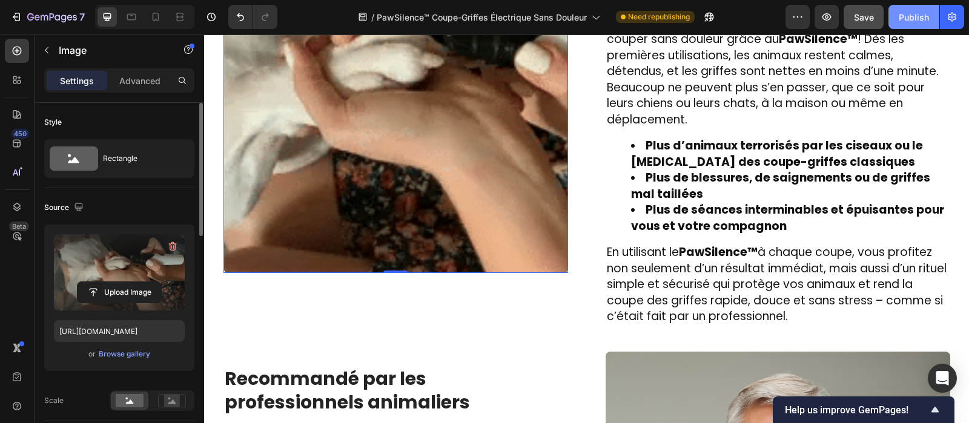
click at [918, 21] on div "Publish" at bounding box center [914, 17] width 30 height 13
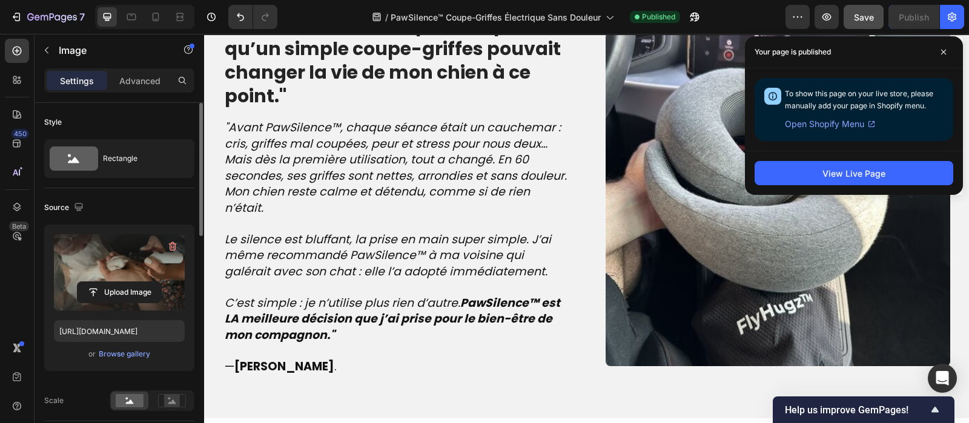
scroll to position [1390, 0]
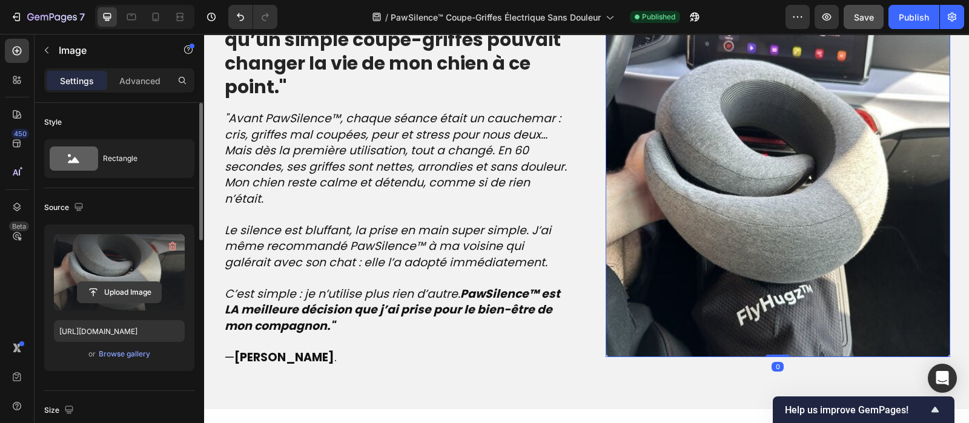
click at [136, 297] on input "file" at bounding box center [120, 292] width 84 height 21
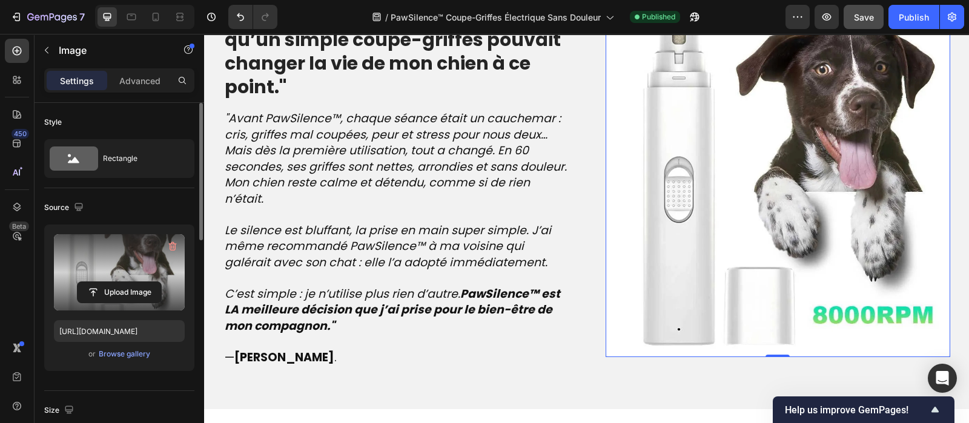
type input "[URL][DOMAIN_NAME]"
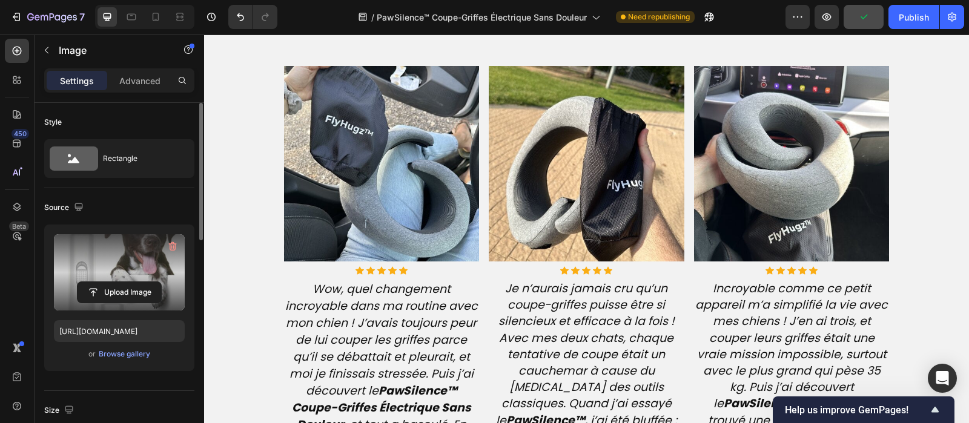
scroll to position [2950, 0]
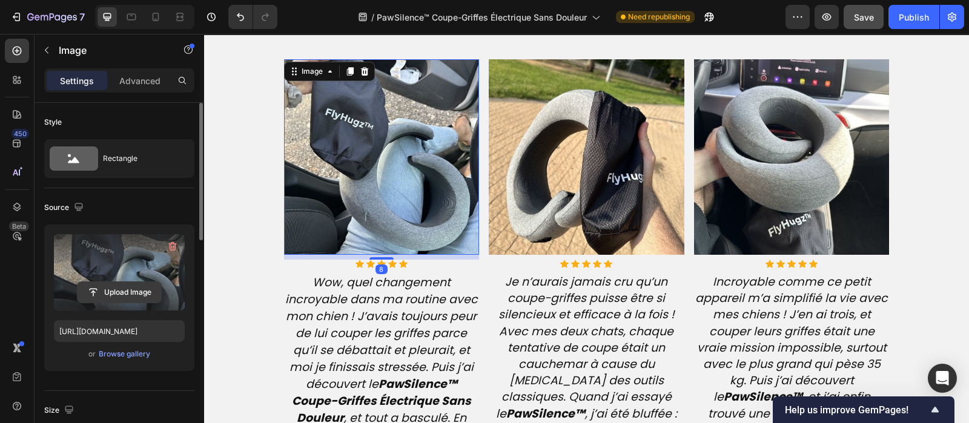
click at [125, 294] on input "file" at bounding box center [120, 292] width 84 height 21
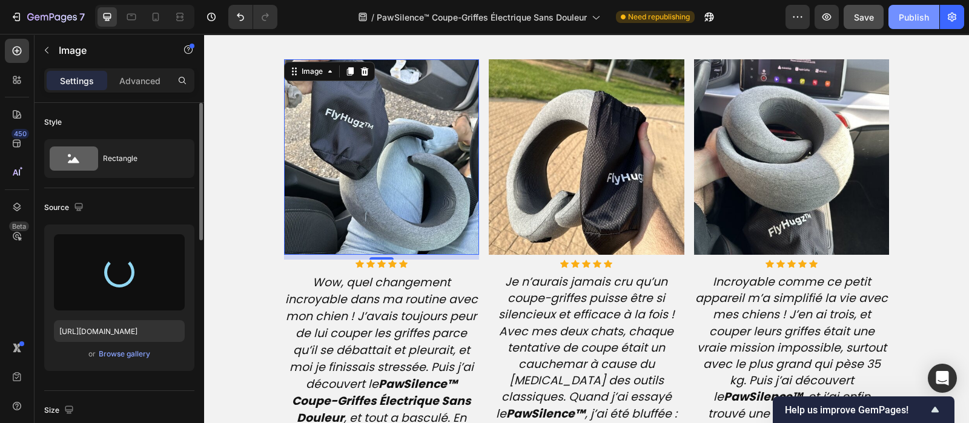
click at [908, 16] on div "Publish" at bounding box center [914, 17] width 30 height 13
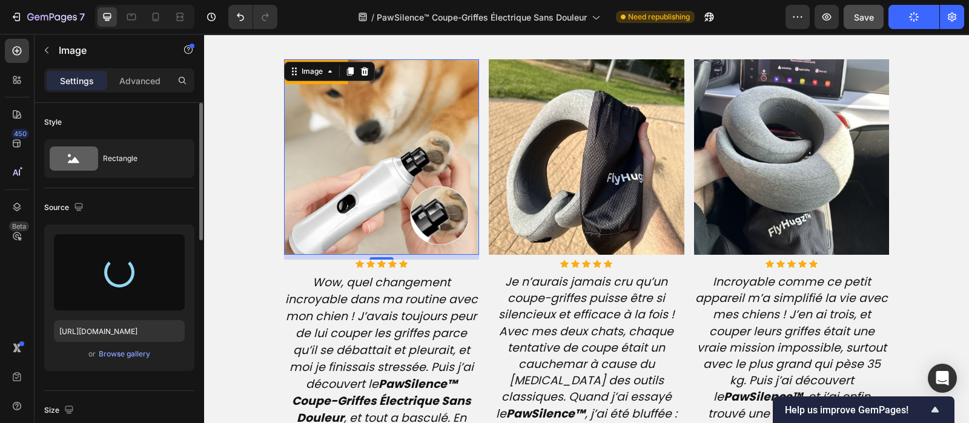
type input "[URL][DOMAIN_NAME]"
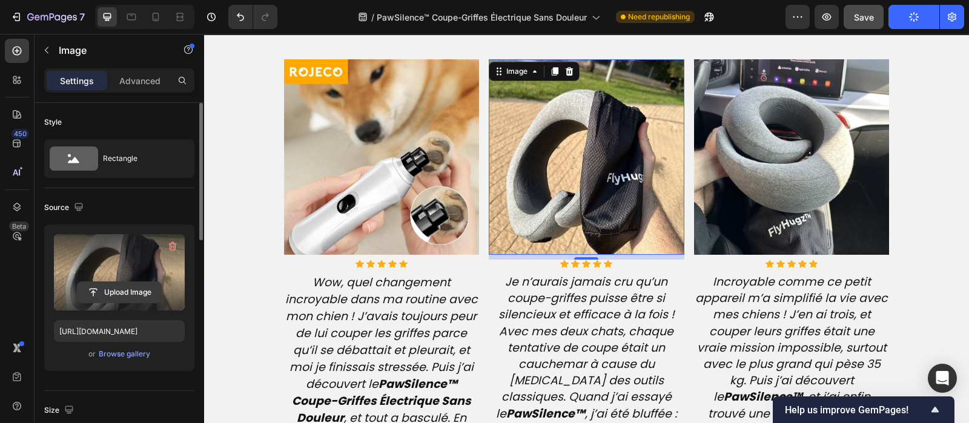
click at [129, 294] on input "file" at bounding box center [120, 292] width 84 height 21
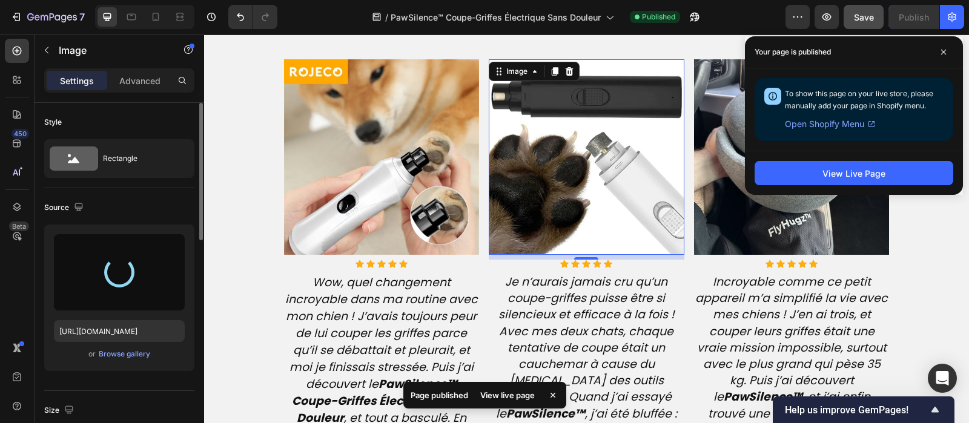
type input "[URL][DOMAIN_NAME]"
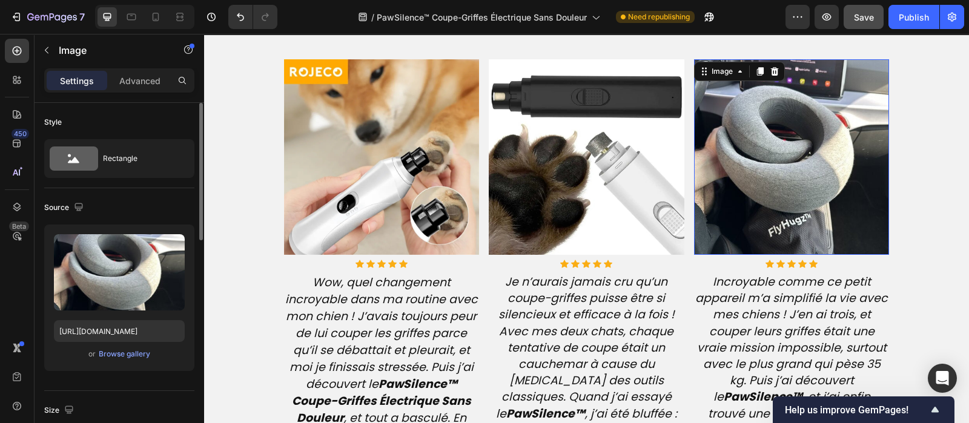
click at [756, 213] on img at bounding box center [792, 157] width 196 height 196
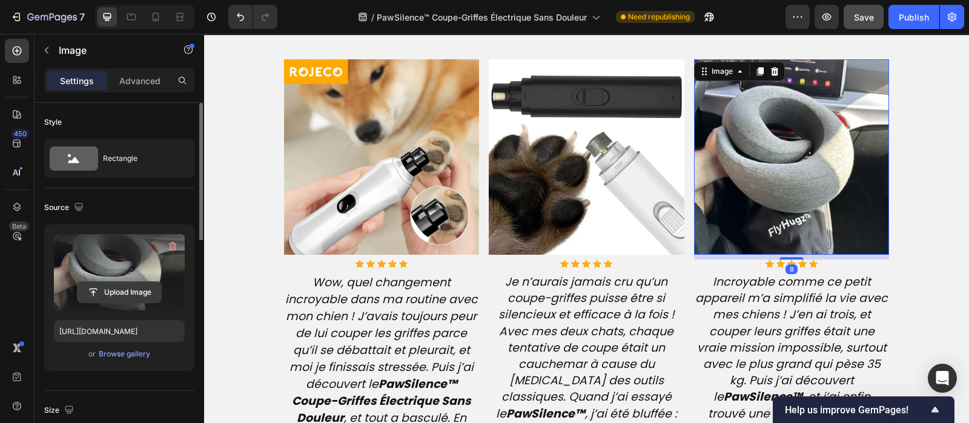
click at [151, 295] on input "file" at bounding box center [120, 292] width 84 height 21
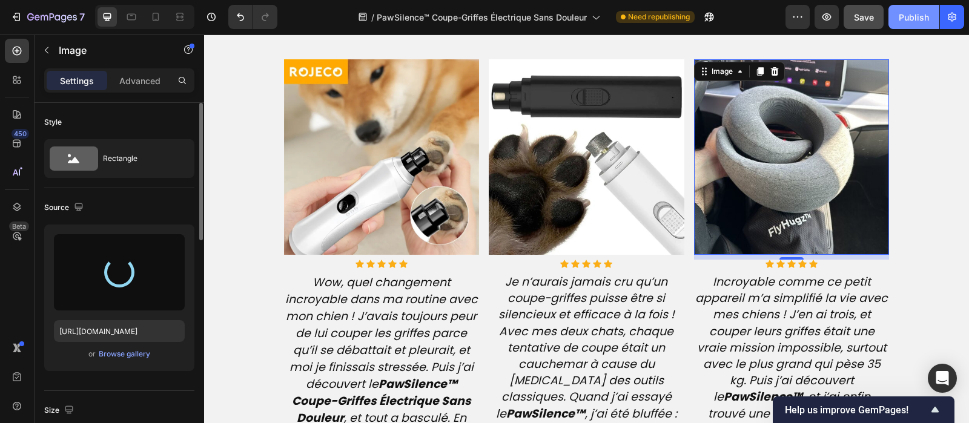
click at [921, 17] on div "Publish" at bounding box center [914, 17] width 30 height 13
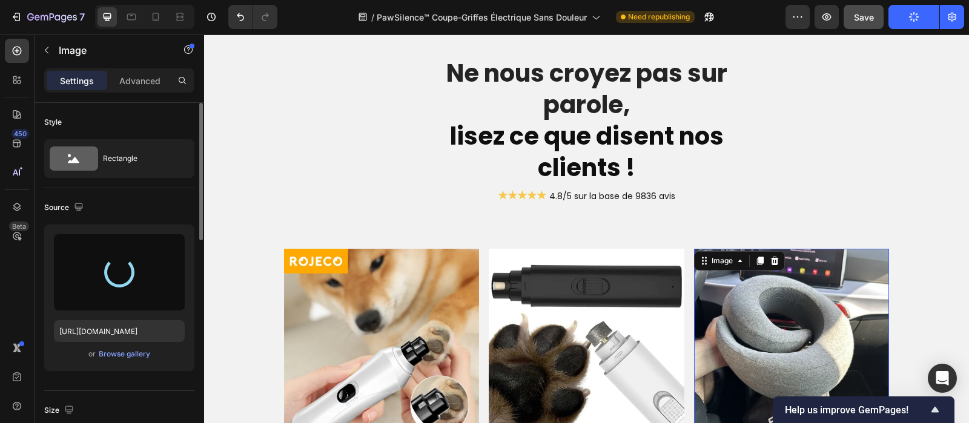
scroll to position [2734, 0]
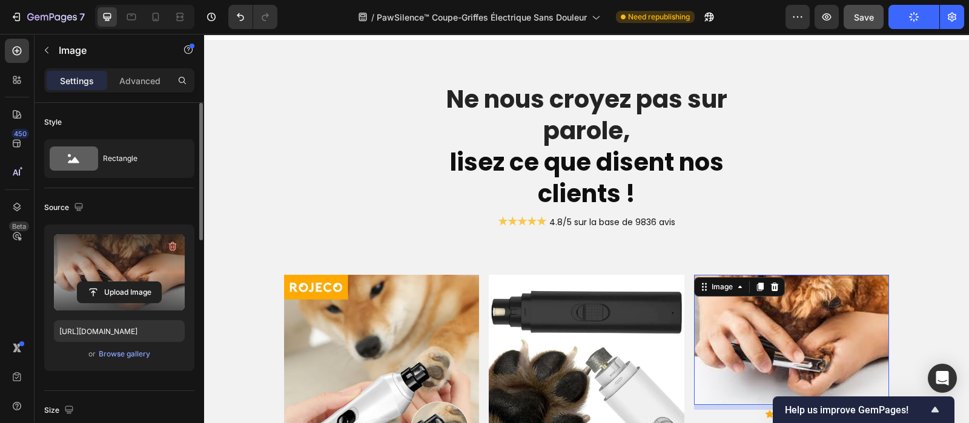
type input "[URL][DOMAIN_NAME]"
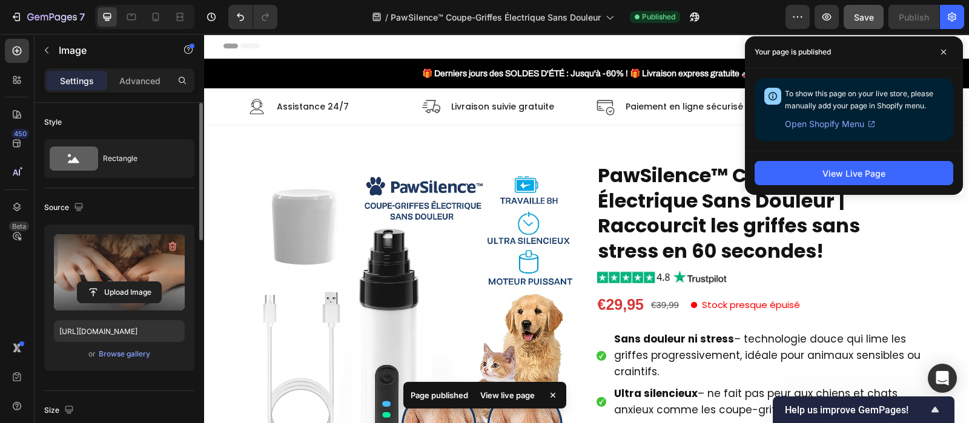
scroll to position [42, 0]
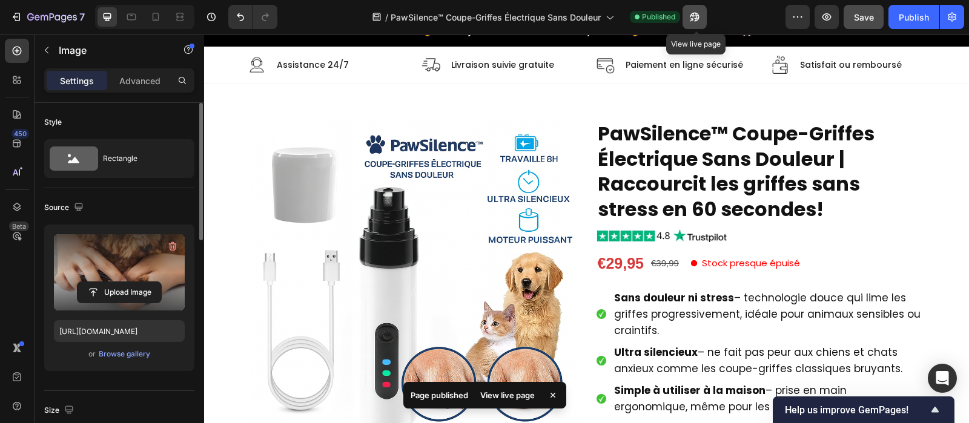
click at [697, 18] on icon "button" at bounding box center [694, 17] width 9 height 9
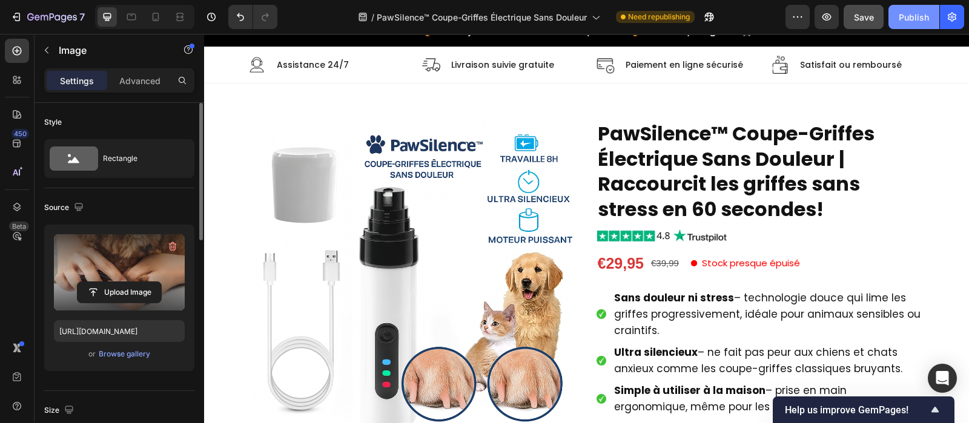
click at [918, 18] on div "Publish" at bounding box center [914, 17] width 30 height 13
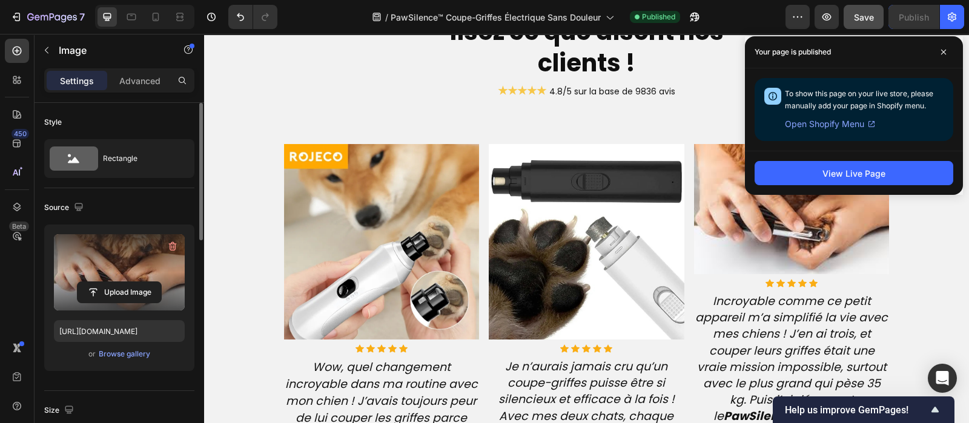
scroll to position [2867, 0]
